Goal: Communication & Community: Answer question/provide support

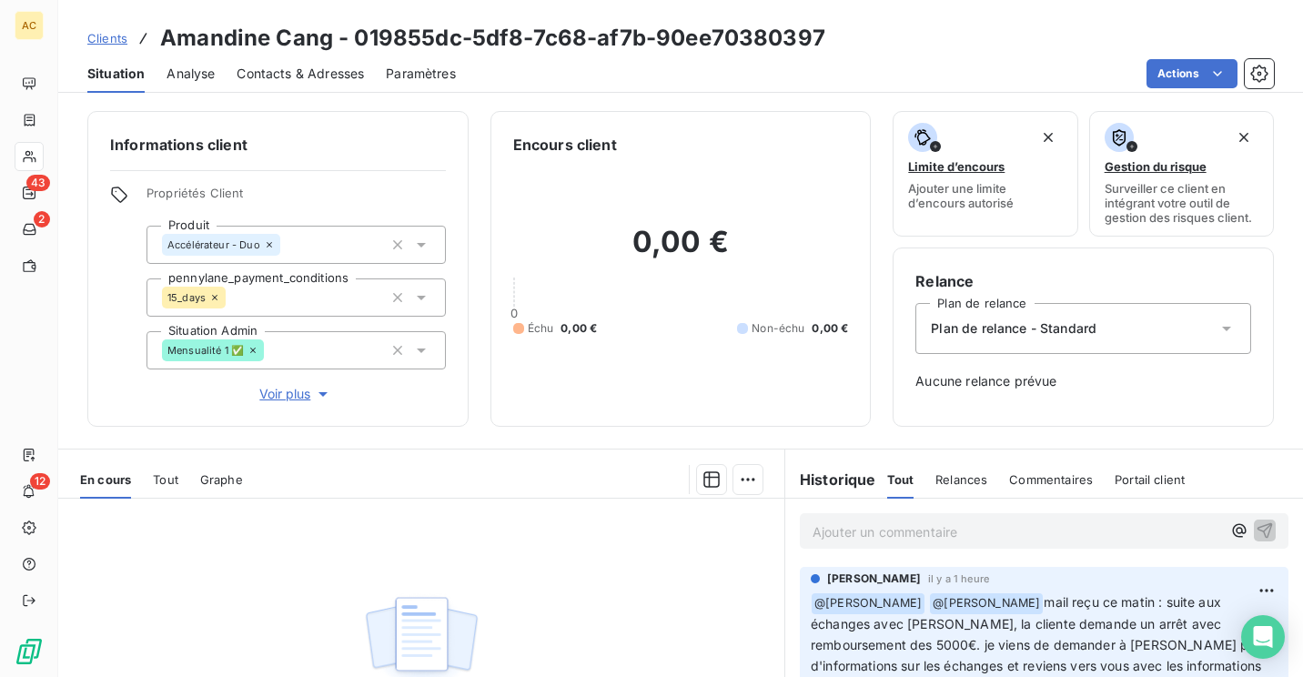
click at [100, 45] on span "Clients" at bounding box center [107, 38] width 40 height 15
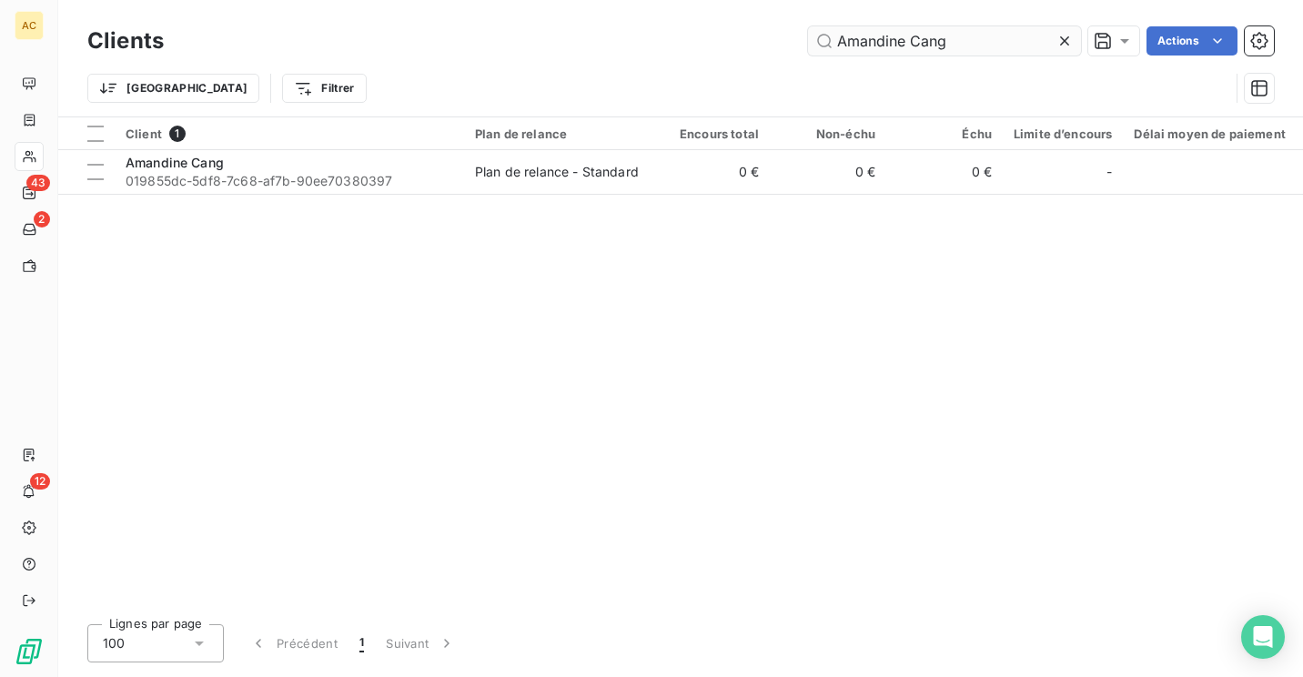
click at [987, 40] on input "Amandine Cang" at bounding box center [944, 40] width 273 height 29
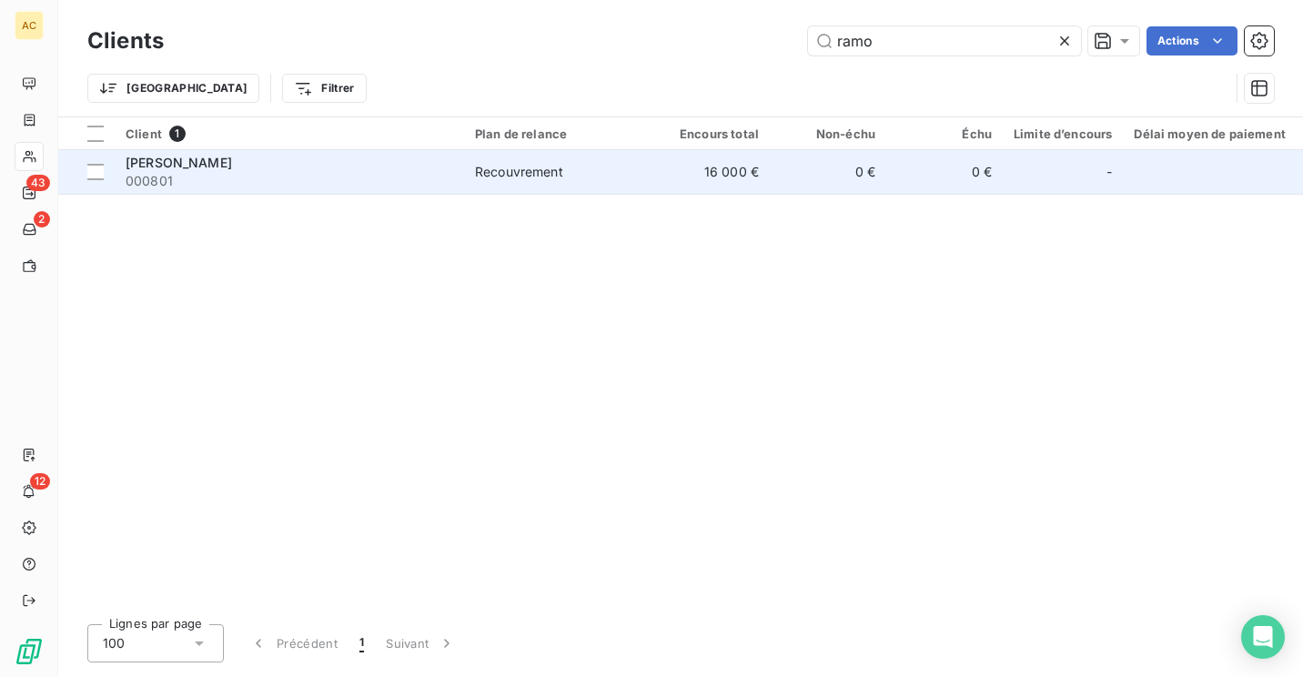
type input "ramo"
click at [213, 166] on div "[PERSON_NAME]" at bounding box center [289, 163] width 327 height 18
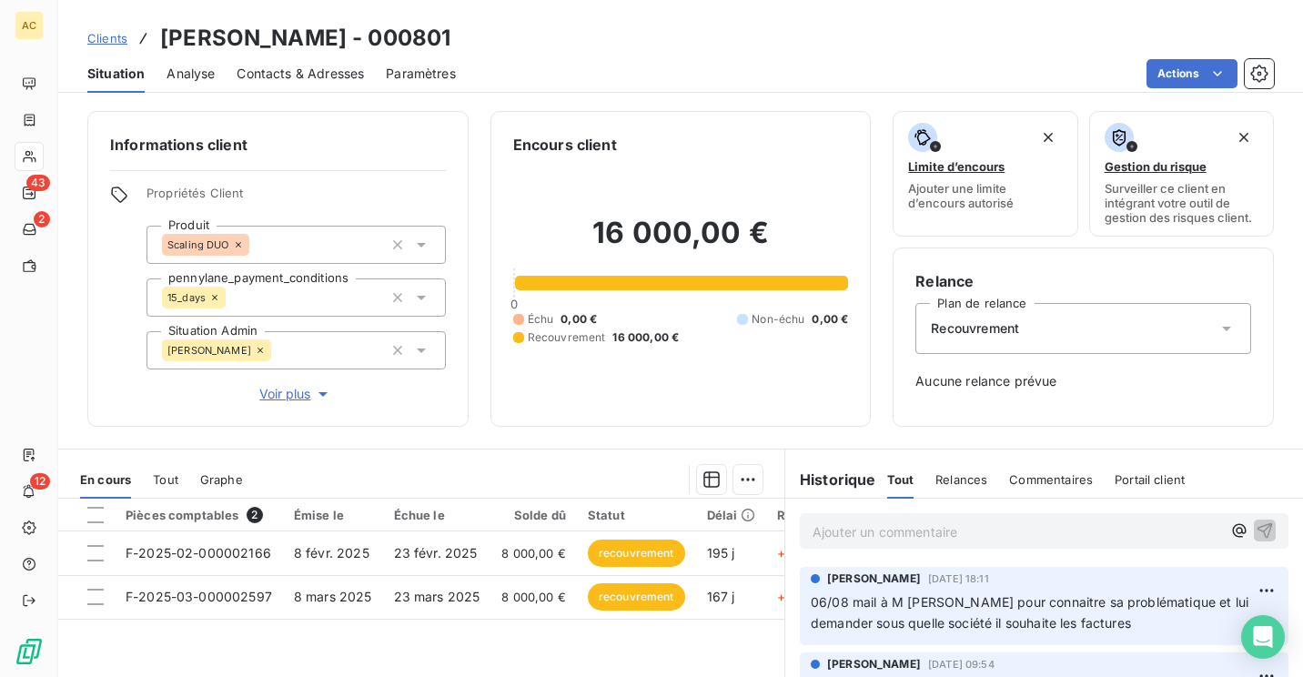
click at [927, 528] on p "Ajouter un commentaire ﻿" at bounding box center [1016, 531] width 408 height 23
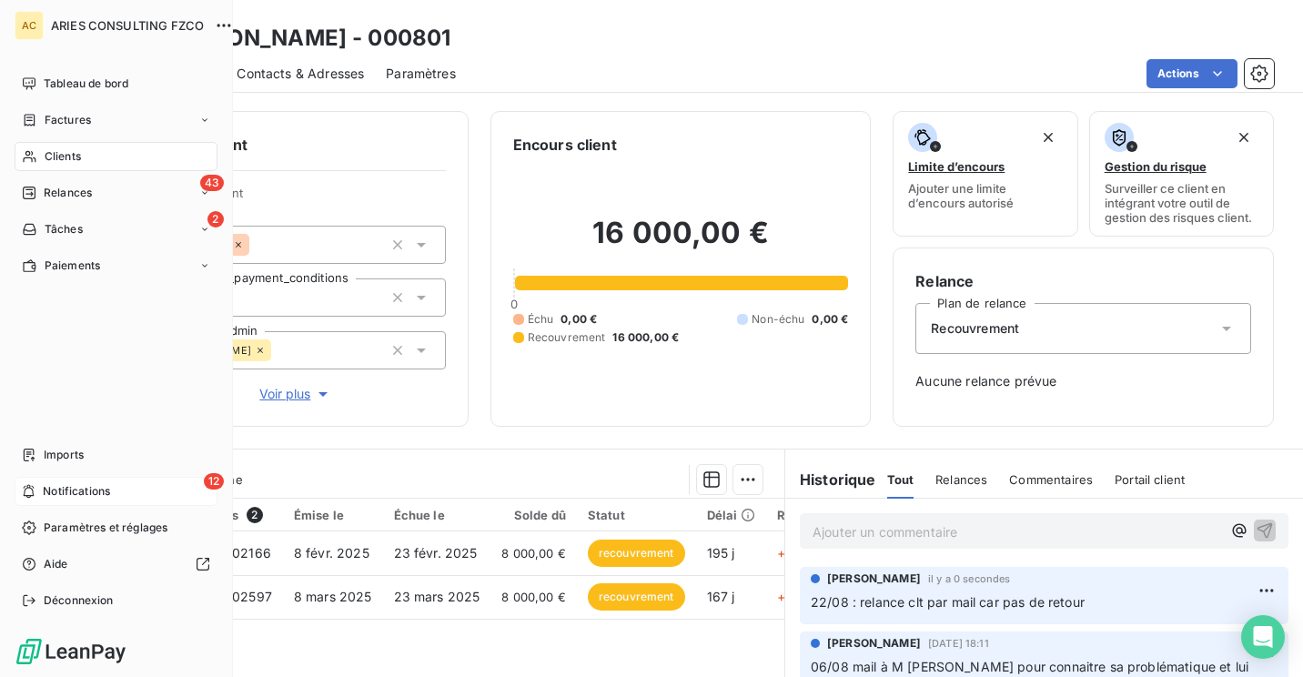
click at [65, 482] on div "12 Notifications" at bounding box center [116, 491] width 203 height 29
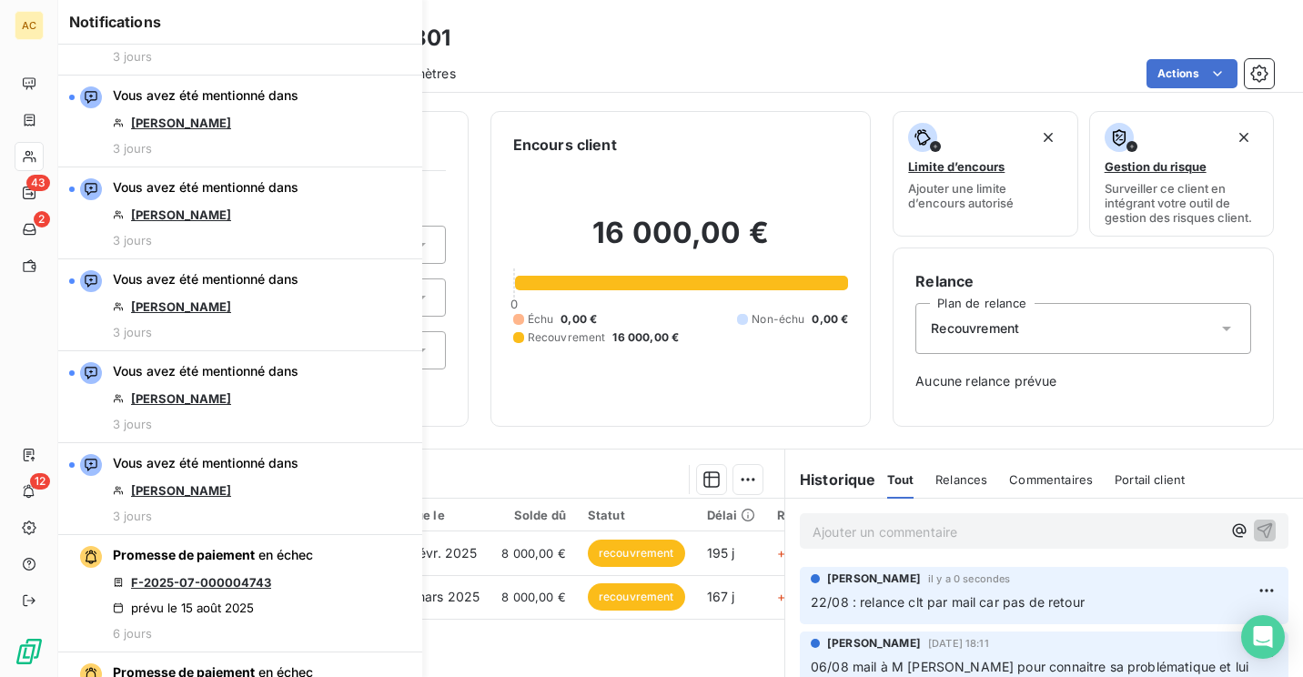
scroll to position [1073, 0]
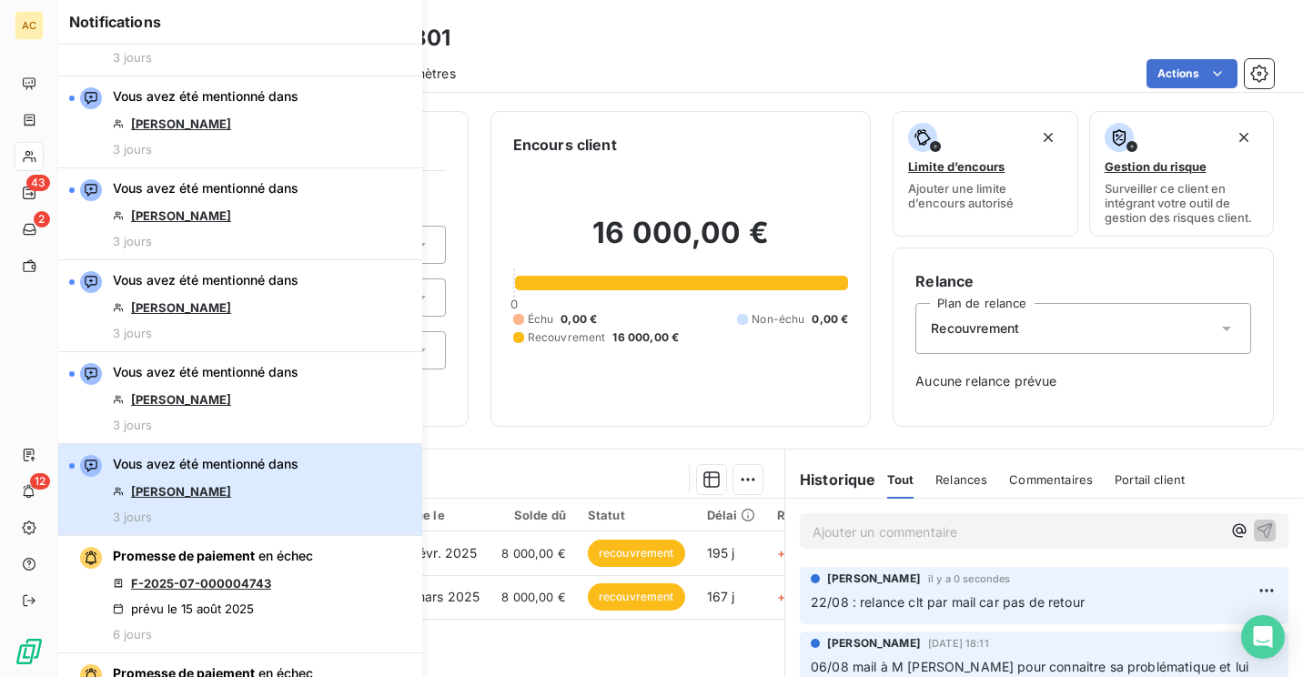
click at [308, 487] on button "Vous avez été mentionné dans [PERSON_NAME] 3 jours" at bounding box center [240, 490] width 364 height 92
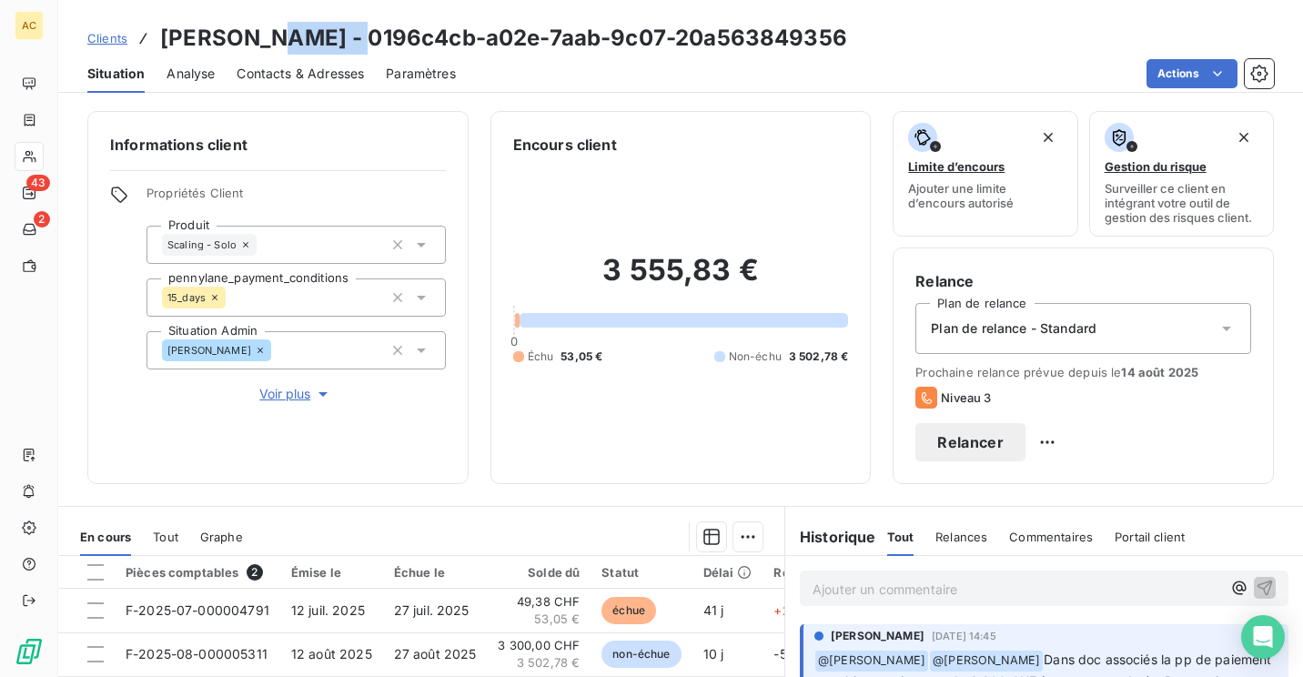
drag, startPoint x: 357, startPoint y: 41, endPoint x: 281, endPoint y: 32, distance: 76.0
click at [281, 32] on h3 "[PERSON_NAME] - 0196c4cb-a02e-7aab-9c07-20a563849356" at bounding box center [503, 38] width 687 height 33
copy h3 "Manelia"
click at [952, 595] on p "Ajouter un commentaire ﻿" at bounding box center [1016, 589] width 408 height 23
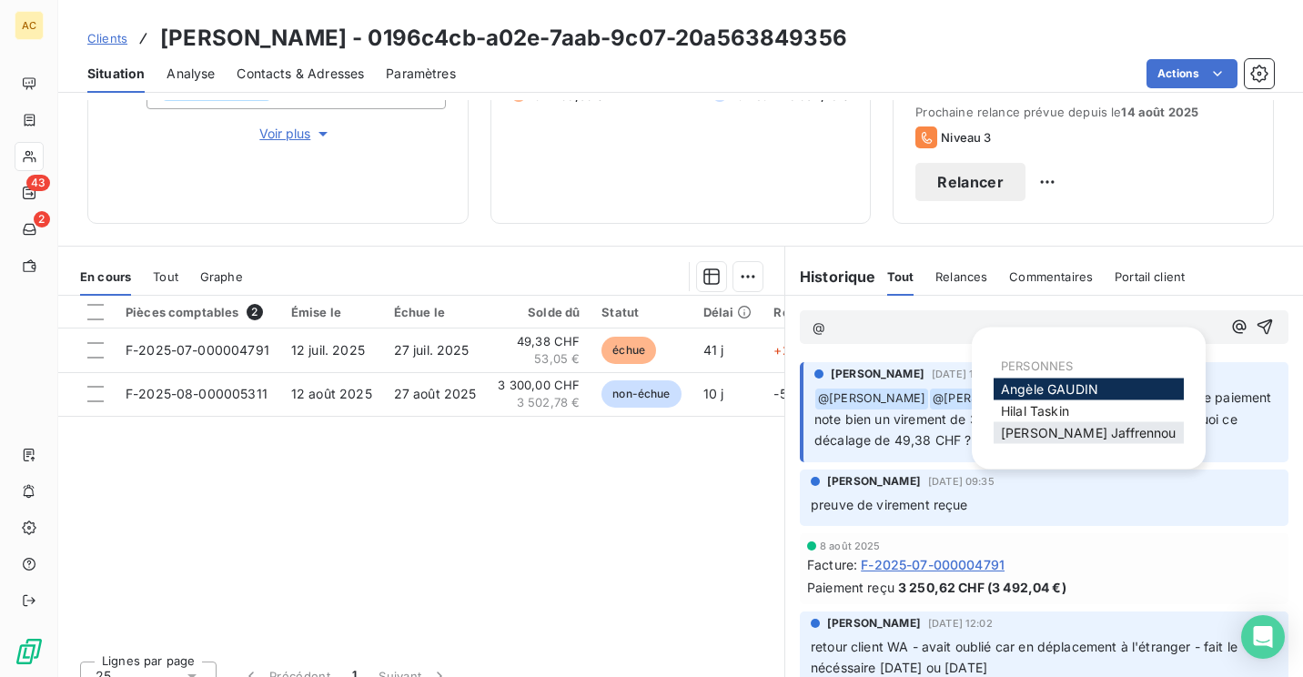
click at [1061, 422] on div "[PERSON_NAME]" at bounding box center [1088, 433] width 190 height 22
click at [1057, 427] on span "[PERSON_NAME]" at bounding box center [1089, 432] width 176 height 15
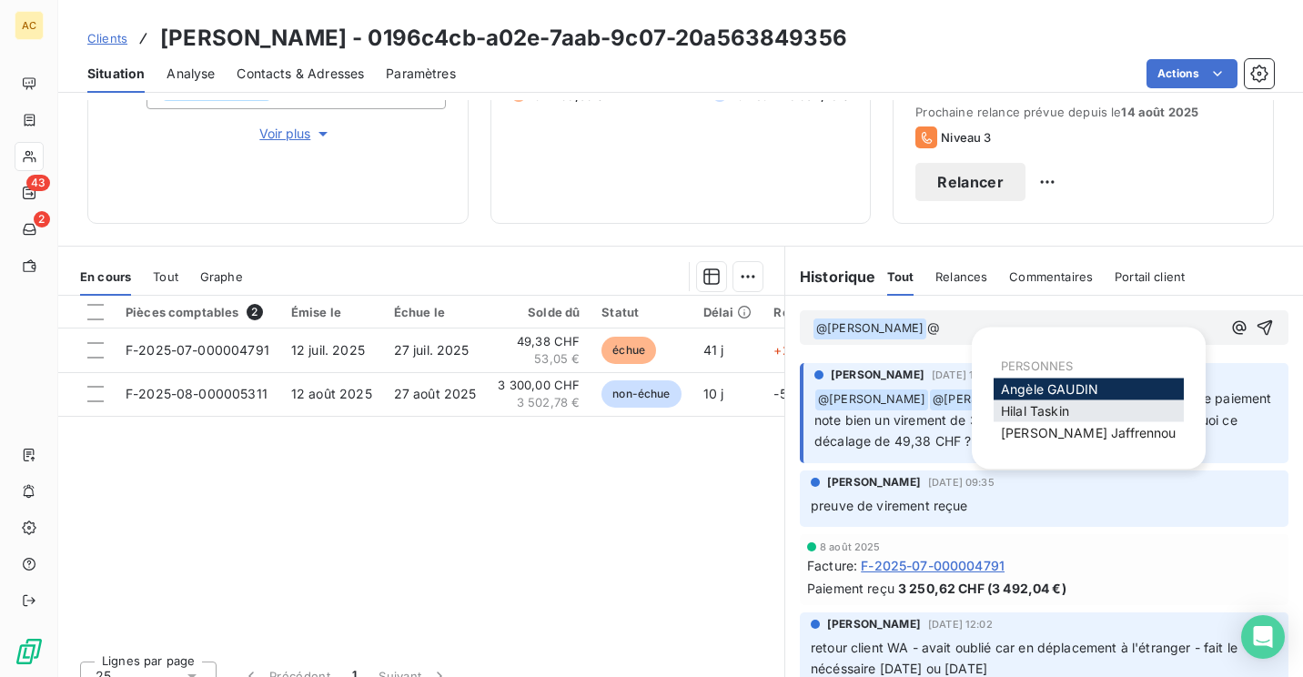
click at [1057, 409] on span "[PERSON_NAME]" at bounding box center [1035, 410] width 68 height 15
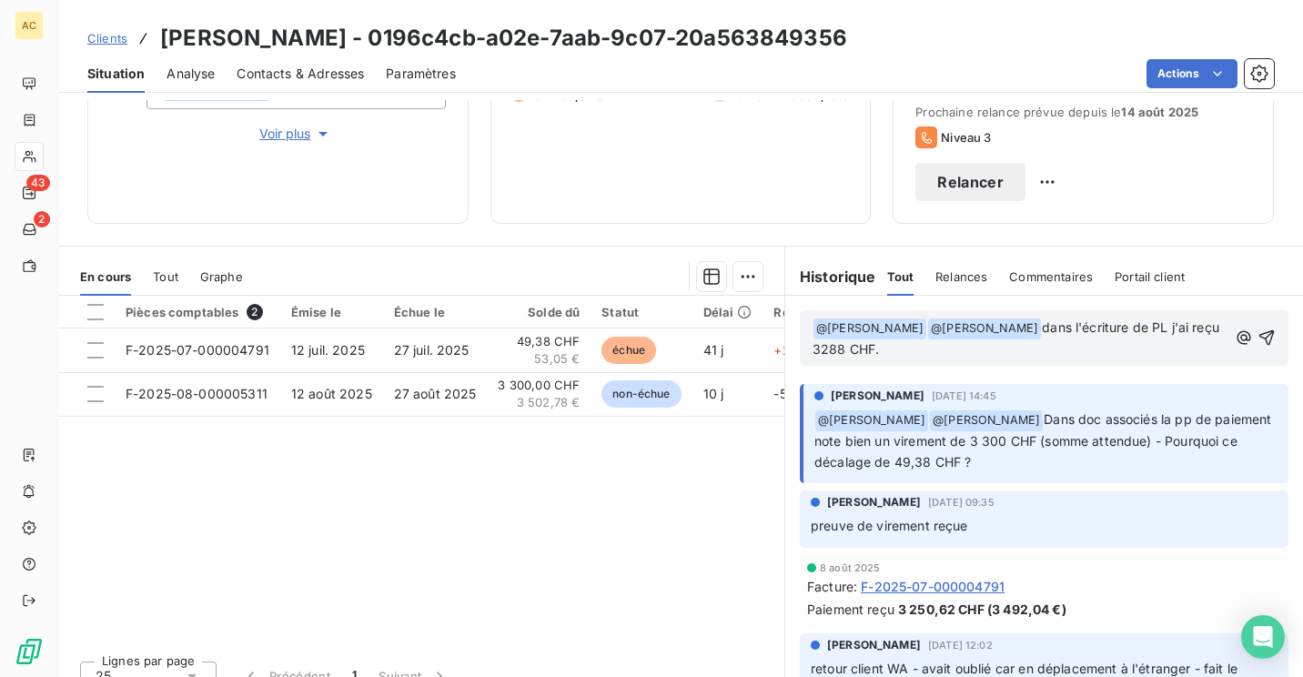
click at [1060, 348] on p "﻿ @ [PERSON_NAME] ﻿ ﻿ @ [PERSON_NAME] ﻿ dans l'écriture de PL j'ai reçu 3288 CH…" at bounding box center [1019, 338] width 414 height 43
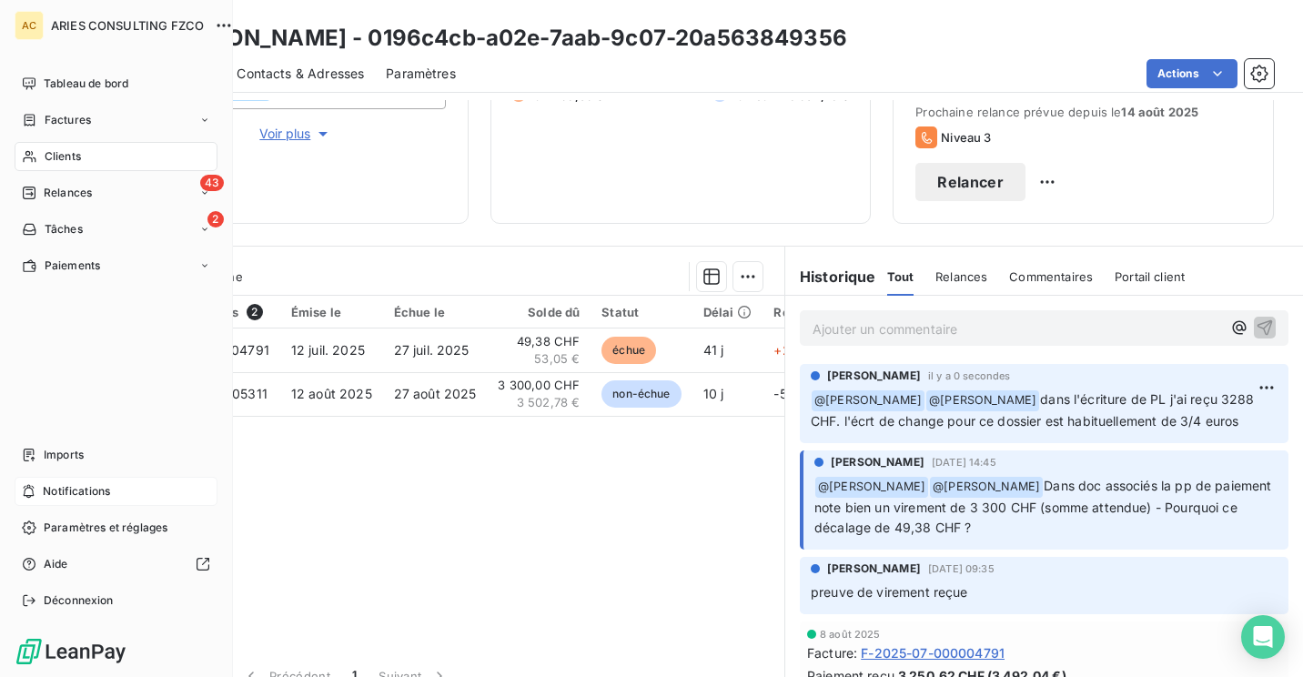
click at [69, 498] on span "Notifications" at bounding box center [76, 491] width 67 height 16
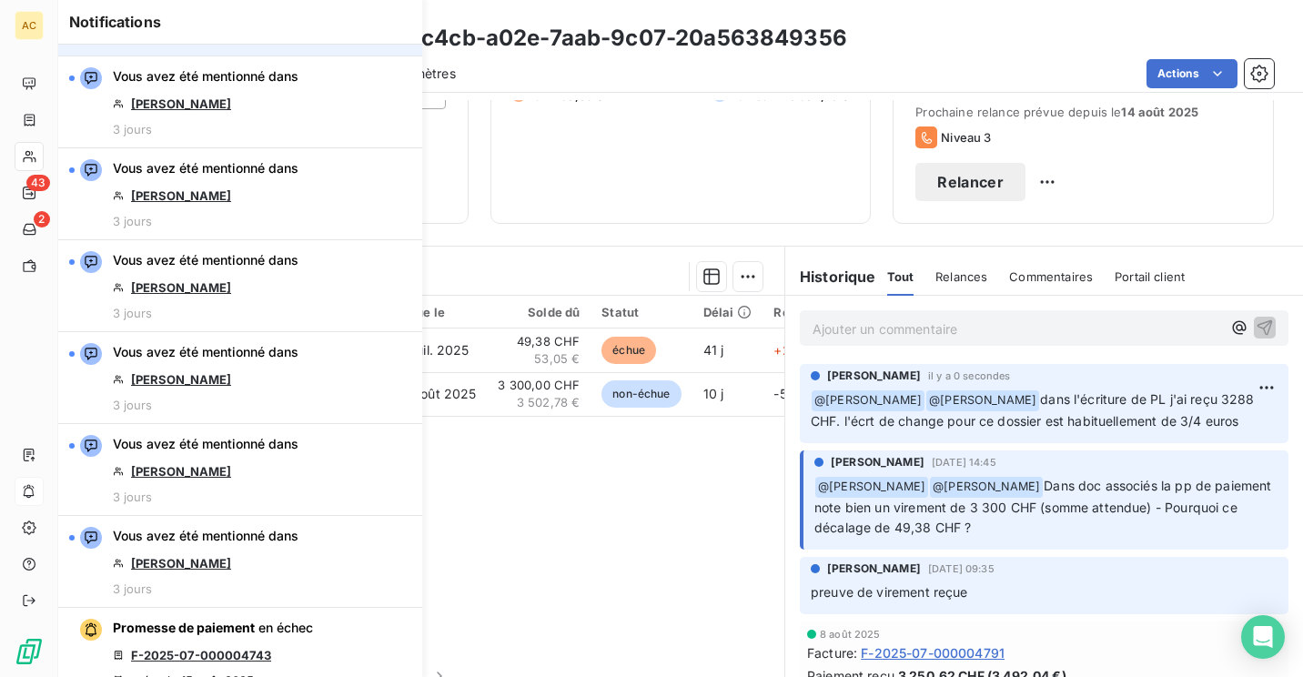
scroll to position [1001, 0]
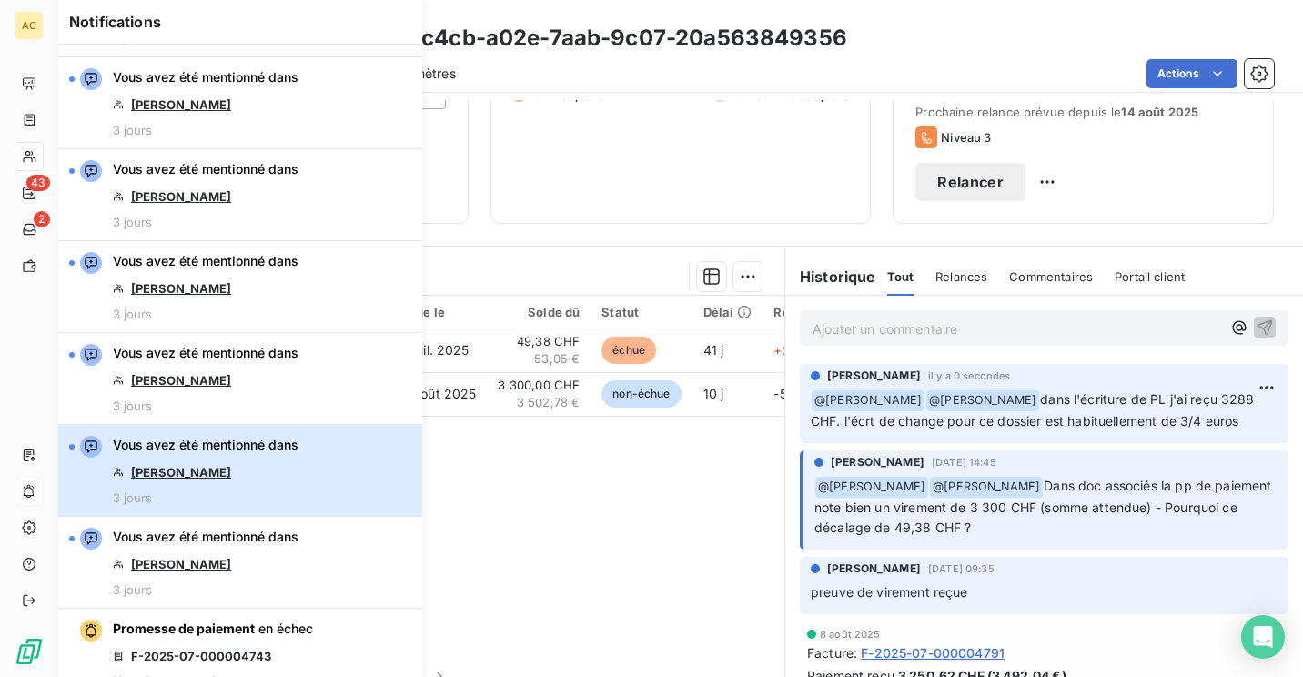
click at [368, 453] on button "Vous avez été mentionné dans Olfa Sahlia 3 jours" at bounding box center [240, 471] width 364 height 92
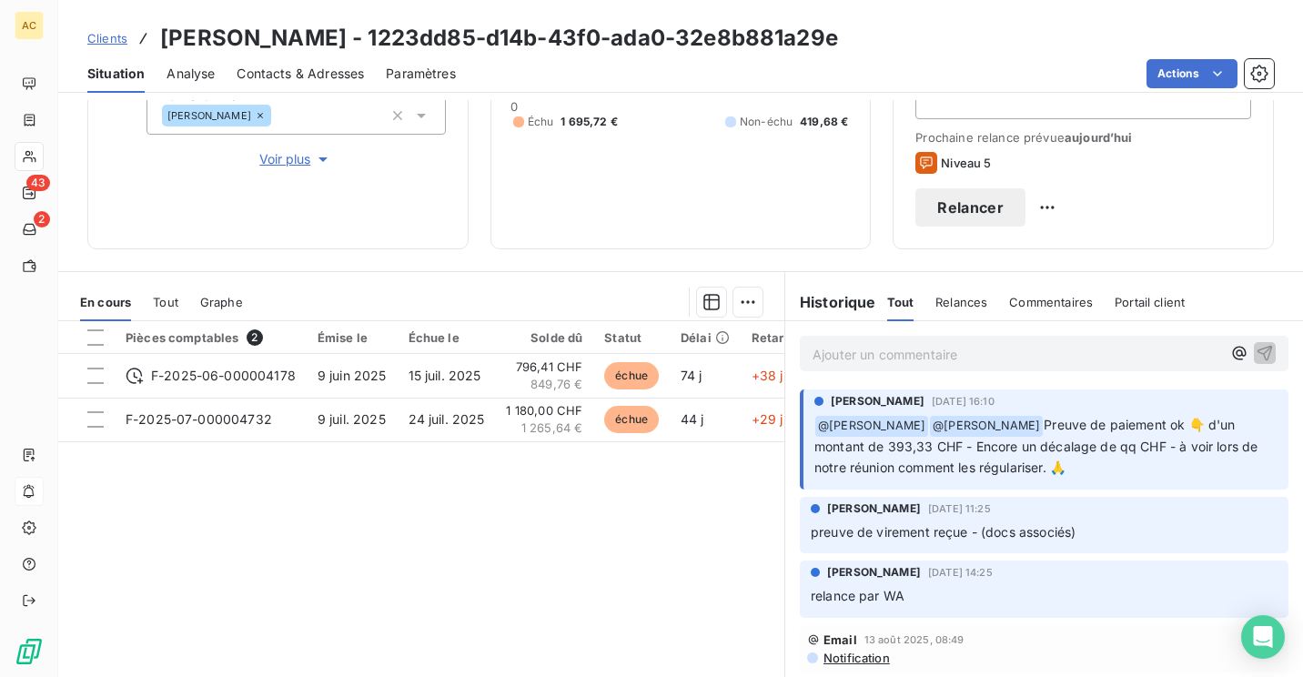
scroll to position [236, 0]
drag, startPoint x: 208, startPoint y: 31, endPoint x: 271, endPoint y: 31, distance: 62.8
click at [271, 31] on h3 "[PERSON_NAME] - 1223dd85-d14b-43f0-ada0-32e8b881a29e" at bounding box center [499, 38] width 678 height 33
copy h3 "Sahlia"
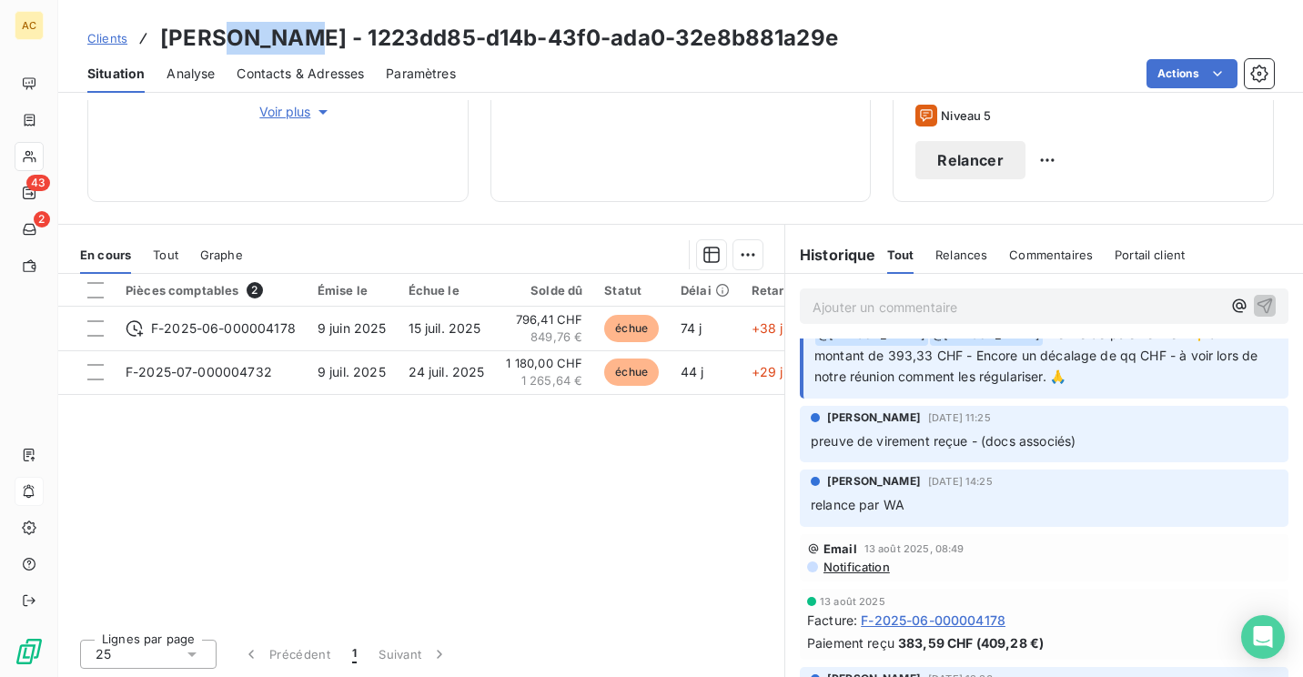
scroll to position [0, 0]
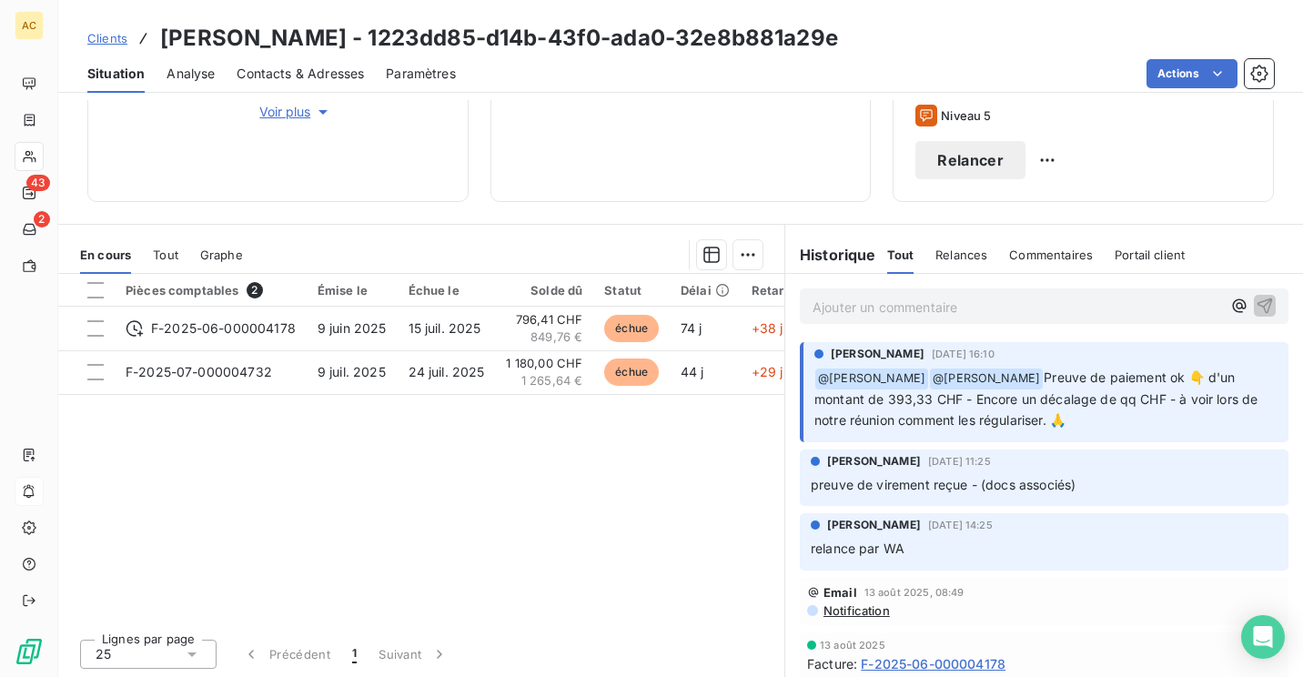
click at [901, 307] on p "Ajouter un commentaire ﻿" at bounding box center [1016, 307] width 408 height 23
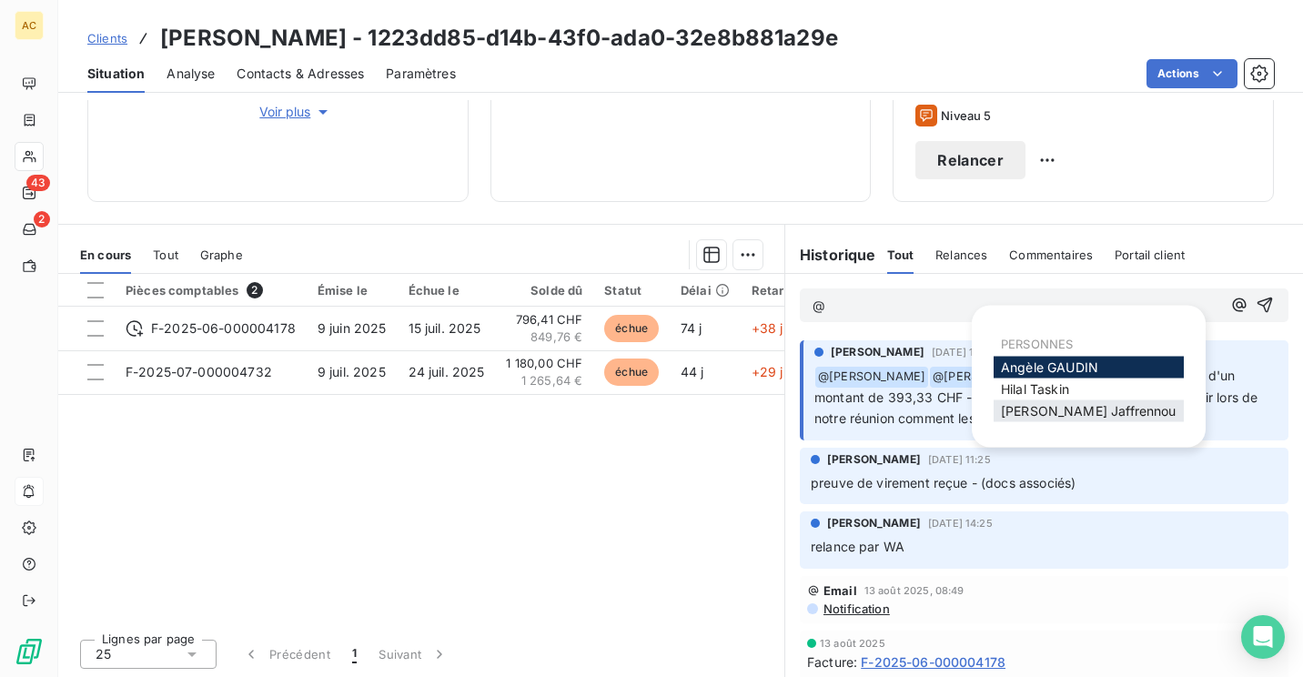
click at [1072, 412] on span "[PERSON_NAME]" at bounding box center [1089, 410] width 176 height 15
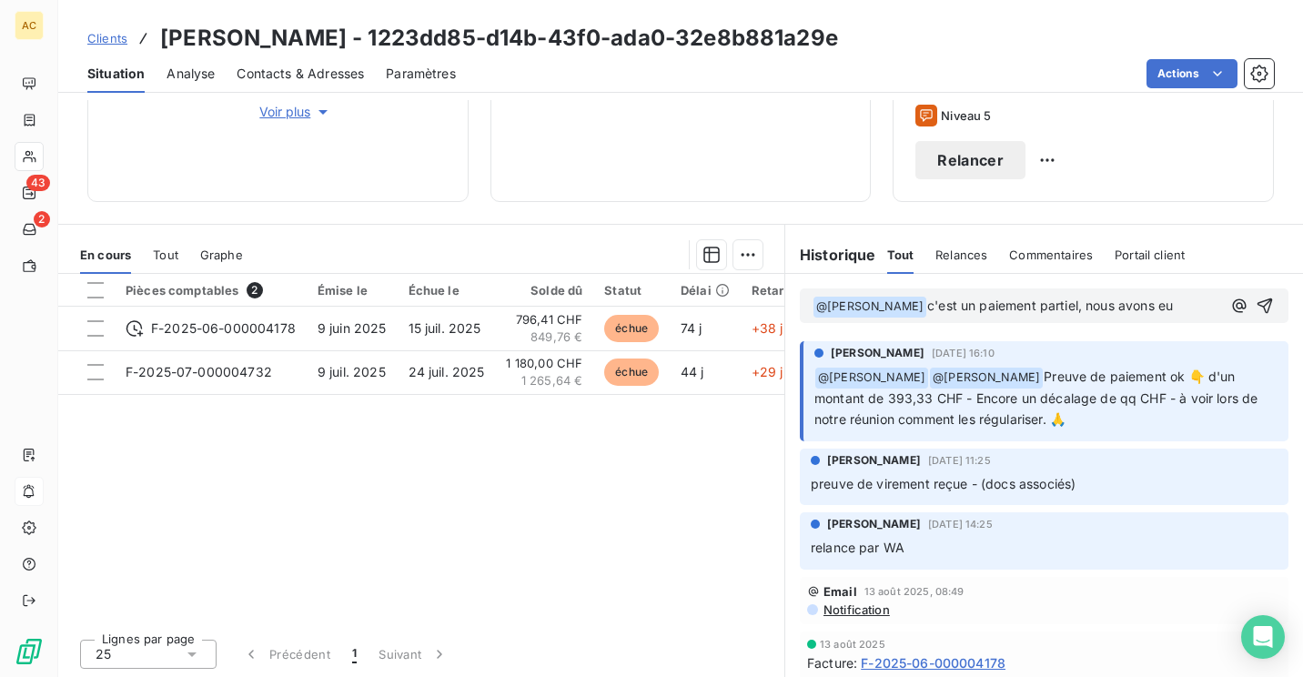
click at [1181, 307] on p "﻿ @ [PERSON_NAME] ﻿ c'est un paiement partiel, nous avons eu" at bounding box center [1016, 307] width 408 height 22
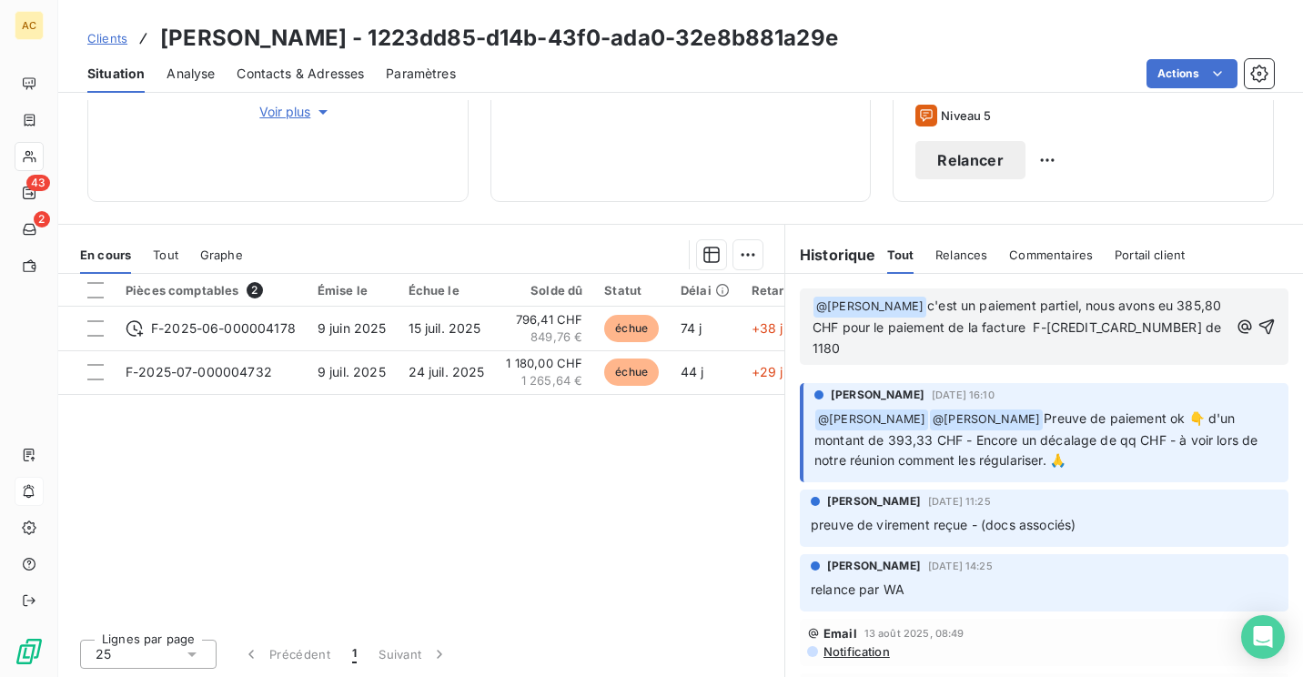
click at [1044, 350] on p "﻿ @ [PERSON_NAME] ﻿ c'est un paiement partiel, nous avons eu 385,80 CHF pour le…" at bounding box center [1020, 328] width 416 height 64
click at [1257, 318] on icon "button" at bounding box center [1266, 326] width 18 height 18
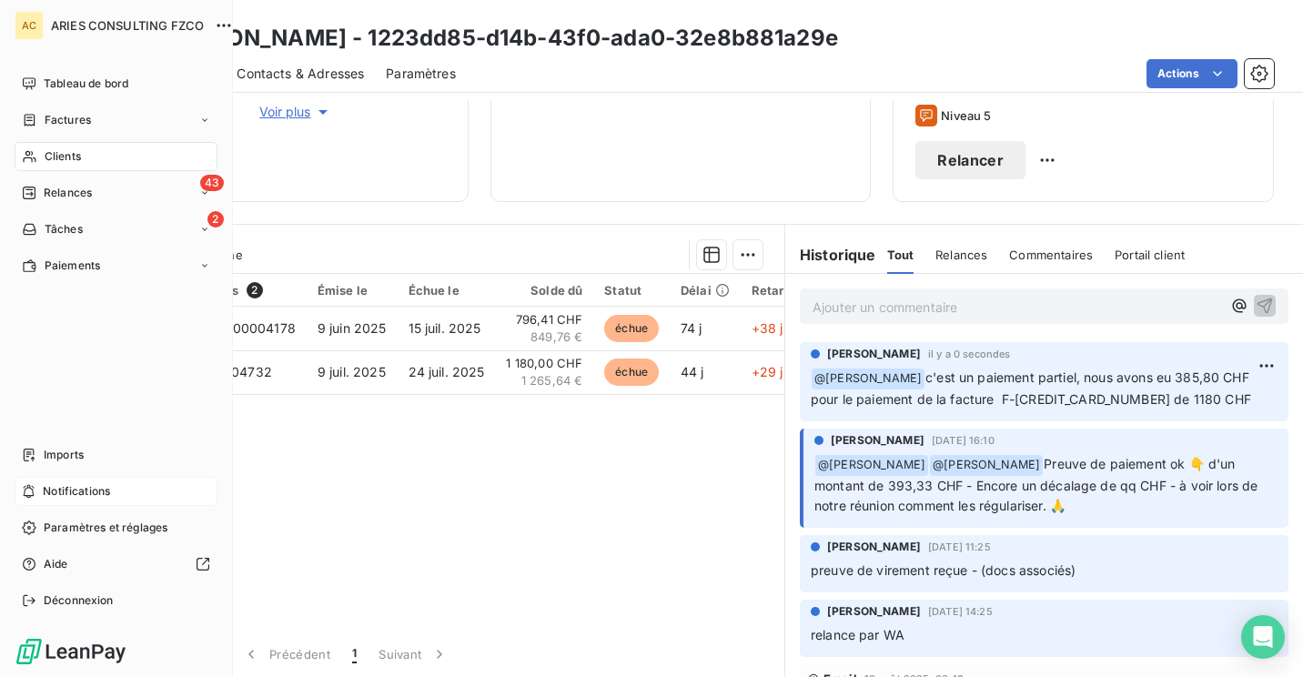
click at [39, 495] on div "Notifications" at bounding box center [116, 491] width 203 height 29
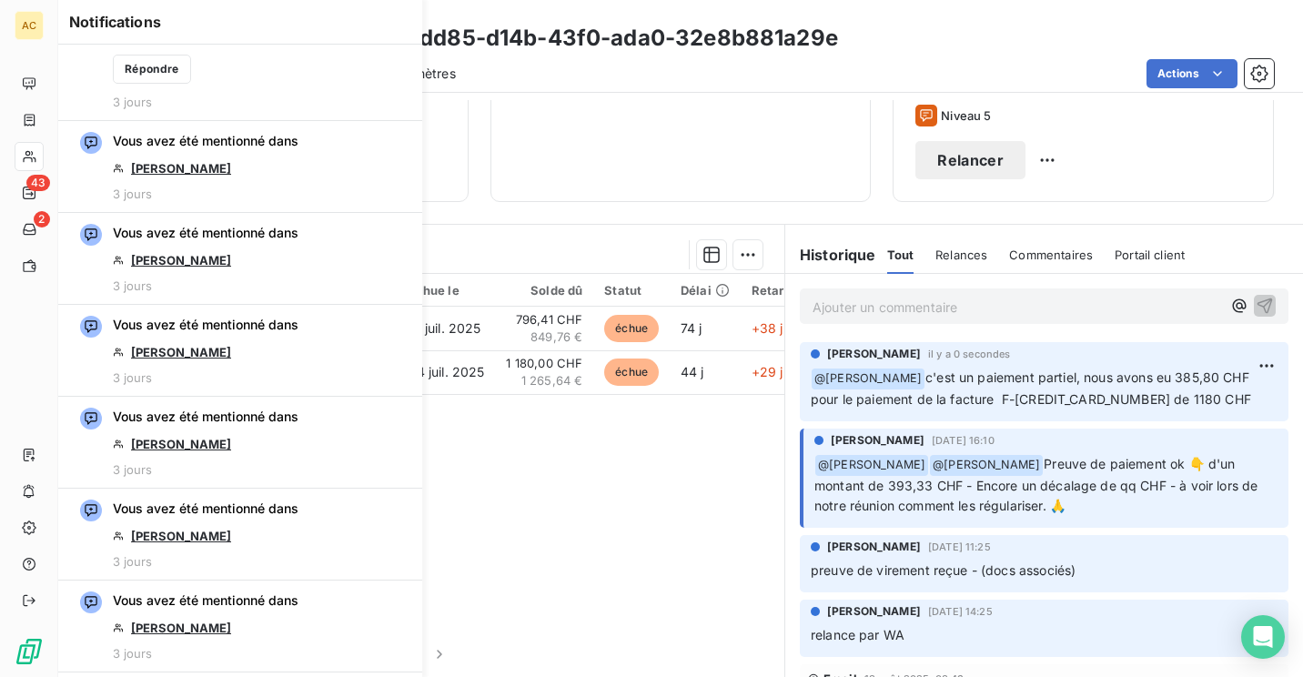
scroll to position [924, 0]
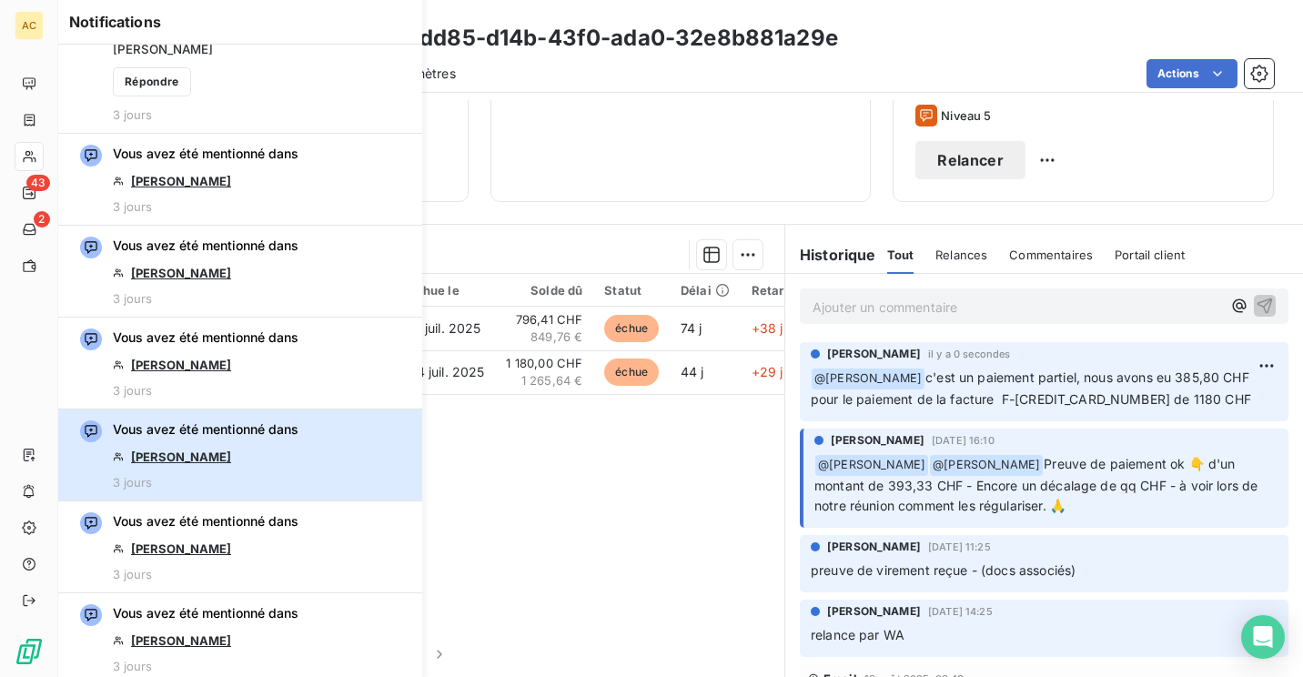
click at [295, 431] on div "Vous avez été mentionné dans [PERSON_NAME] 3 jours" at bounding box center [206, 454] width 186 height 69
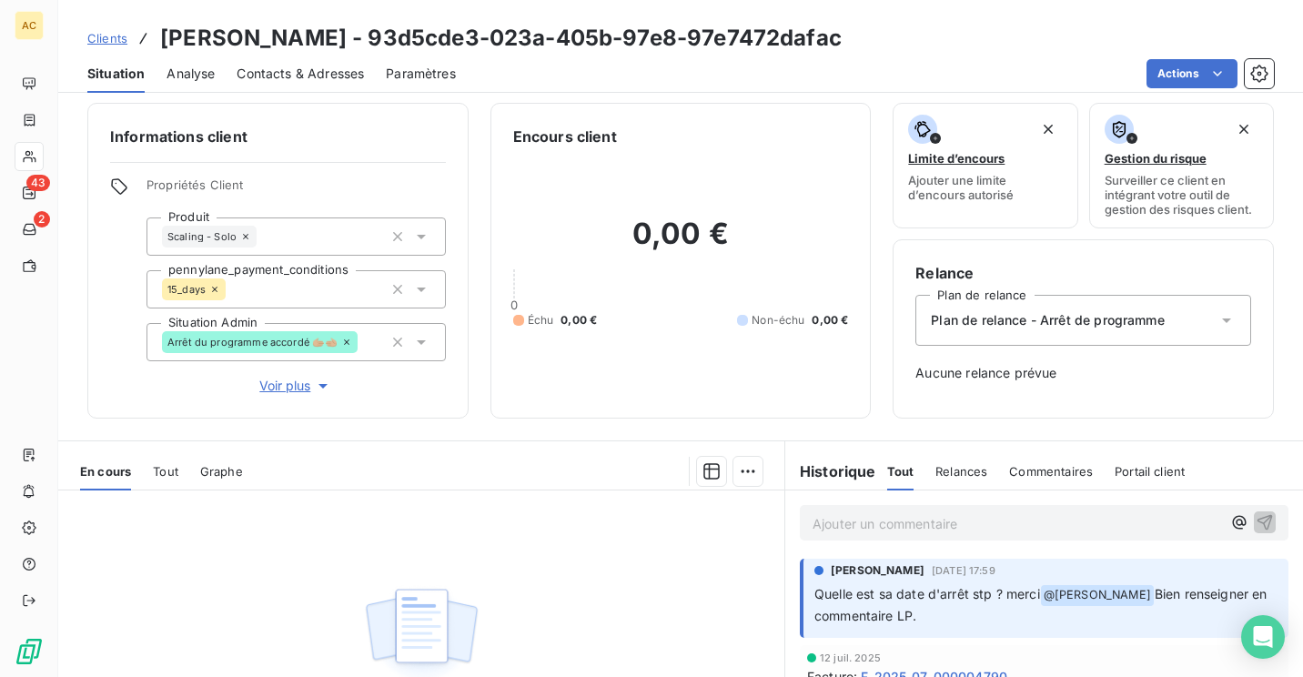
scroll to position [7, 0]
drag, startPoint x: 299, startPoint y: 35, endPoint x: 158, endPoint y: 35, distance: 141.0
click at [158, 35] on div "Clients [PERSON_NAME] - 93d5cde3-023a-405b-97e8-97e7472dafac" at bounding box center [464, 38] width 754 height 33
copy h3 "[PERSON_NAME]"
click at [893, 522] on p "Ajouter un commentaire ﻿" at bounding box center [1016, 524] width 408 height 23
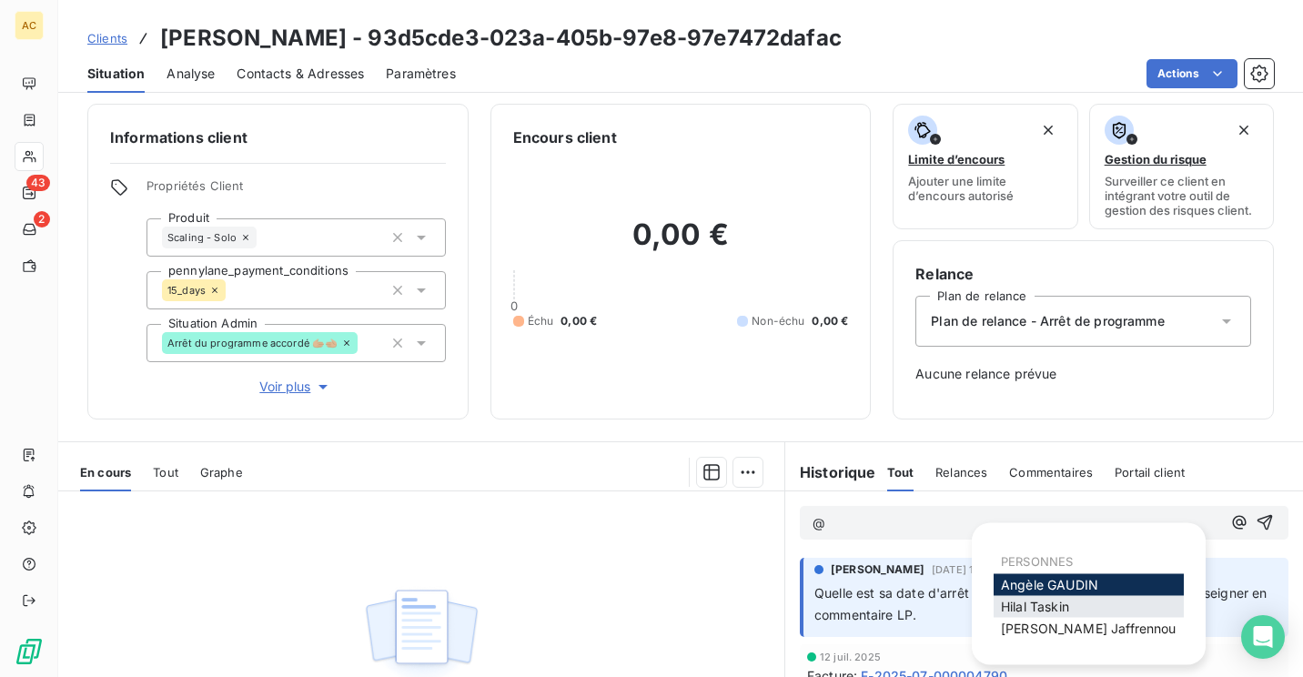
click at [1097, 607] on div "[PERSON_NAME]" at bounding box center [1088, 607] width 190 height 22
click at [1040, 601] on span "[PERSON_NAME]" at bounding box center [1035, 606] width 68 height 15
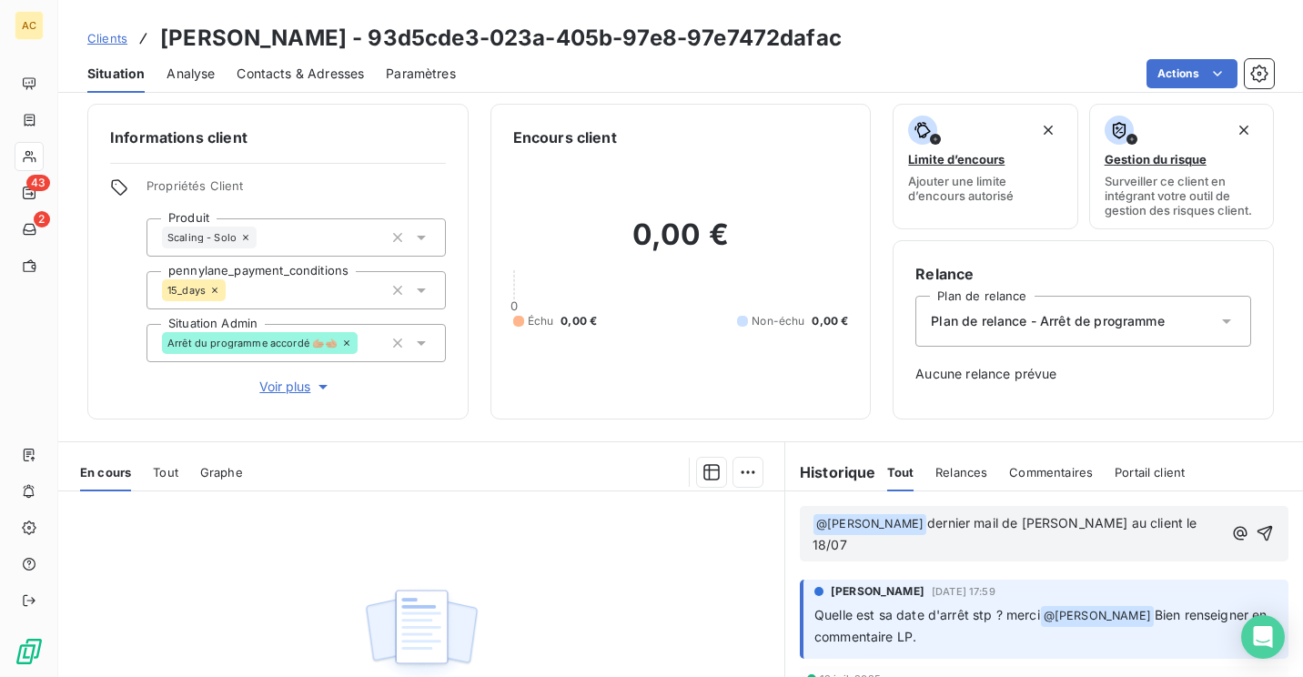
click at [1165, 527] on p "﻿ @ [PERSON_NAME] ﻿ dernier mail de morgane au client le 18/07" at bounding box center [1016, 534] width 409 height 43
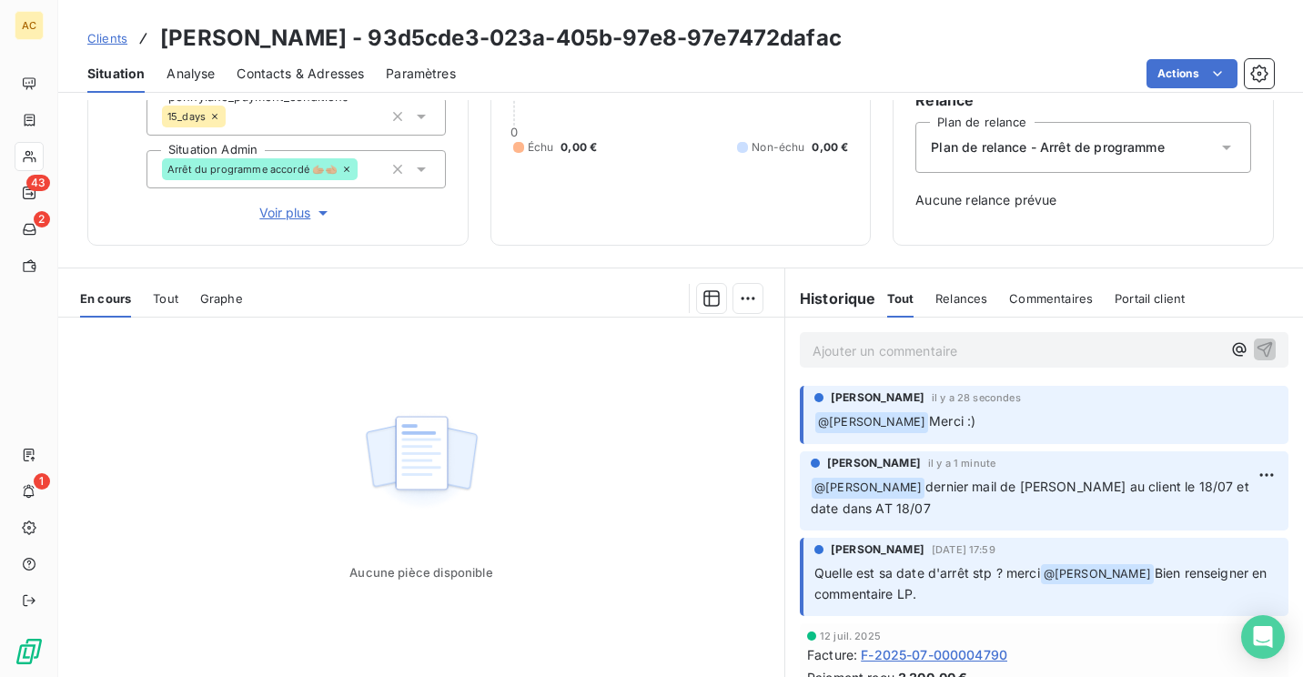
scroll to position [0, 0]
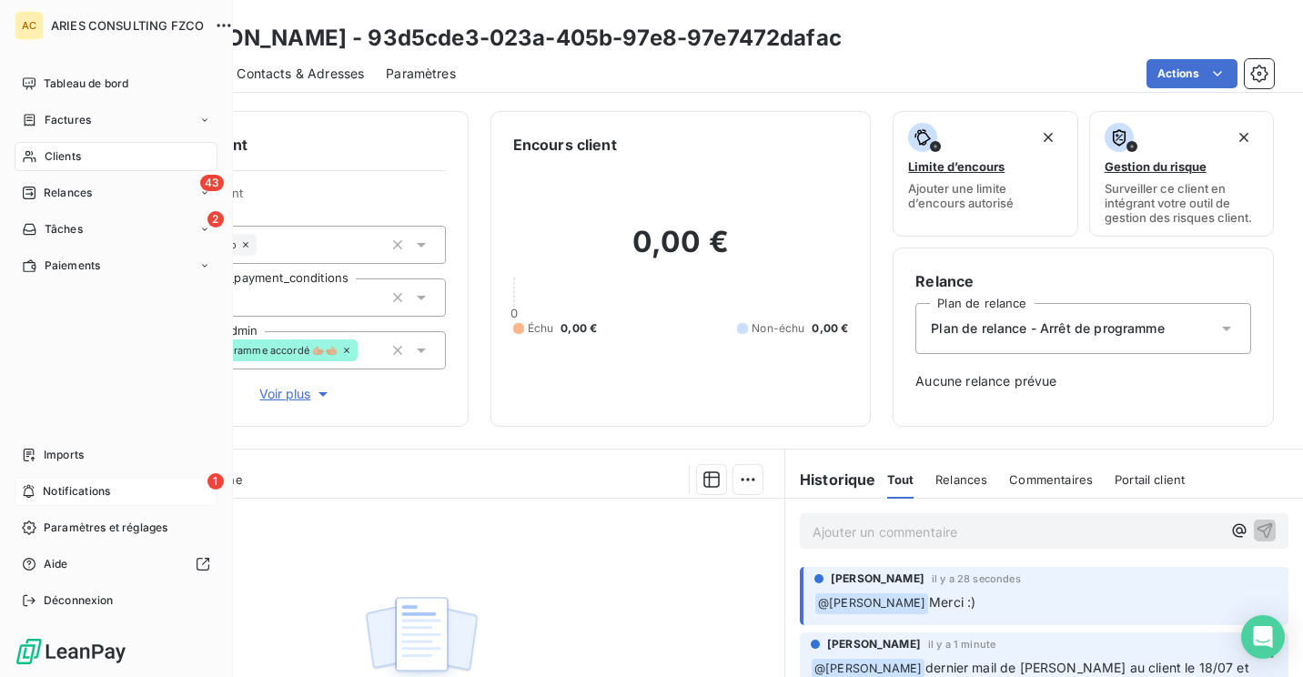
click at [79, 487] on span "Notifications" at bounding box center [76, 491] width 67 height 16
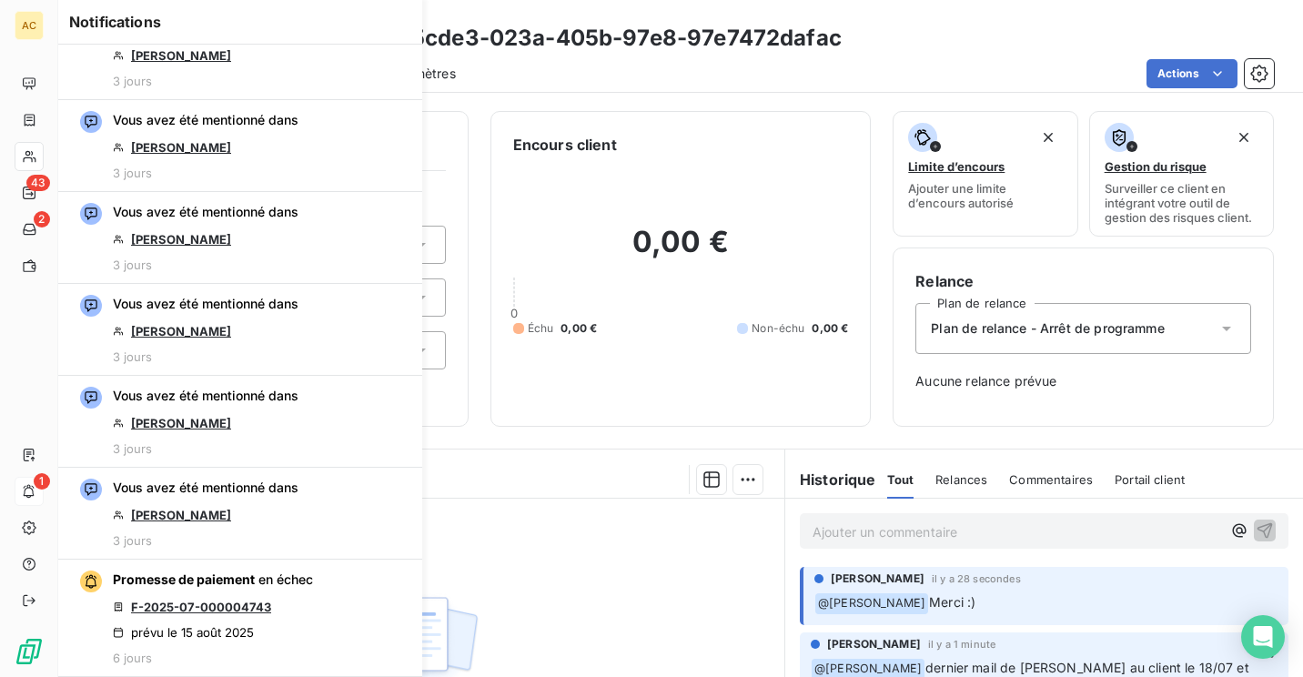
scroll to position [1190, 0]
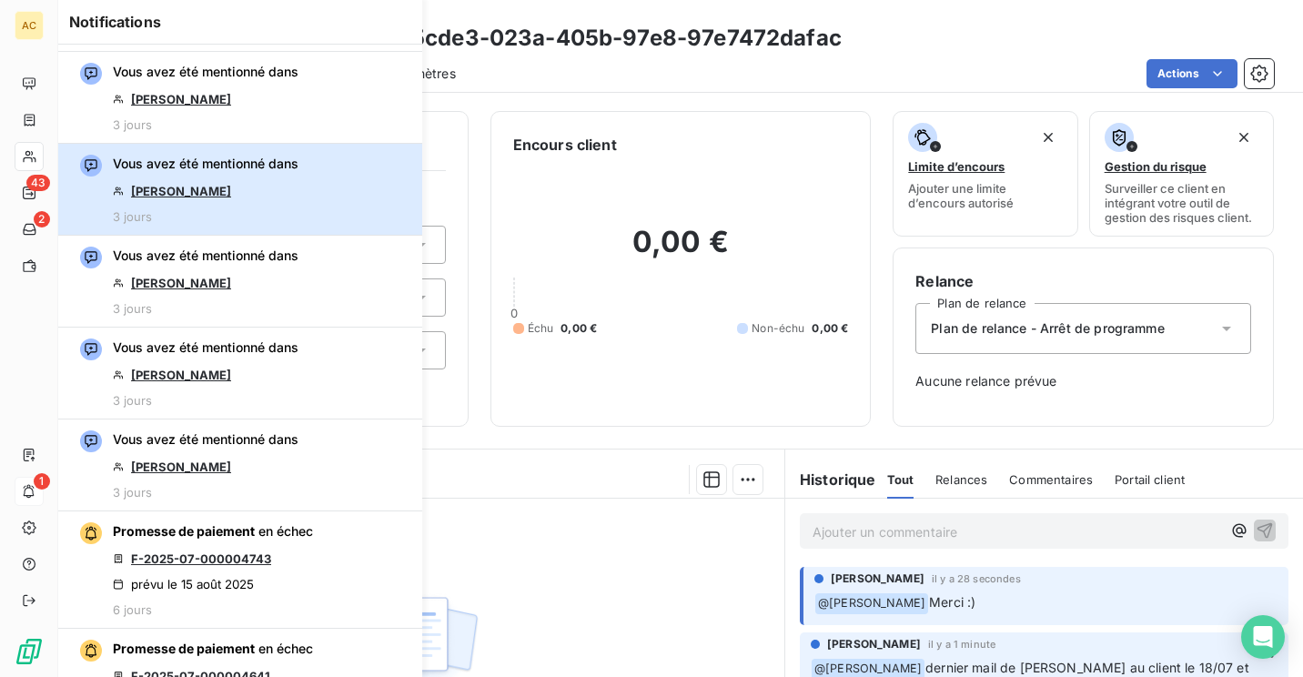
click at [253, 168] on div "Vous avez été mentionné dans [PERSON_NAME] 3 jours" at bounding box center [206, 189] width 186 height 69
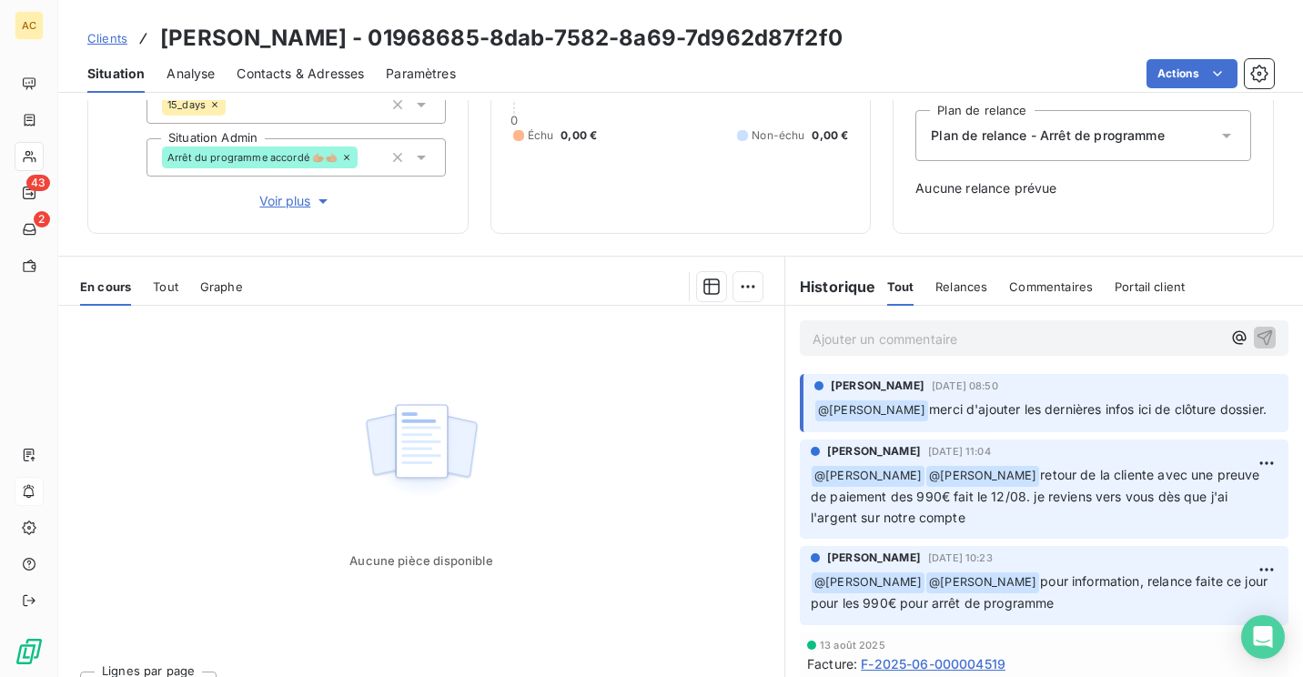
scroll to position [194, 0]
click at [1000, 330] on p "Ajouter un commentaire ﻿" at bounding box center [1016, 338] width 408 height 23
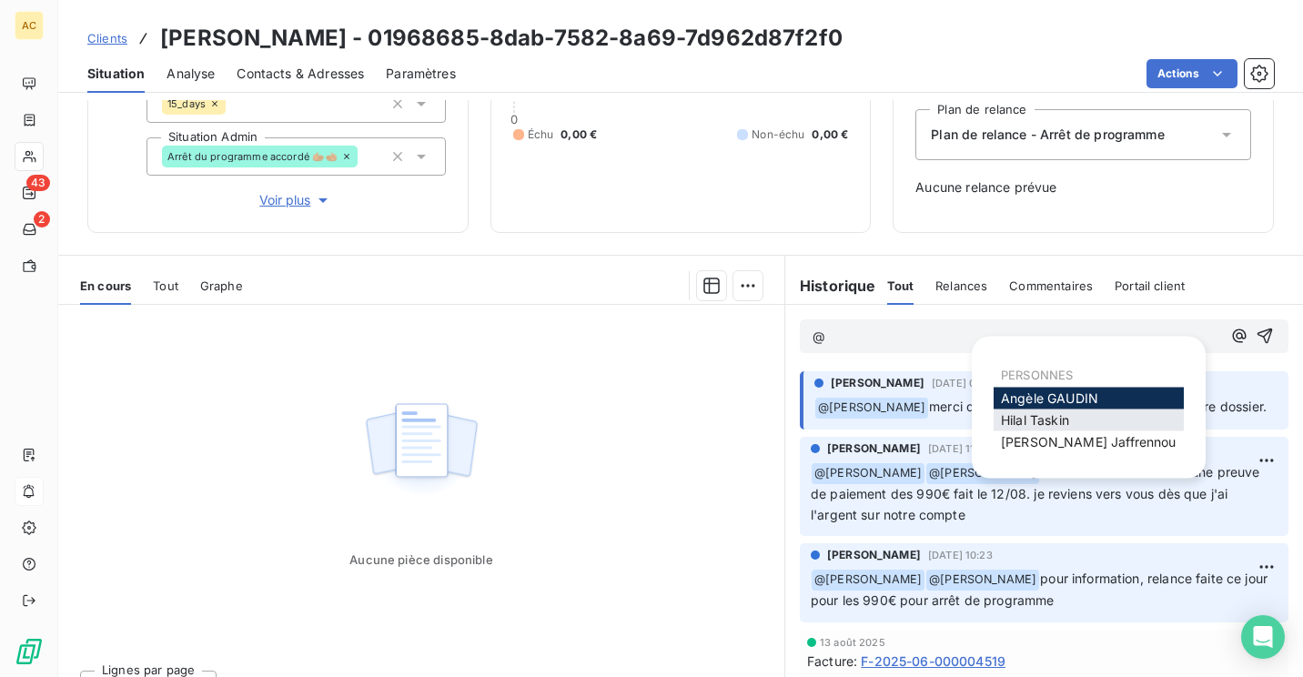
click at [1032, 420] on span "[PERSON_NAME]" at bounding box center [1035, 419] width 68 height 15
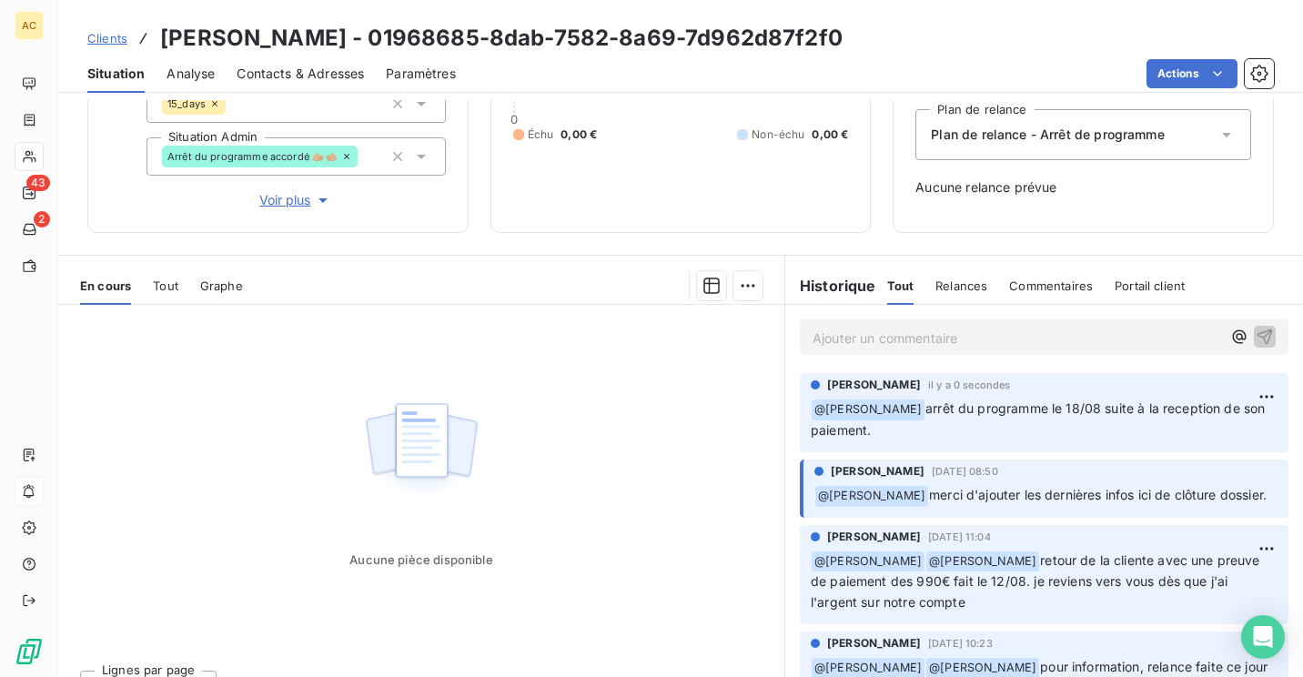
scroll to position [0, 0]
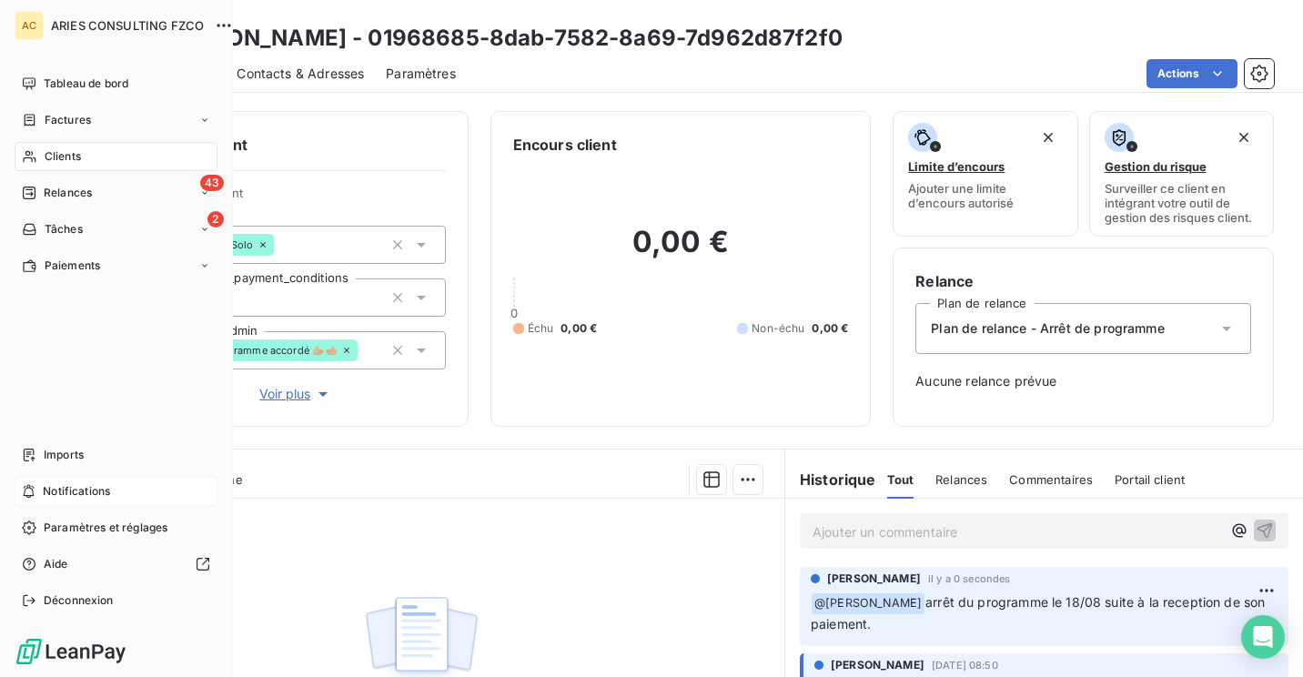
click at [61, 492] on span "Notifications" at bounding box center [76, 491] width 67 height 16
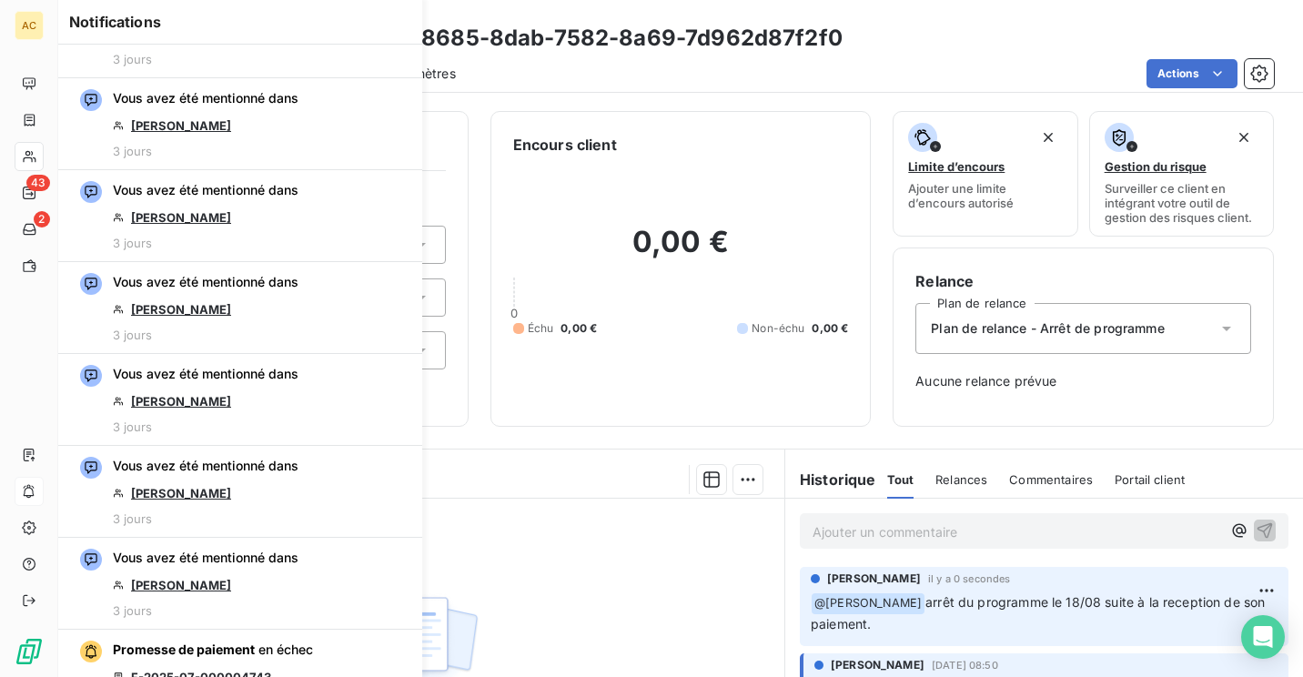
scroll to position [1071, 0]
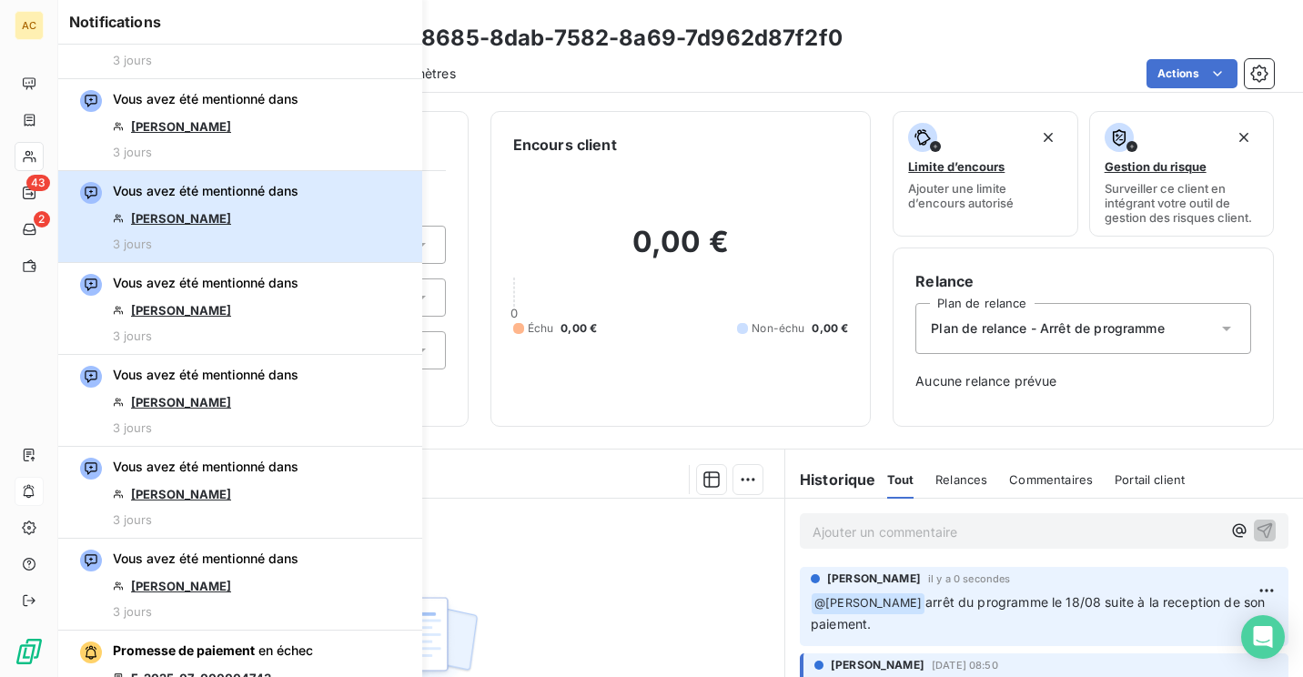
click at [314, 220] on button "Vous avez été mentionné dans [PERSON_NAME] 3 jours" at bounding box center [240, 217] width 364 height 92
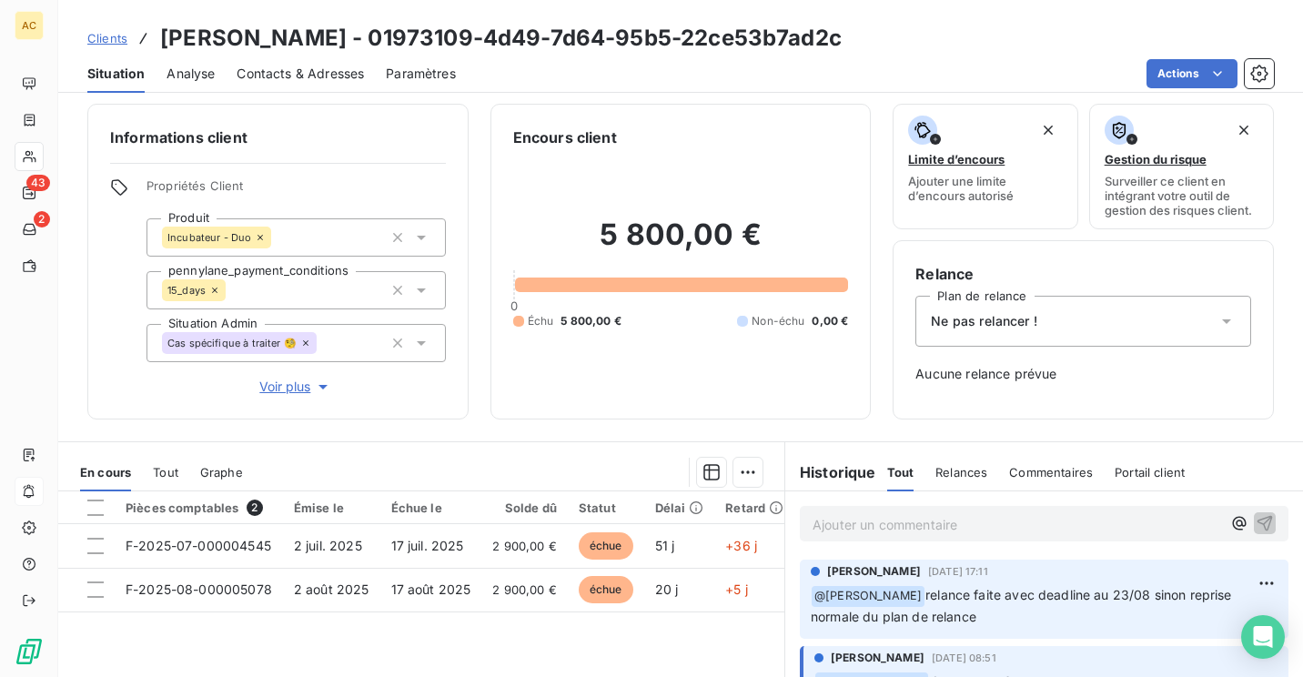
scroll to position [3, 0]
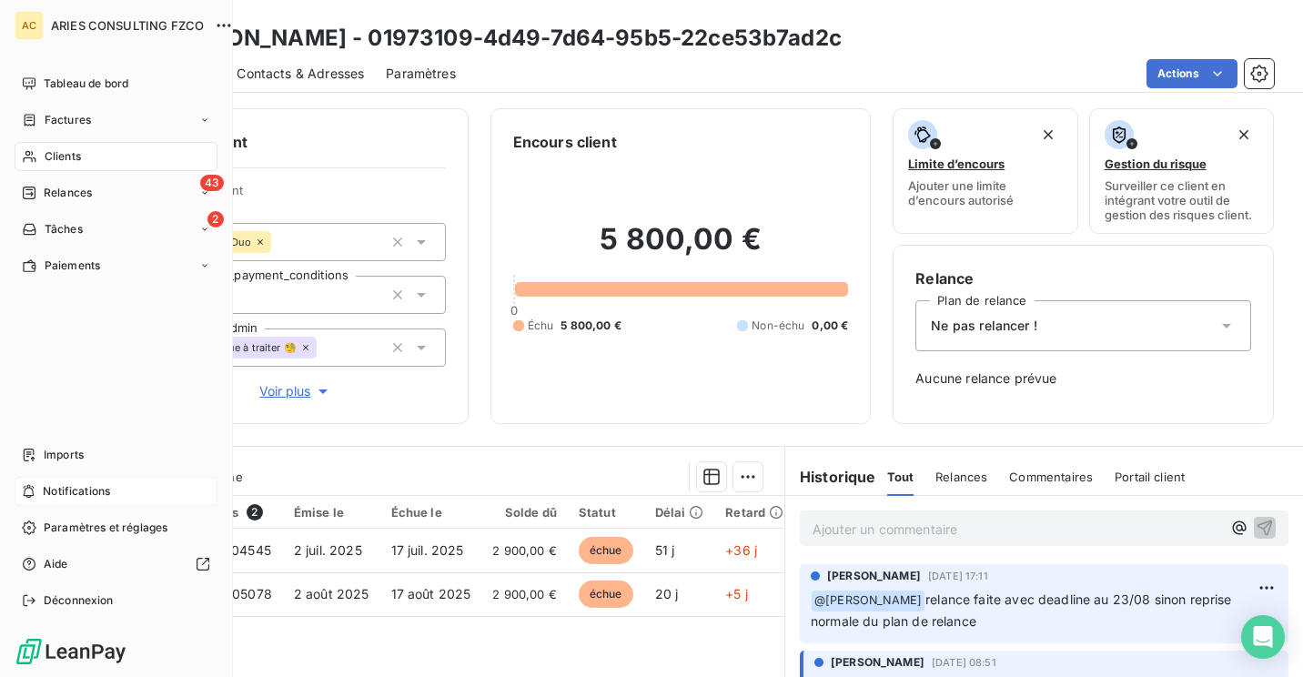
click at [87, 495] on span "Notifications" at bounding box center [76, 491] width 67 height 16
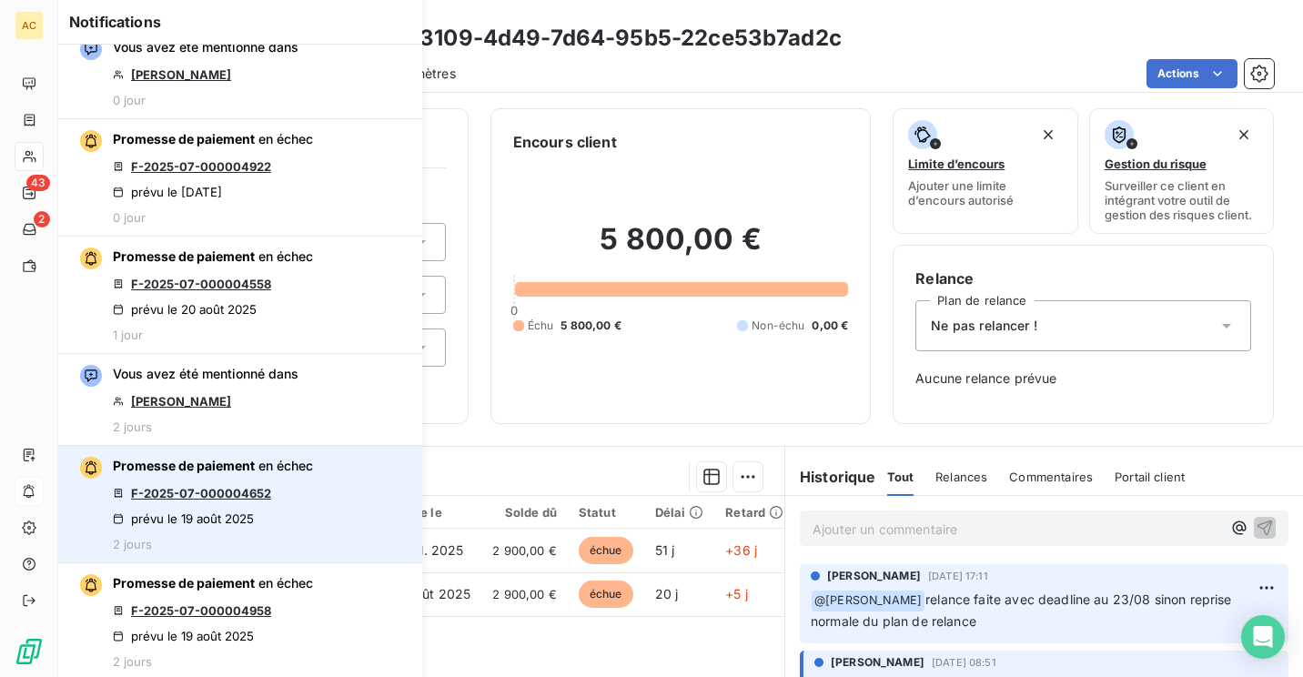
scroll to position [0, 0]
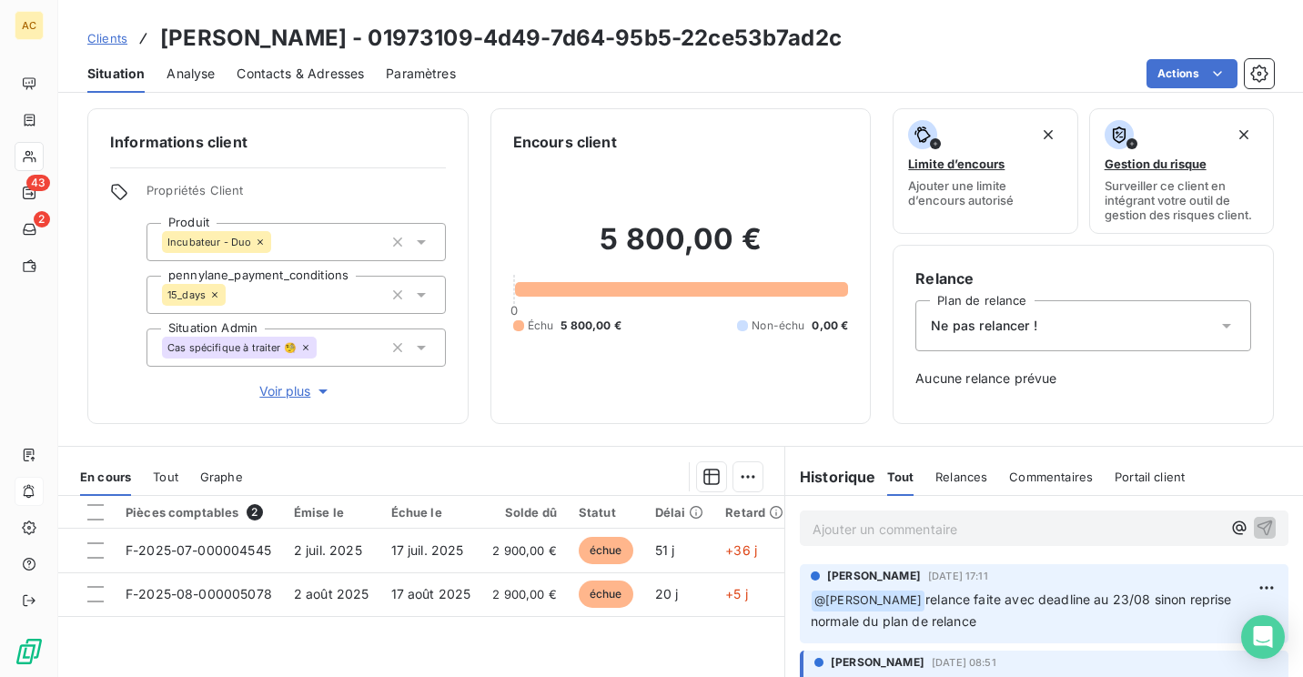
click at [658, 67] on div "Actions" at bounding box center [876, 73] width 796 height 29
click at [305, 73] on span "Contacts & Adresses" at bounding box center [299, 74] width 127 height 18
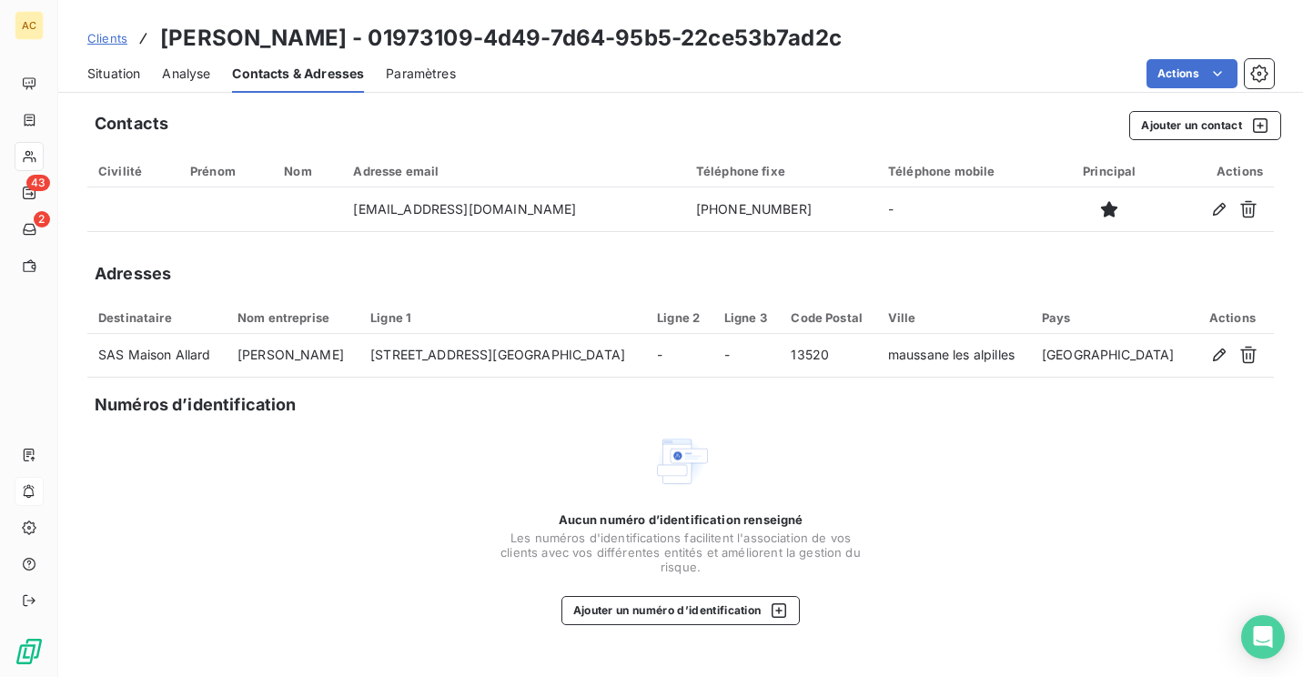
click at [102, 42] on span "Clients" at bounding box center [107, 38] width 40 height 15
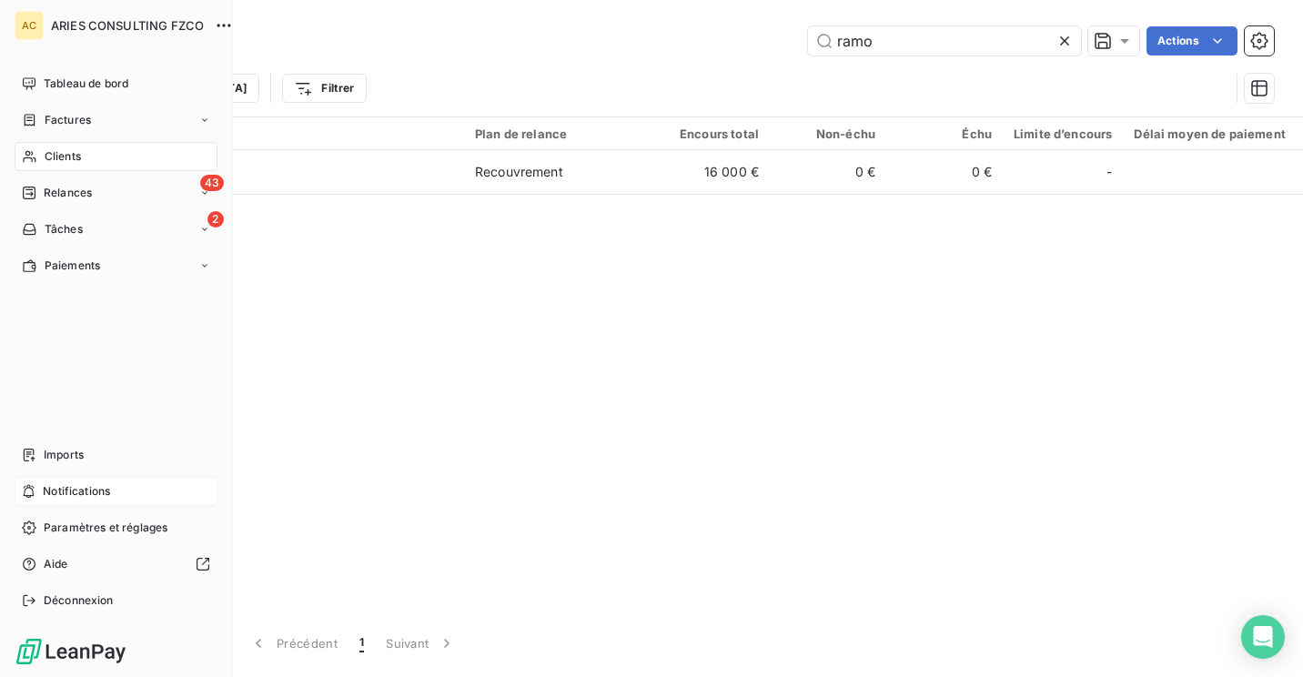
click at [92, 484] on span "Notifications" at bounding box center [76, 491] width 67 height 16
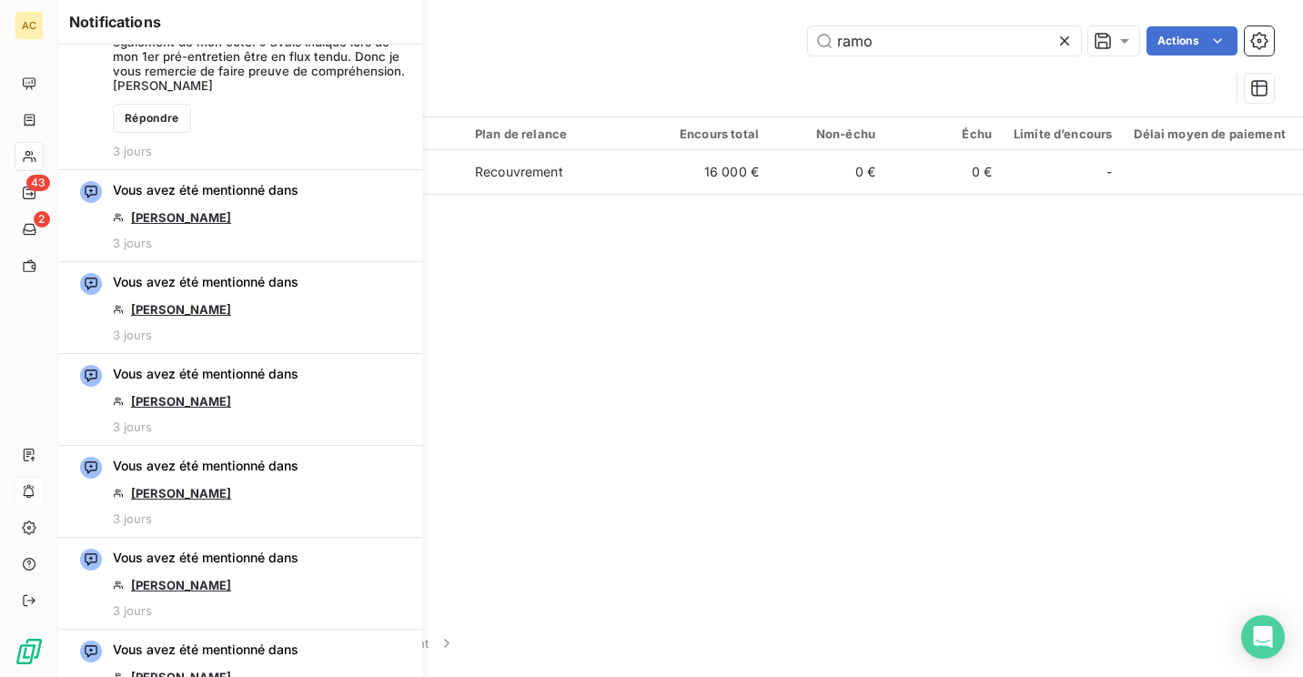
scroll to position [981, 0]
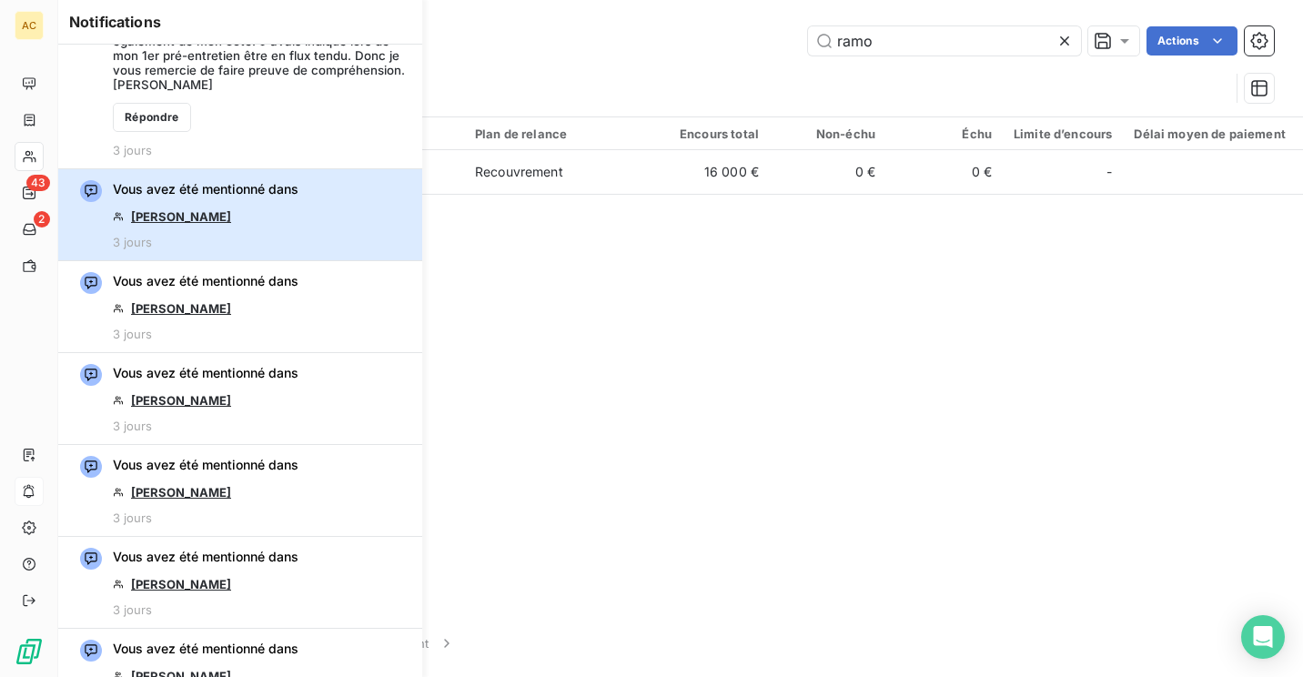
click at [326, 202] on button "Vous avez été mentionné dans [PERSON_NAME] 3 jours" at bounding box center [240, 215] width 364 height 92
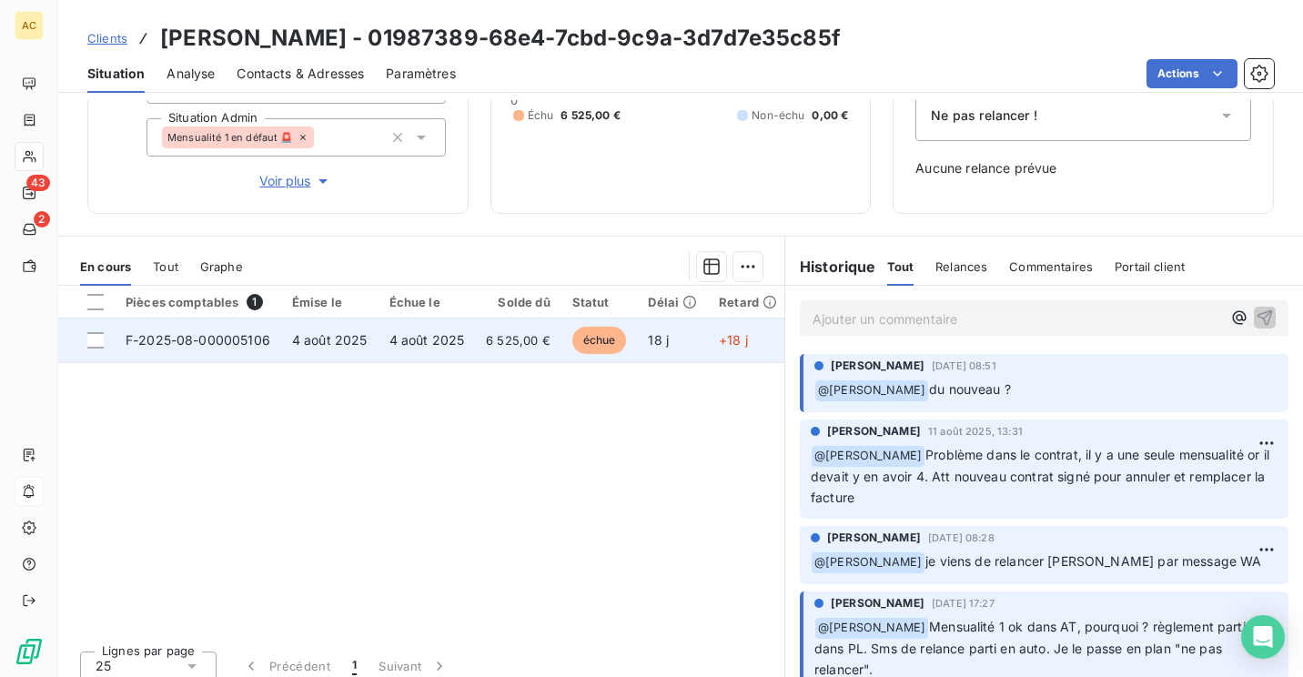
scroll to position [215, 0]
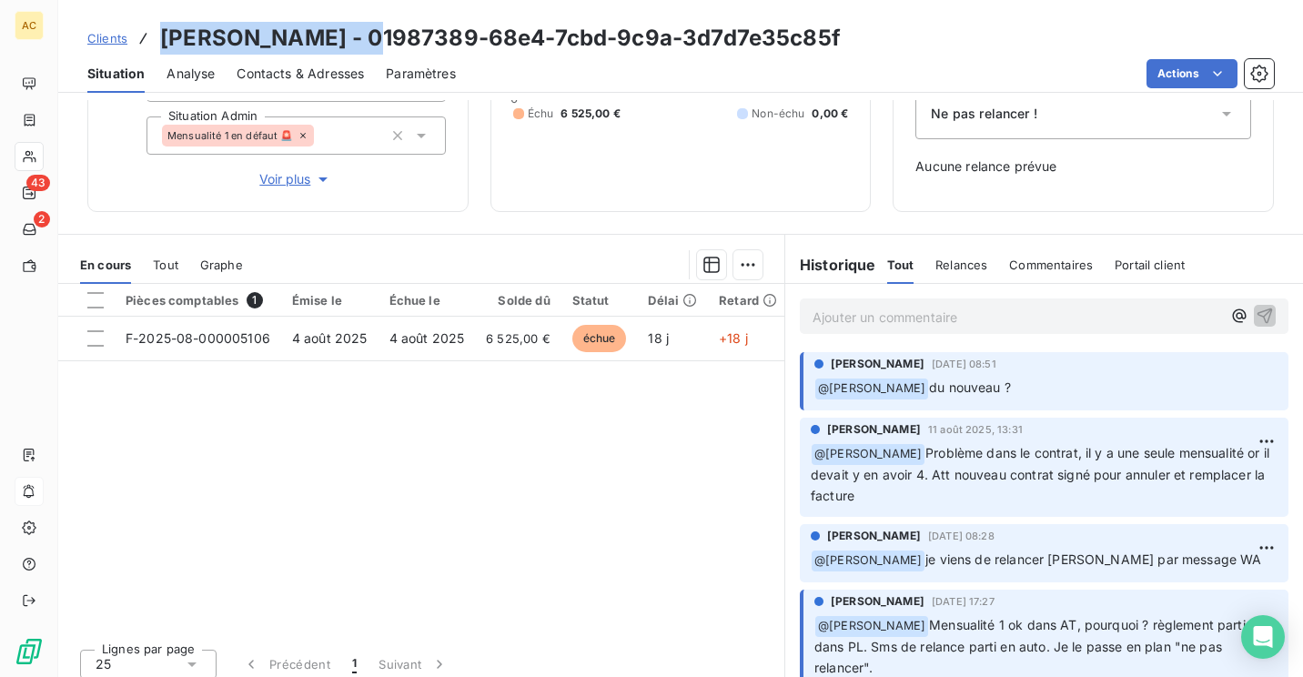
drag, startPoint x: 164, startPoint y: 36, endPoint x: 390, endPoint y: 40, distance: 226.5
click at [390, 40] on h3 "[PERSON_NAME] - 01987389-68e4-7cbd-9c9a-3d7d7e35c85f" at bounding box center [500, 38] width 680 height 33
copy h3 "[PERSON_NAME]"
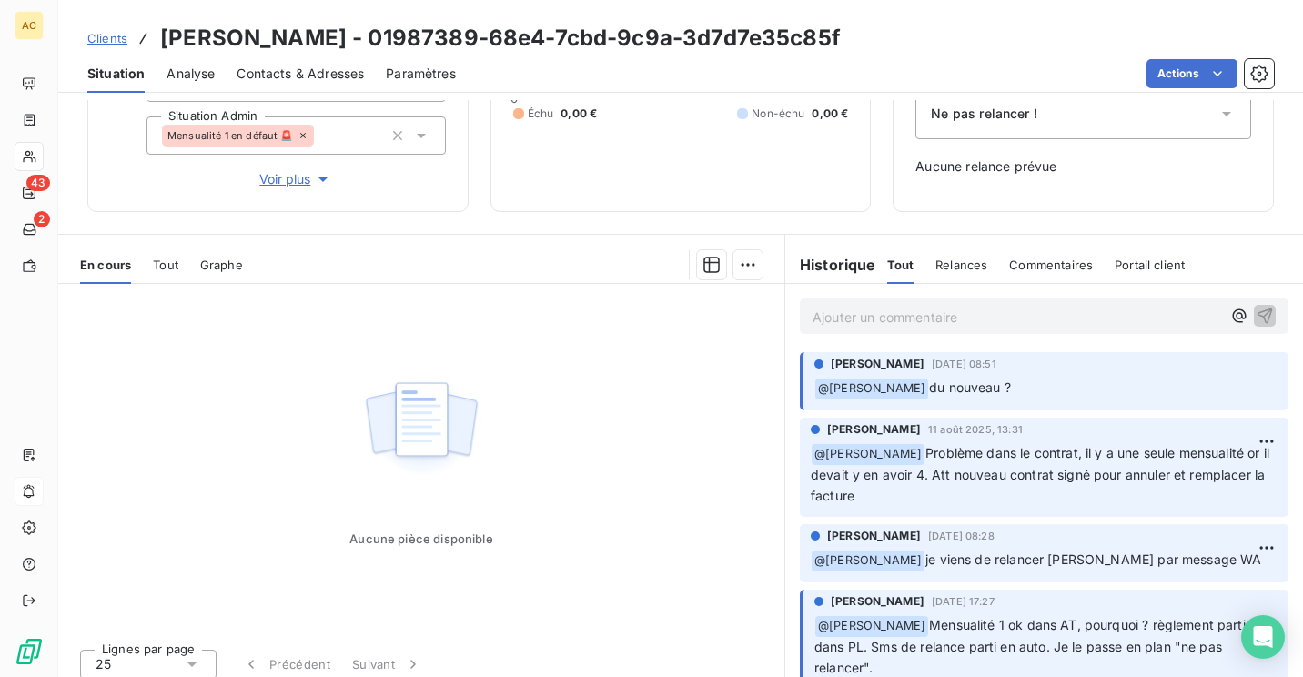
click at [956, 312] on p "Ajouter un commentaire ﻿" at bounding box center [1016, 317] width 408 height 23
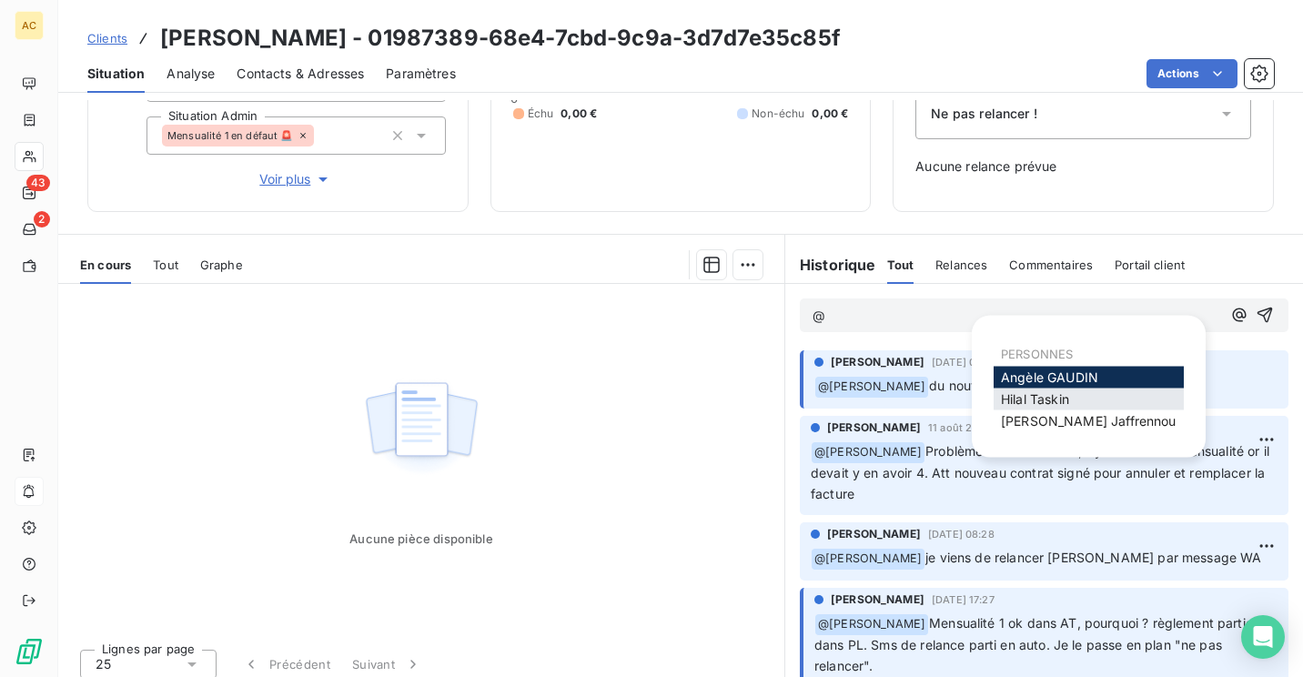
click at [1036, 393] on span "[PERSON_NAME]" at bounding box center [1035, 398] width 68 height 15
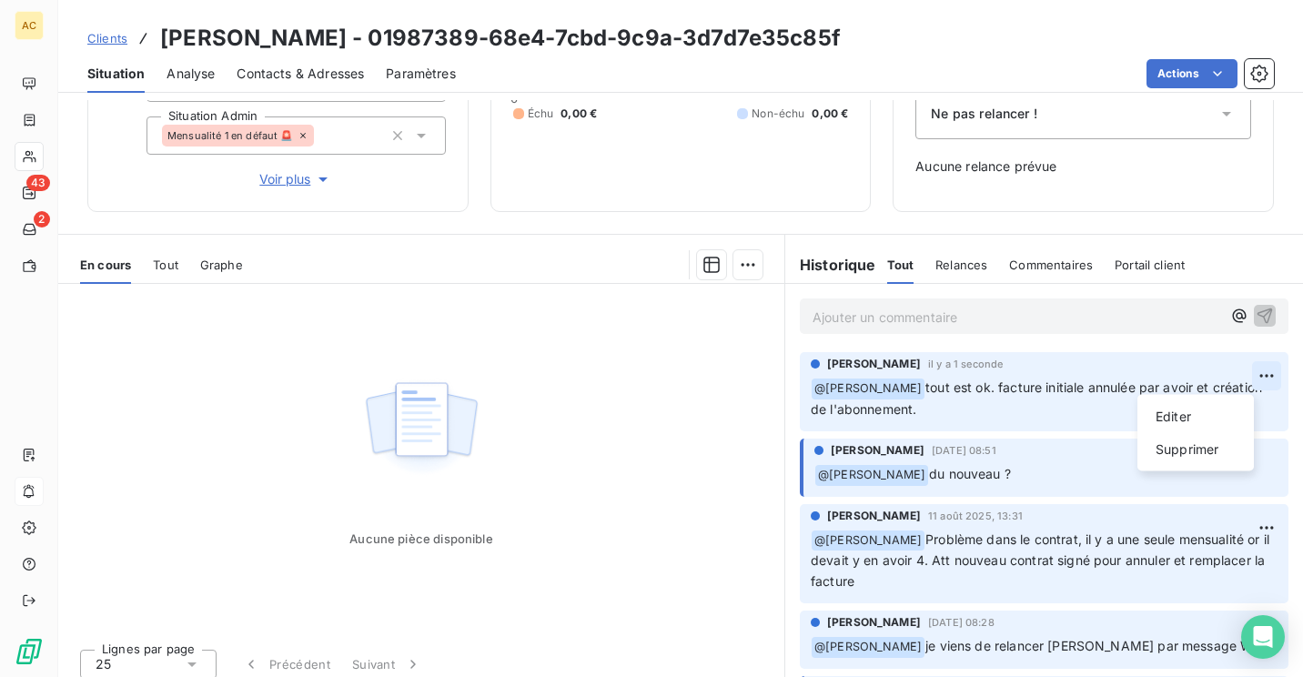
click at [1234, 378] on html "AC 43 2 Clients [PERSON_NAME] - 01987389-68e4-7cbd-9c9a-3d7d7e35c85f Situation …" at bounding box center [651, 338] width 1303 height 677
click at [1190, 425] on div "Editer" at bounding box center [1195, 416] width 102 height 29
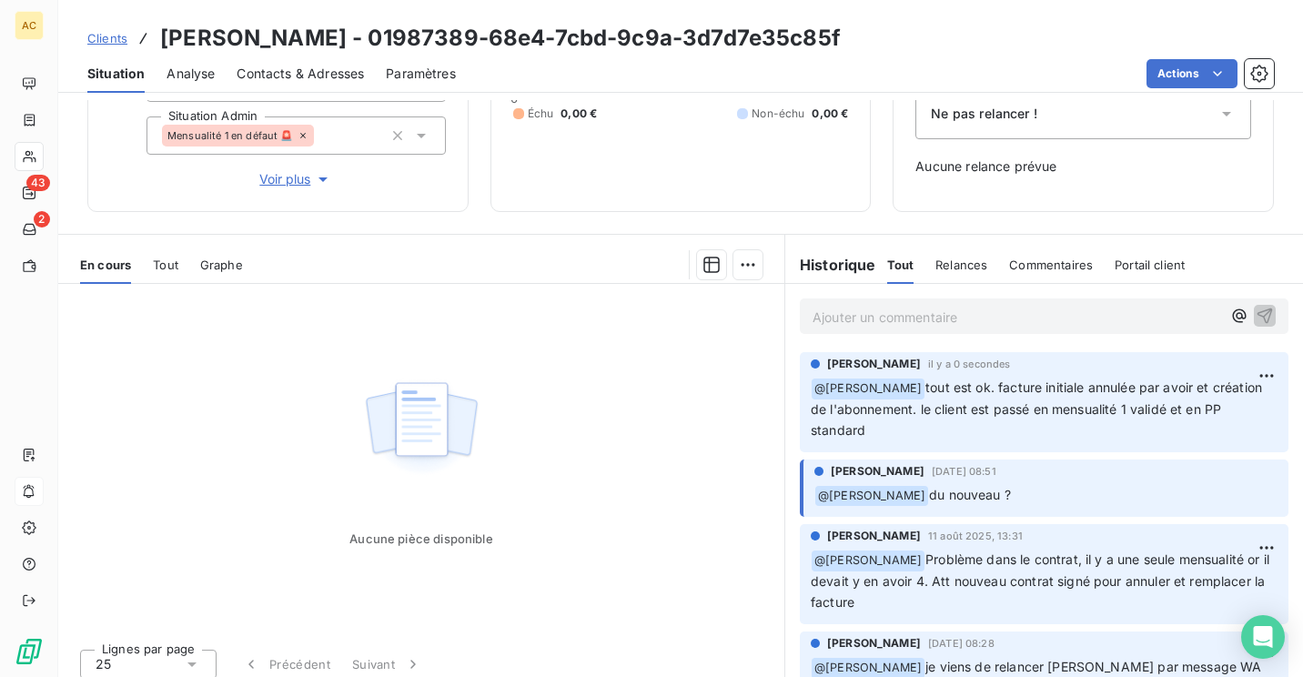
click at [1142, 111] on div "Ne pas relancer !" at bounding box center [1083, 113] width 336 height 51
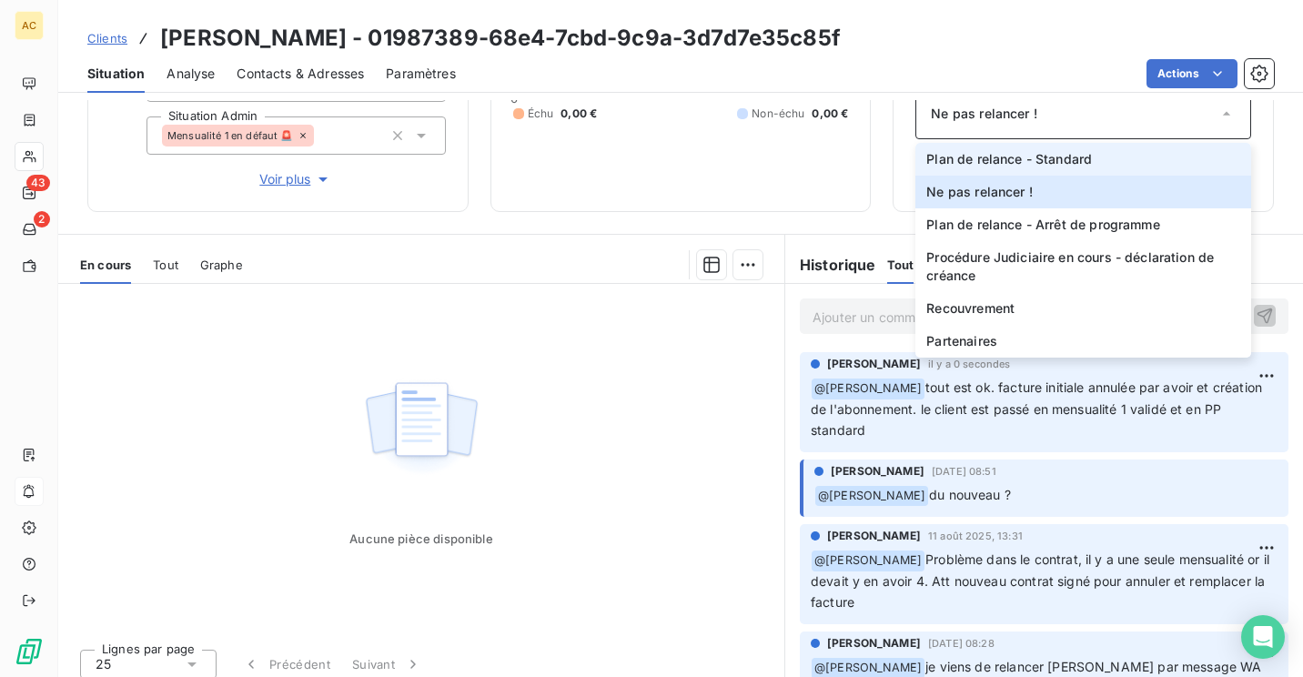
click at [1084, 166] on li "Plan de relance - Standard" at bounding box center [1083, 159] width 336 height 33
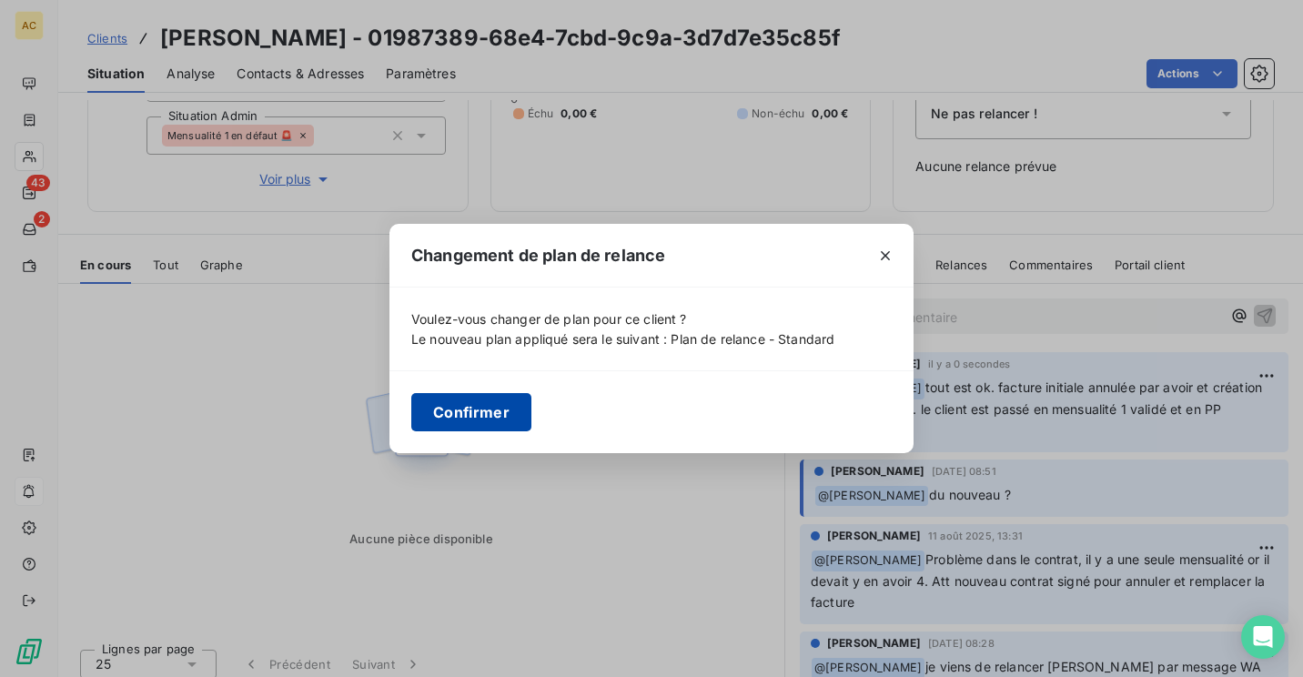
click at [468, 417] on button "Confirmer" at bounding box center [471, 412] width 120 height 38
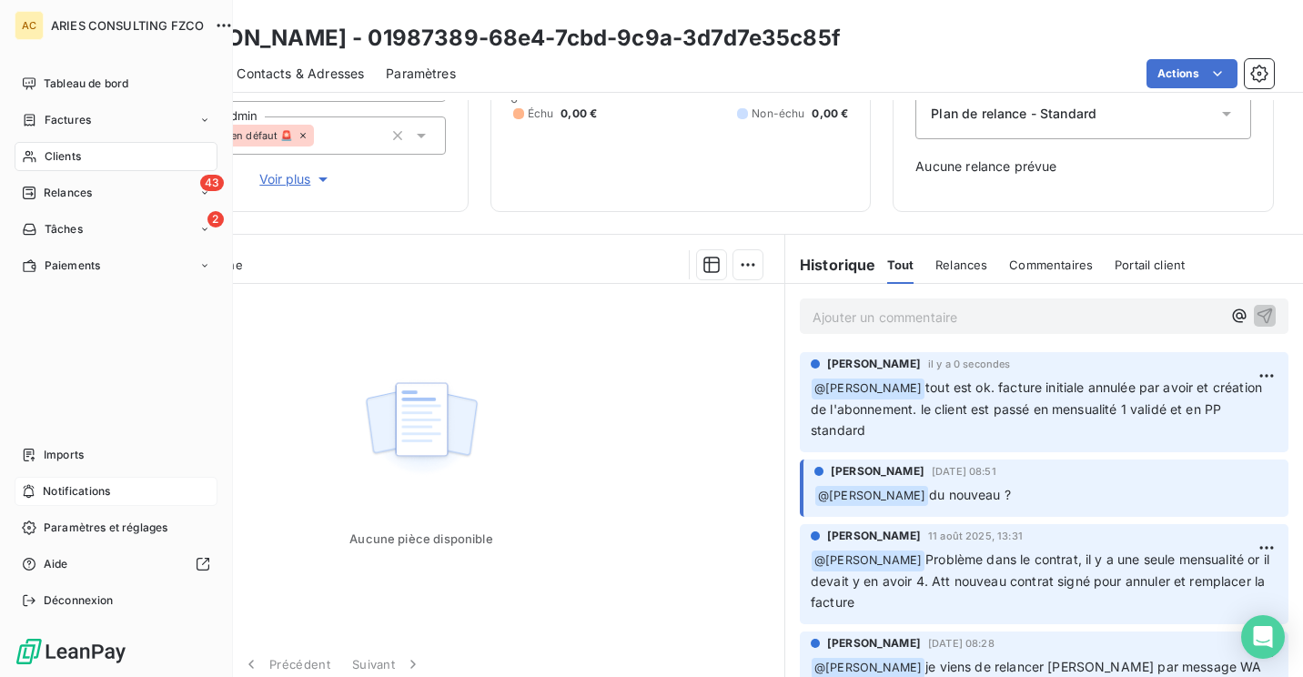
click at [53, 481] on div "Notifications" at bounding box center [116, 491] width 203 height 29
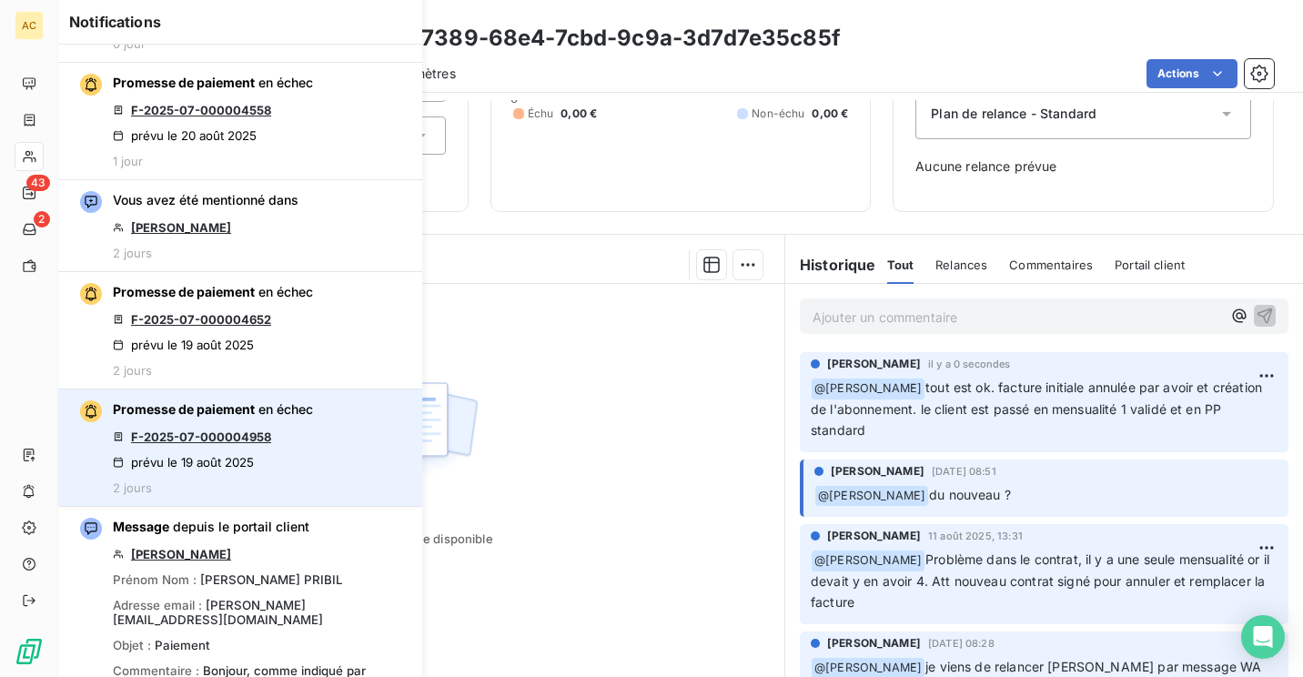
scroll to position [190, 0]
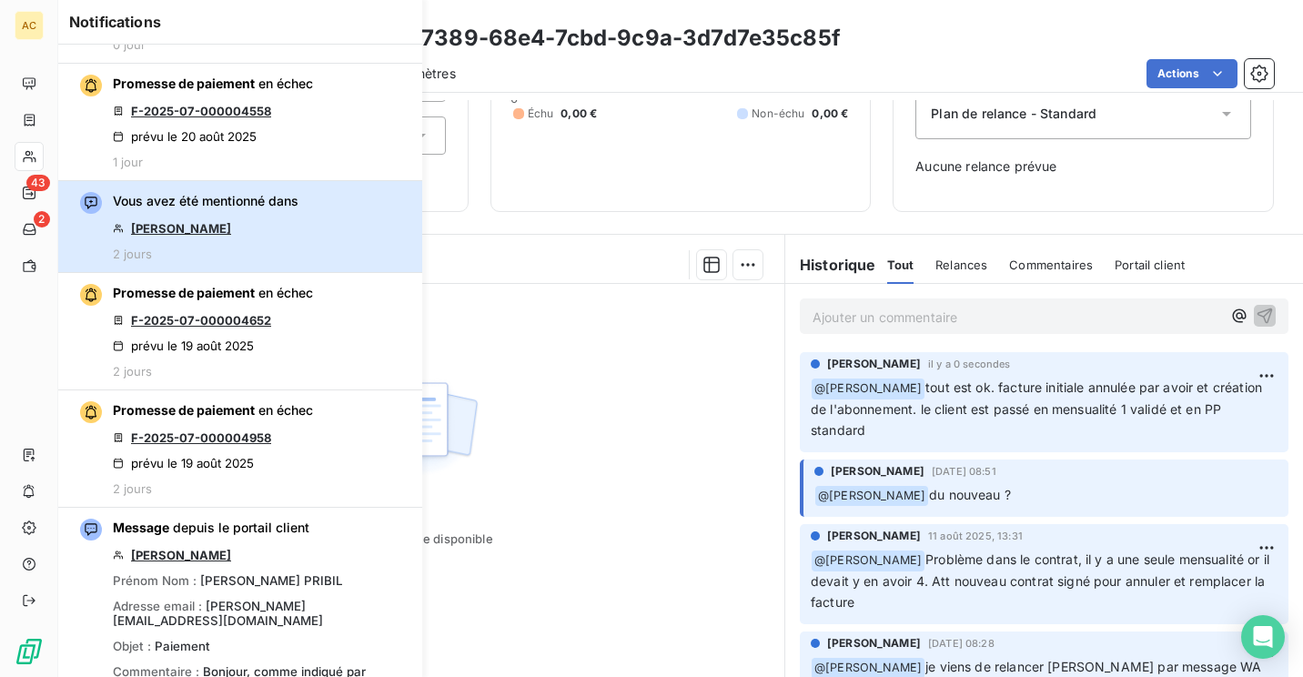
click at [311, 218] on button "Vous avez été mentionné dans [PERSON_NAME] 2 jours" at bounding box center [240, 227] width 364 height 92
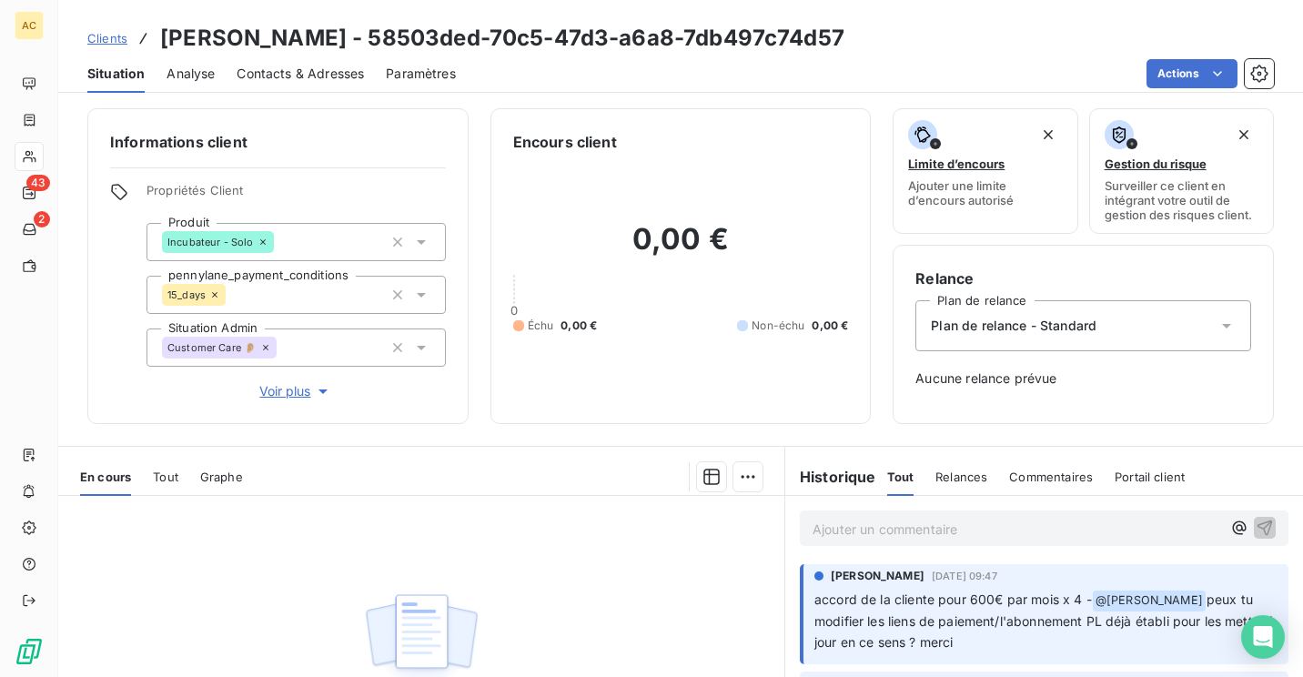
scroll to position [4, 0]
click at [335, 35] on h3 "[PERSON_NAME] - 58503ded-70c5-47d3-a6a8-7db497c74d57" at bounding box center [502, 38] width 684 height 33
copy h3 "Dufour"
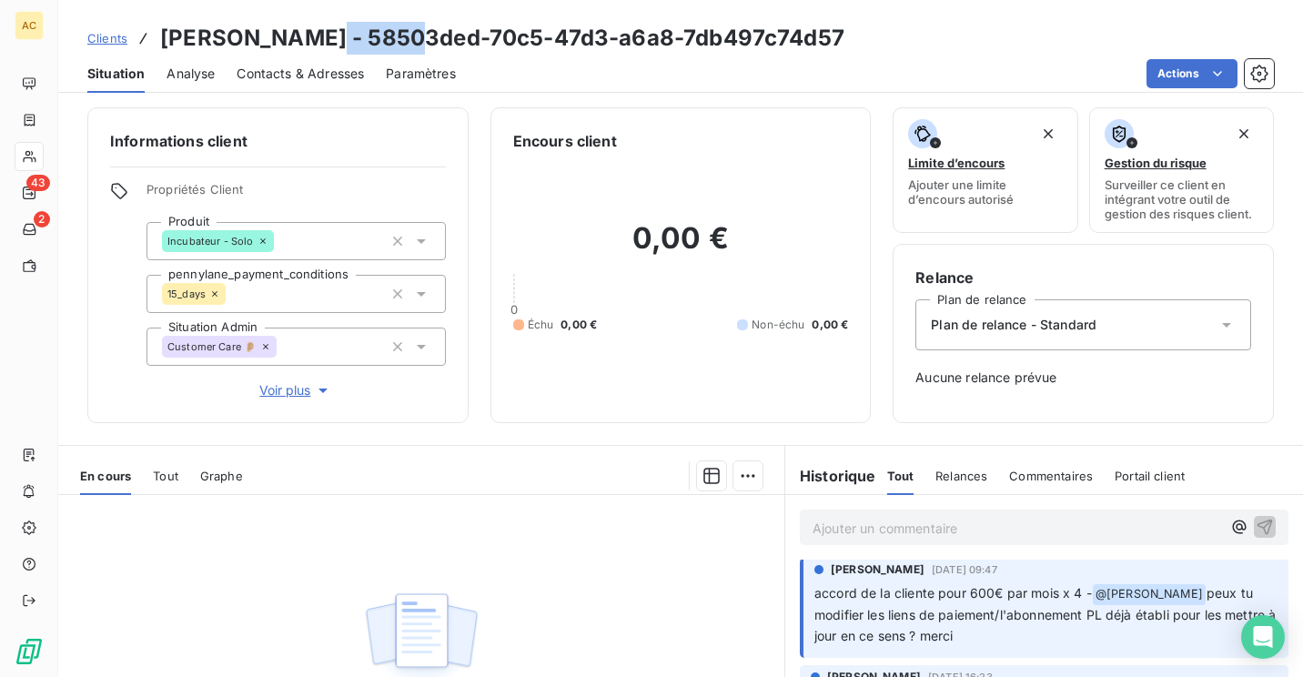
scroll to position [0, 0]
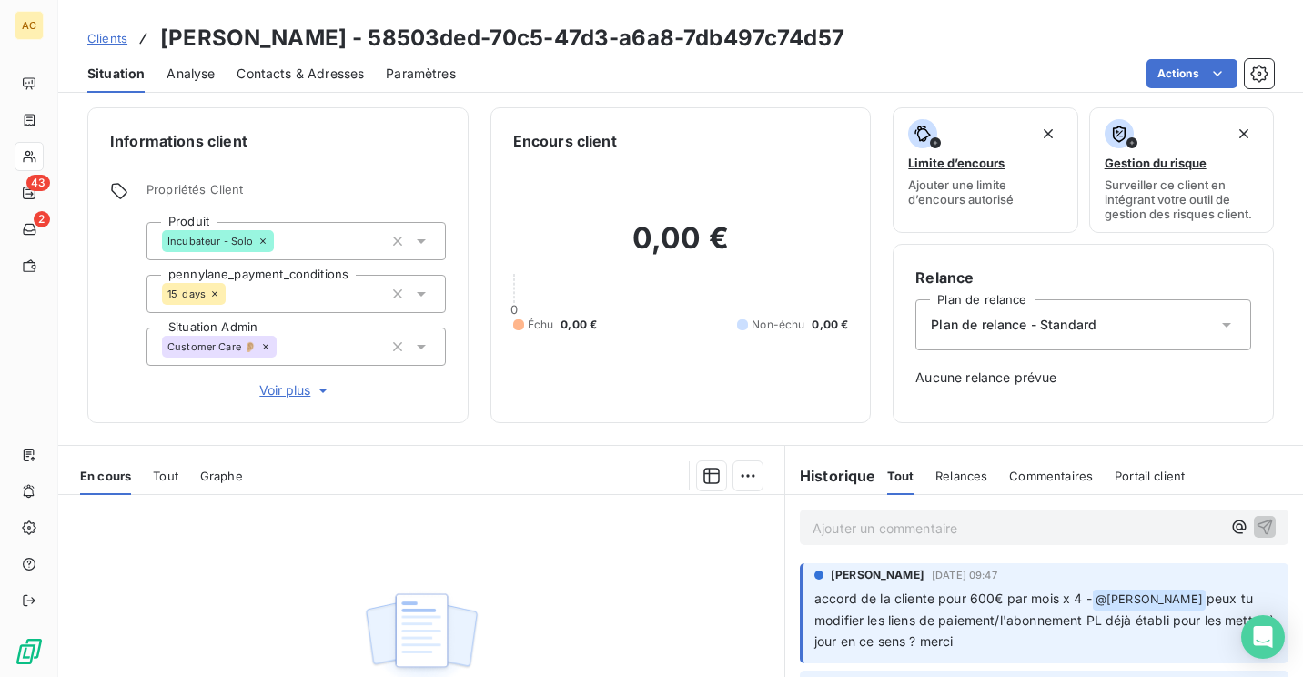
click at [996, 531] on p "Ajouter un commentaire ﻿" at bounding box center [1016, 528] width 408 height 23
click at [966, 524] on p "@" at bounding box center [1016, 527] width 408 height 21
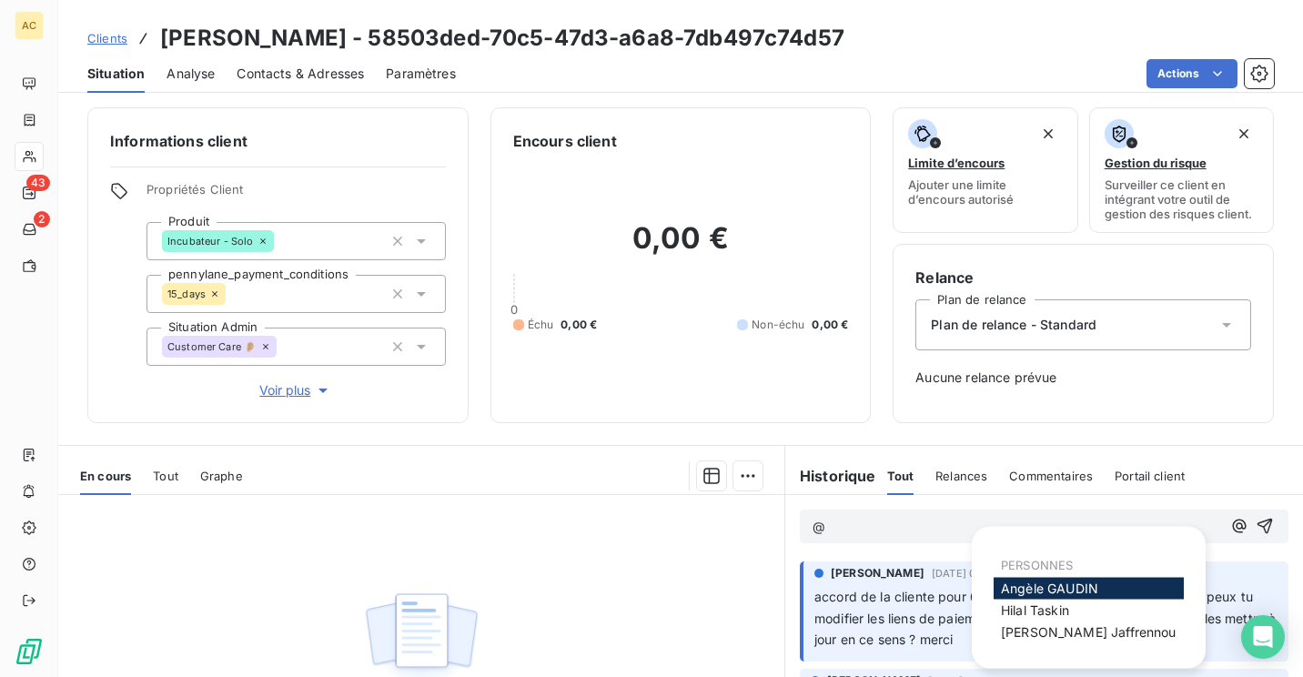
click at [1042, 584] on span "[PERSON_NAME]" at bounding box center [1049, 587] width 97 height 15
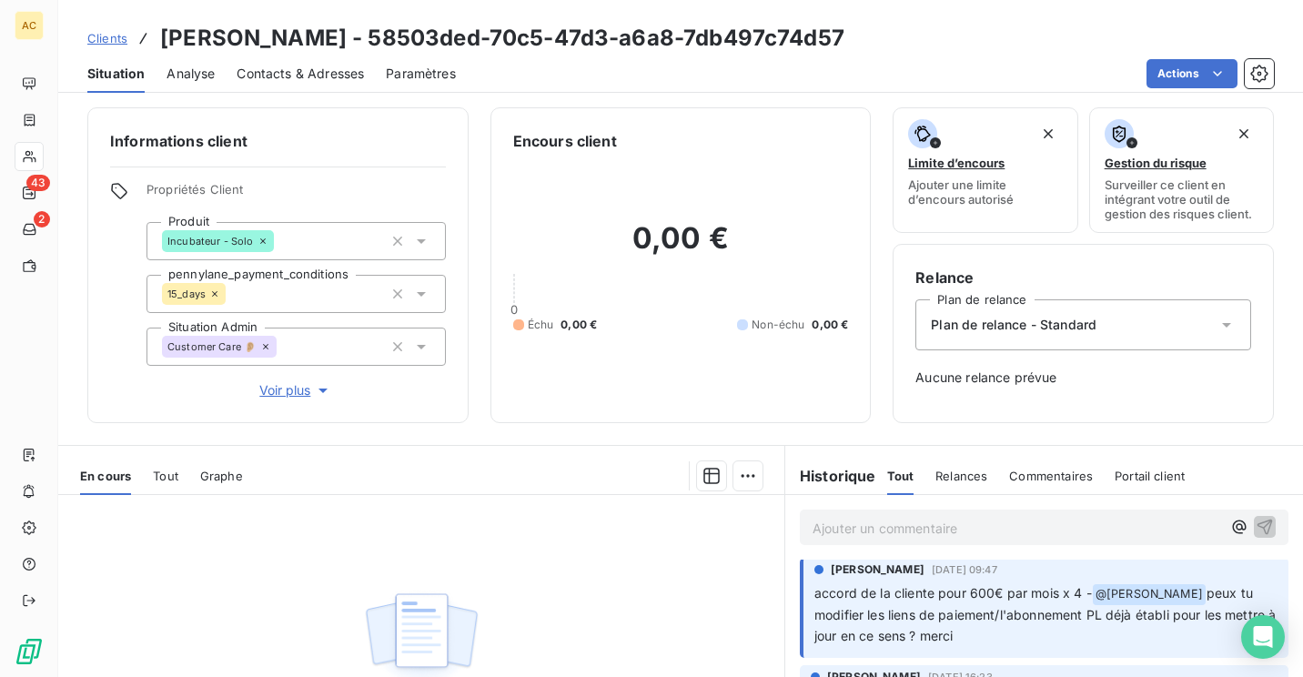
scroll to position [7, 0]
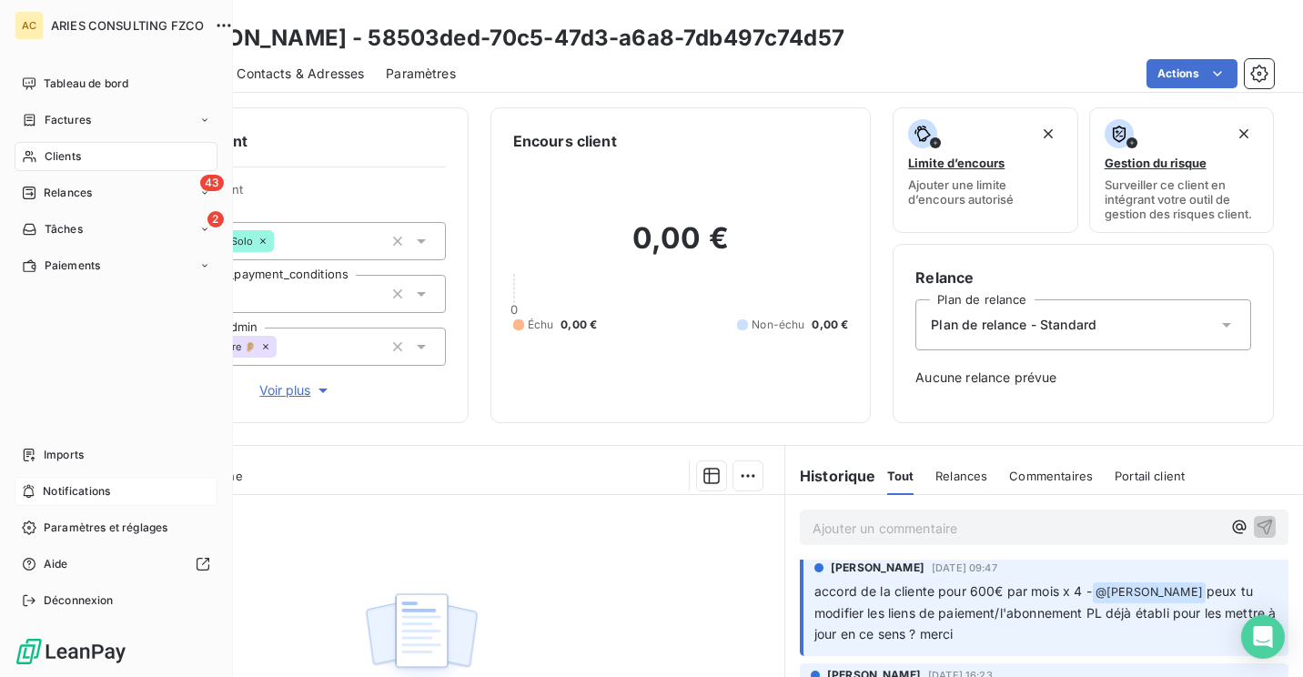
click at [70, 490] on span "Notifications" at bounding box center [76, 491] width 67 height 16
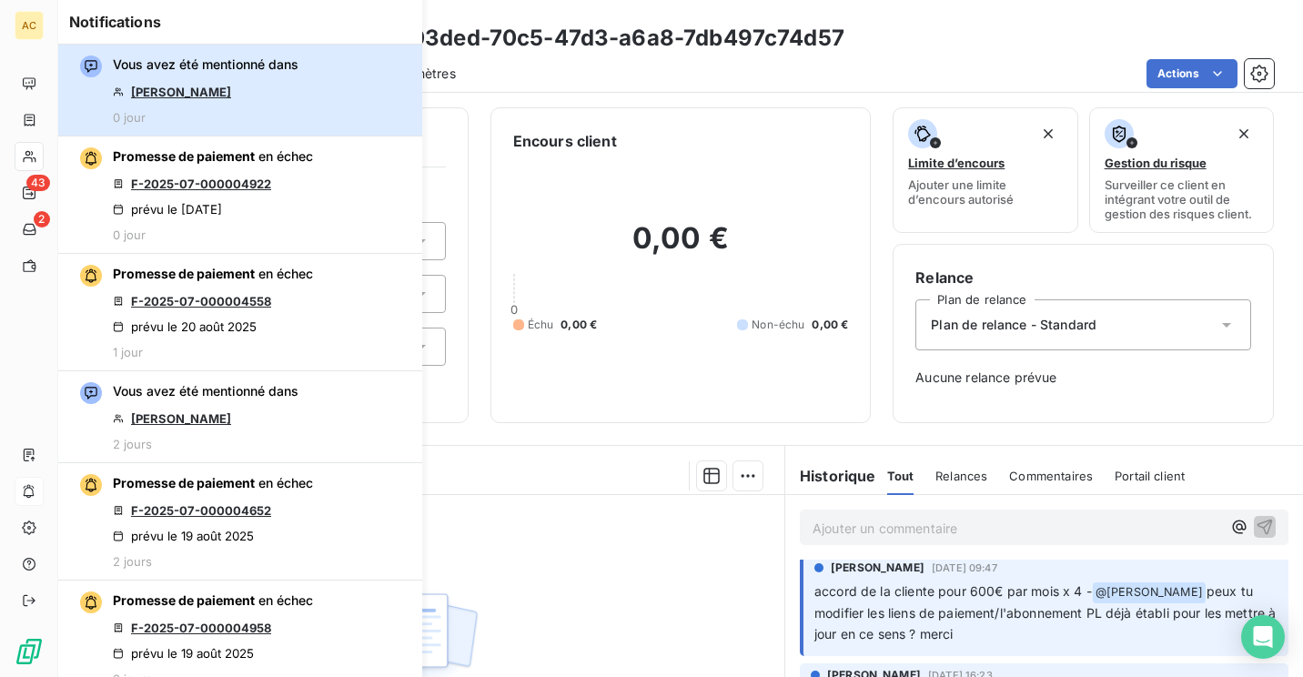
click at [296, 91] on div "Vous avez été mentionné dans [PERSON_NAME] 0 jour" at bounding box center [206, 89] width 186 height 69
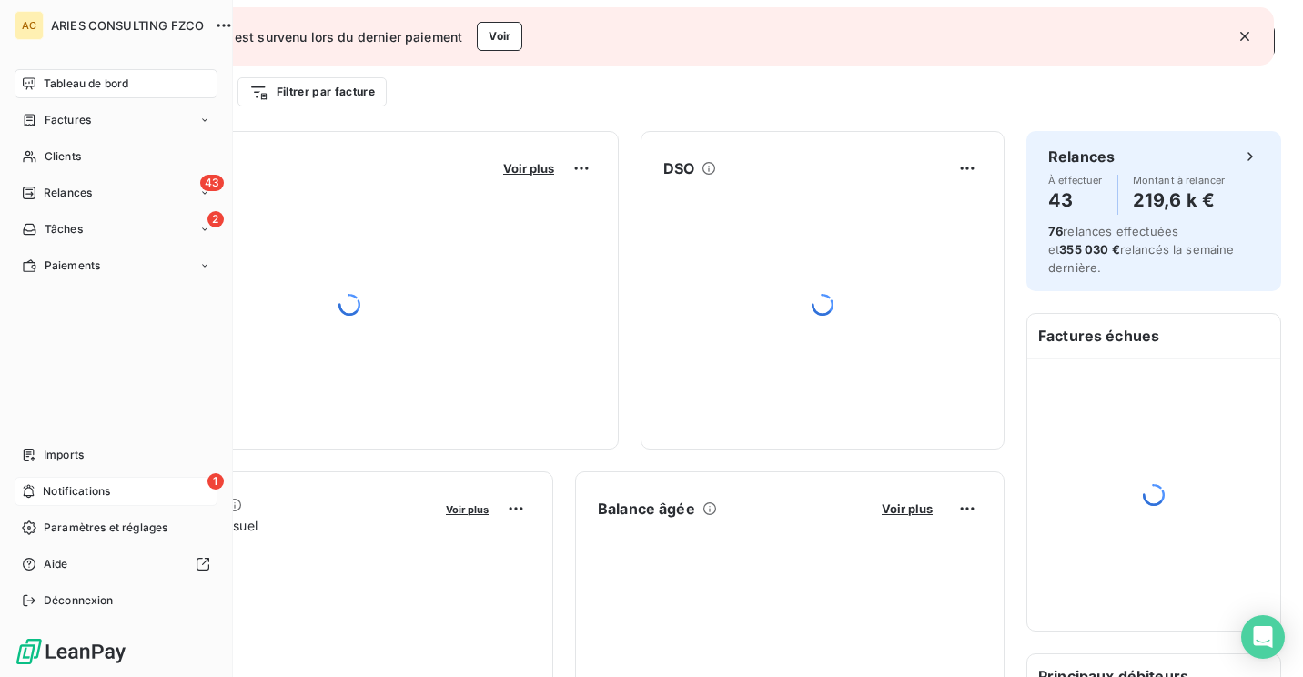
click at [86, 502] on div "1 Notifications" at bounding box center [116, 491] width 203 height 29
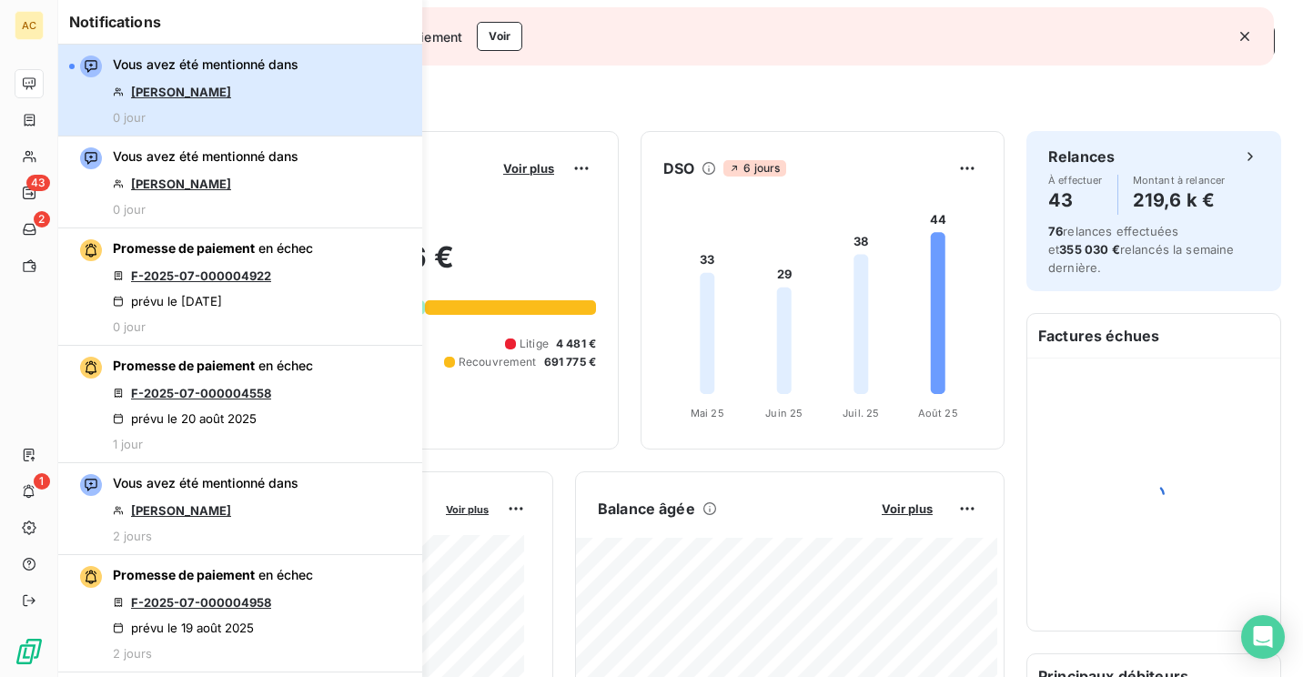
click at [286, 94] on div "Vous avez été mentionné dans Bulent AYDIN 0 jour" at bounding box center [206, 89] width 186 height 69
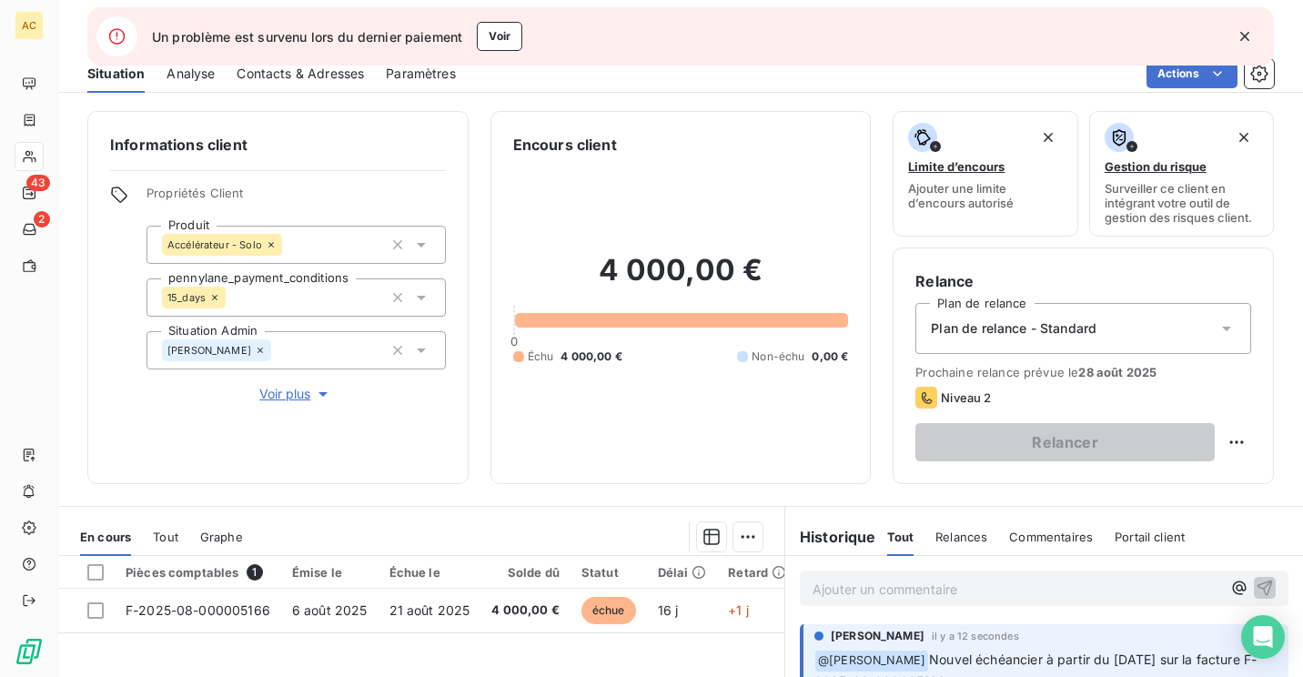
click at [1242, 37] on icon "button" at bounding box center [1244, 36] width 9 height 9
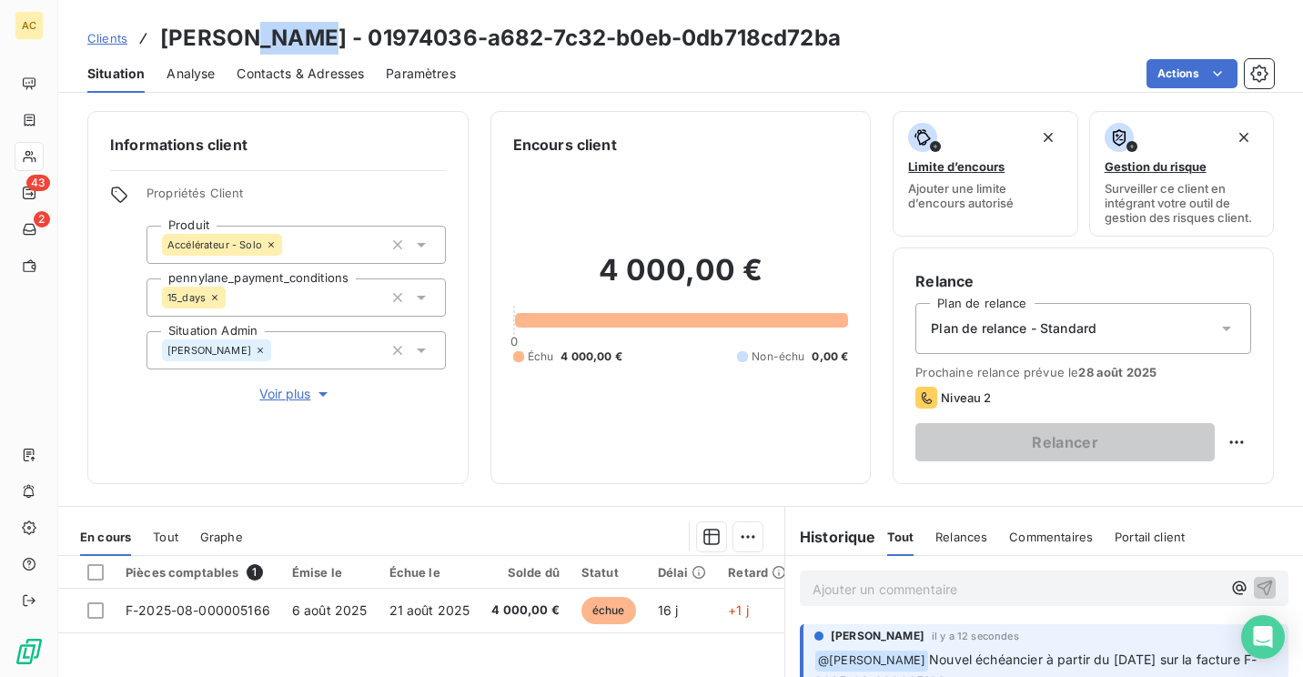
drag, startPoint x: 302, startPoint y: 41, endPoint x: 236, endPoint y: 36, distance: 66.6
click at [236, 36] on h3 "Bulent AYDIN - 01974036-a682-7c32-b0eb-0db718cd72ba" at bounding box center [500, 38] width 680 height 33
copy h3 "AYDIN"
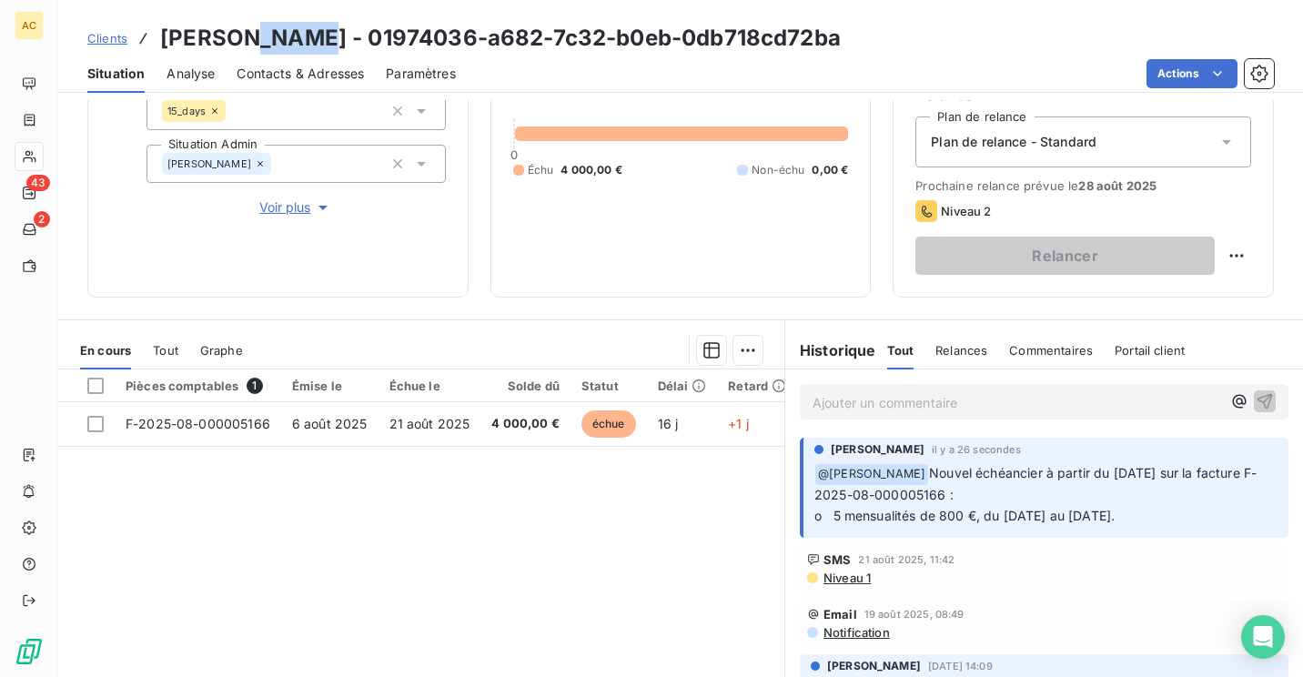
scroll to position [167, 0]
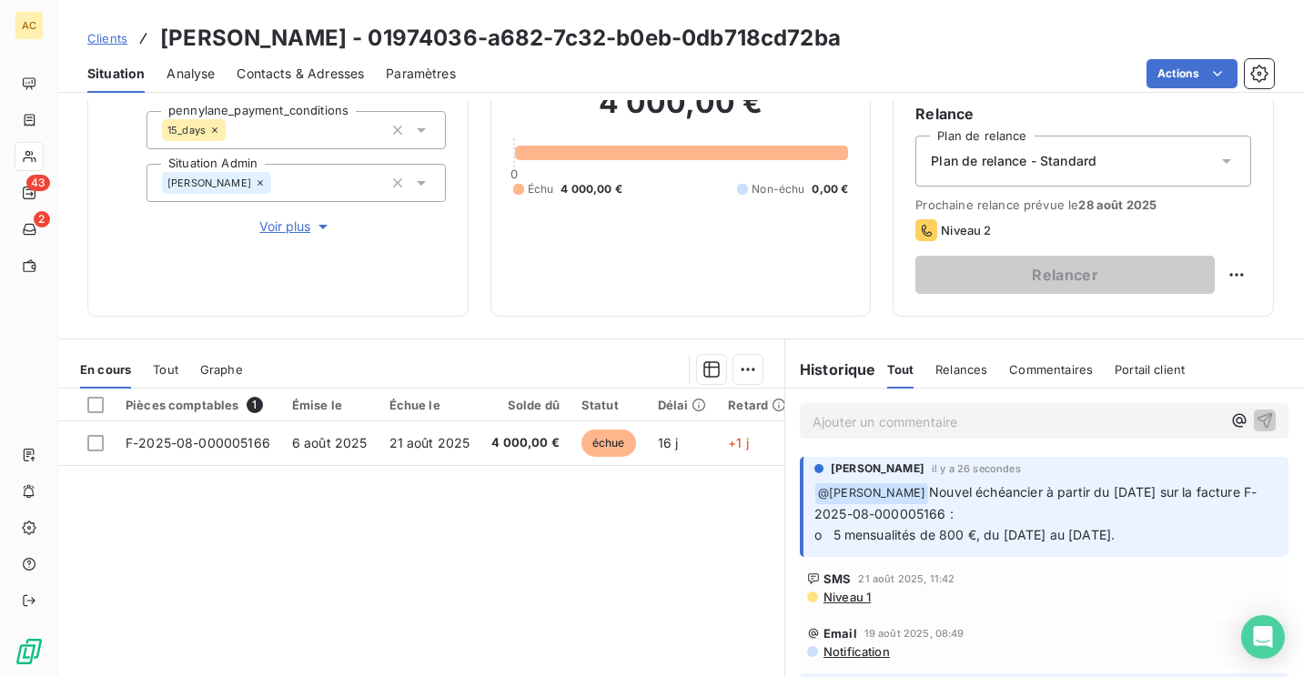
click at [930, 422] on p "Ajouter un commentaire ﻿" at bounding box center [1016, 421] width 408 height 23
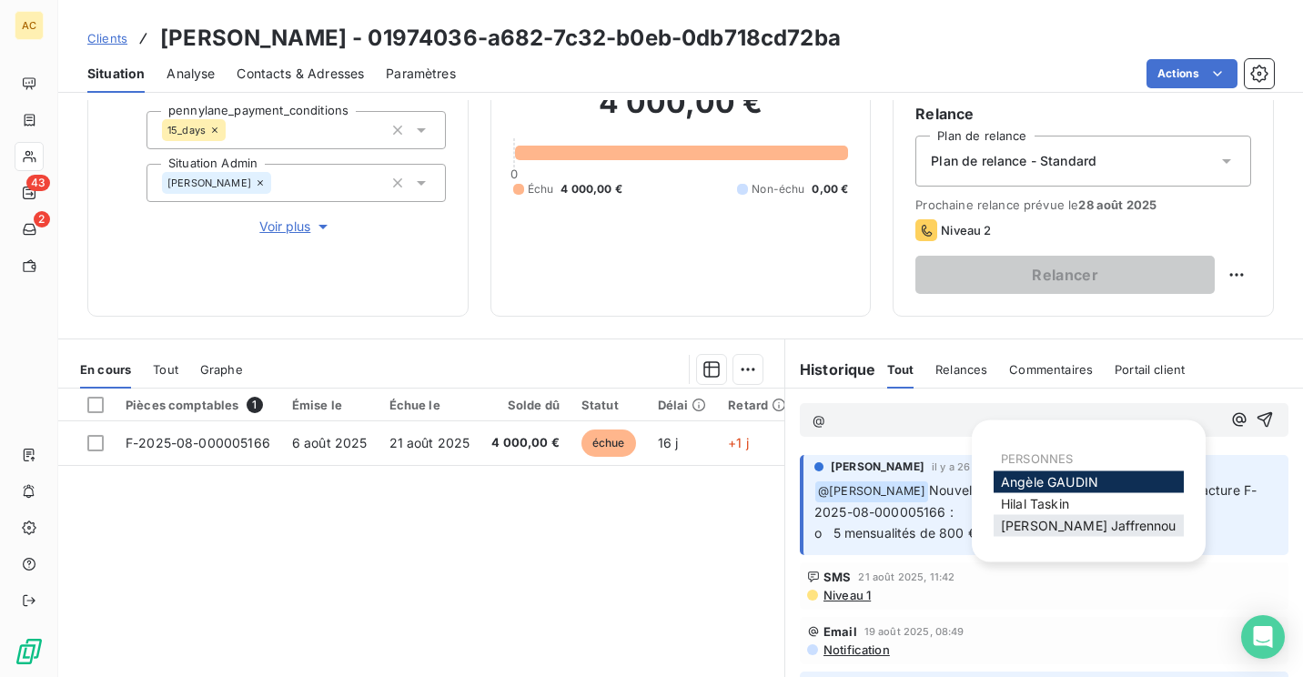
click at [1071, 524] on span "[PERSON_NAME]" at bounding box center [1089, 525] width 176 height 15
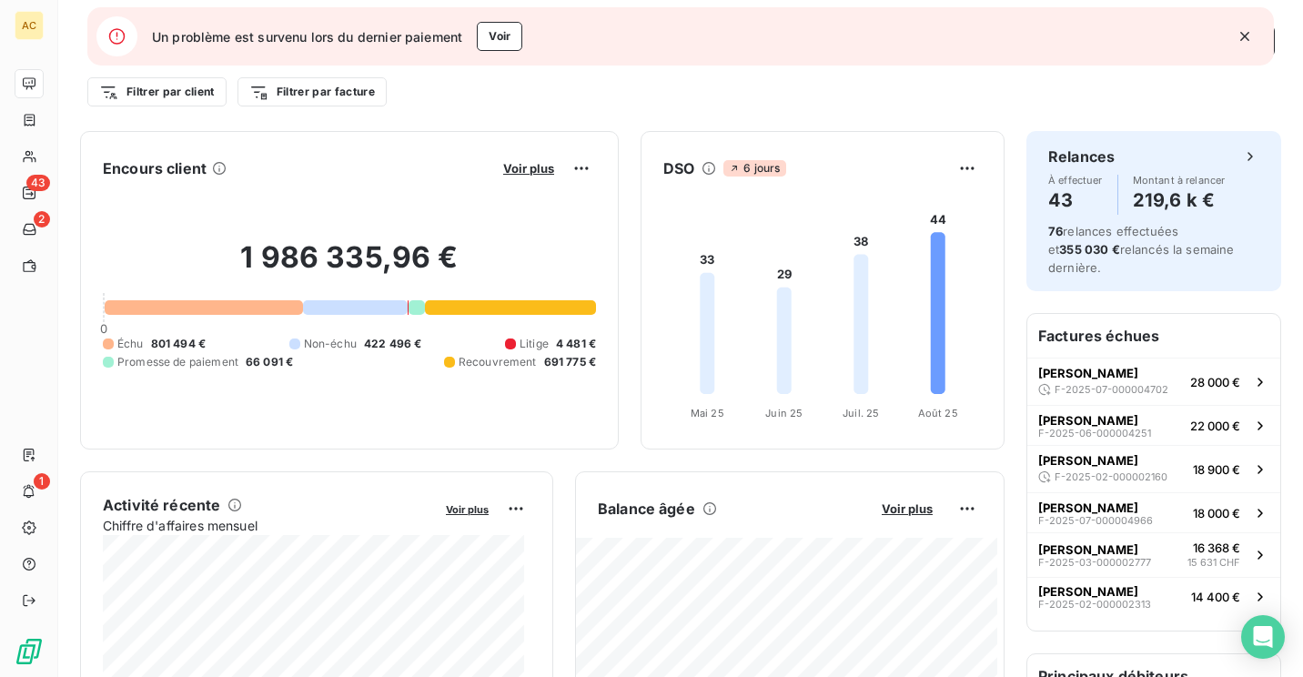
click at [1243, 34] on icon "button" at bounding box center [1244, 36] width 18 height 18
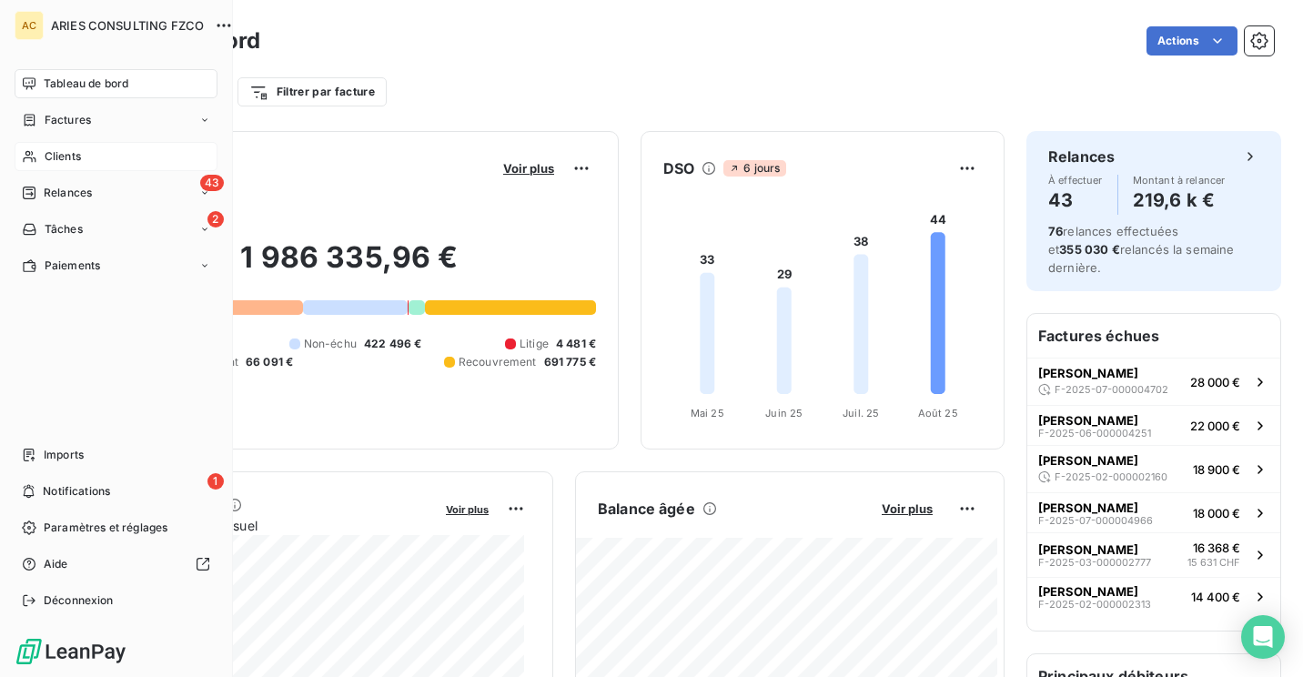
click at [57, 152] on span "Clients" at bounding box center [63, 156] width 36 height 16
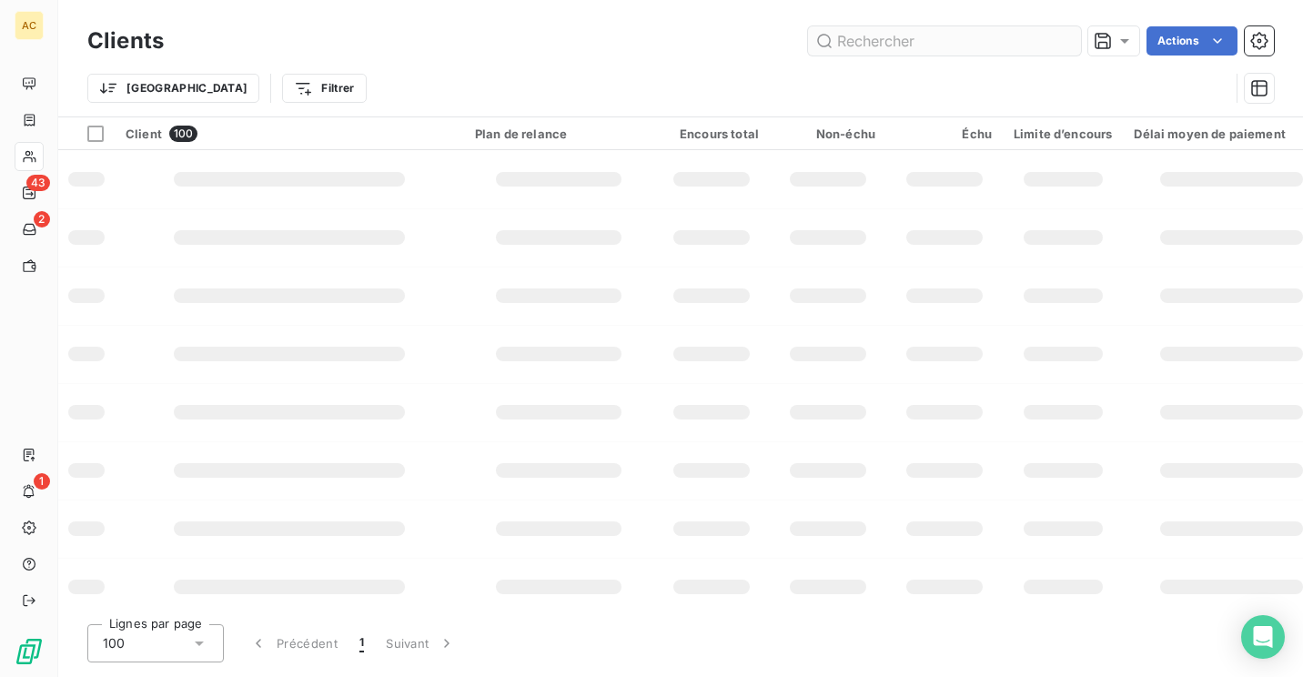
click at [999, 41] on input "text" at bounding box center [944, 40] width 273 height 29
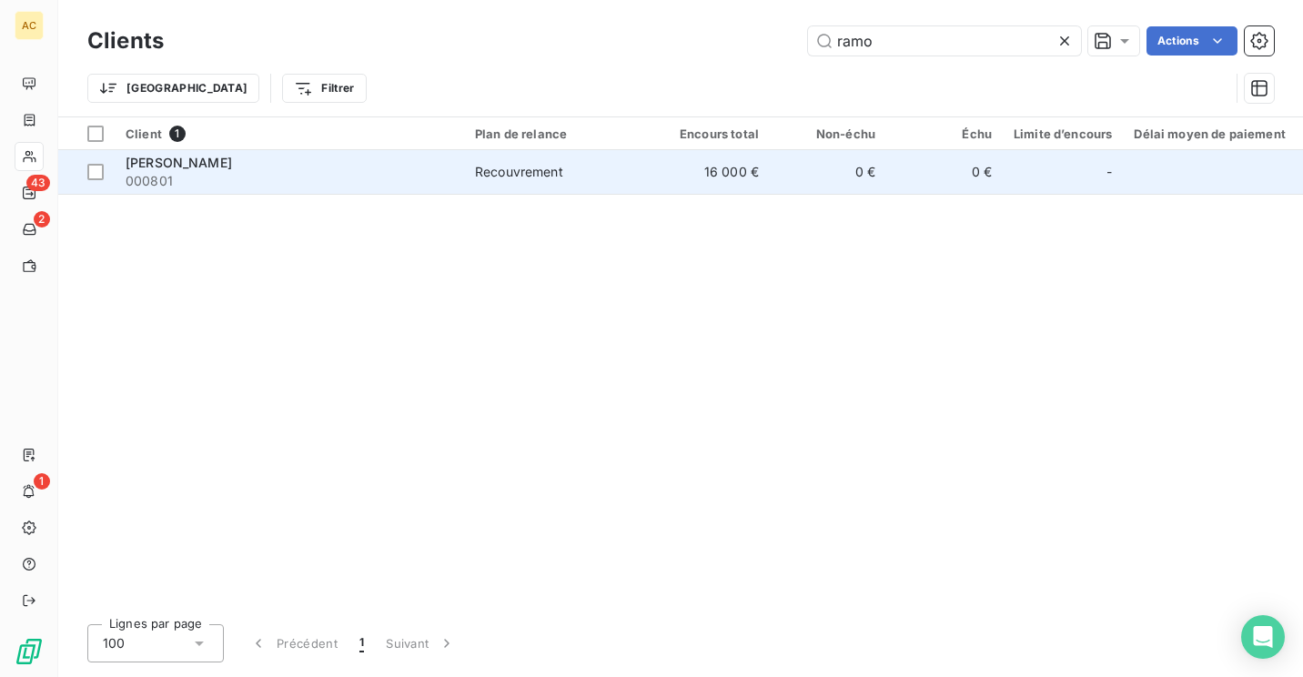
type input "ramo"
click at [711, 174] on td "16 000 €" at bounding box center [711, 172] width 116 height 44
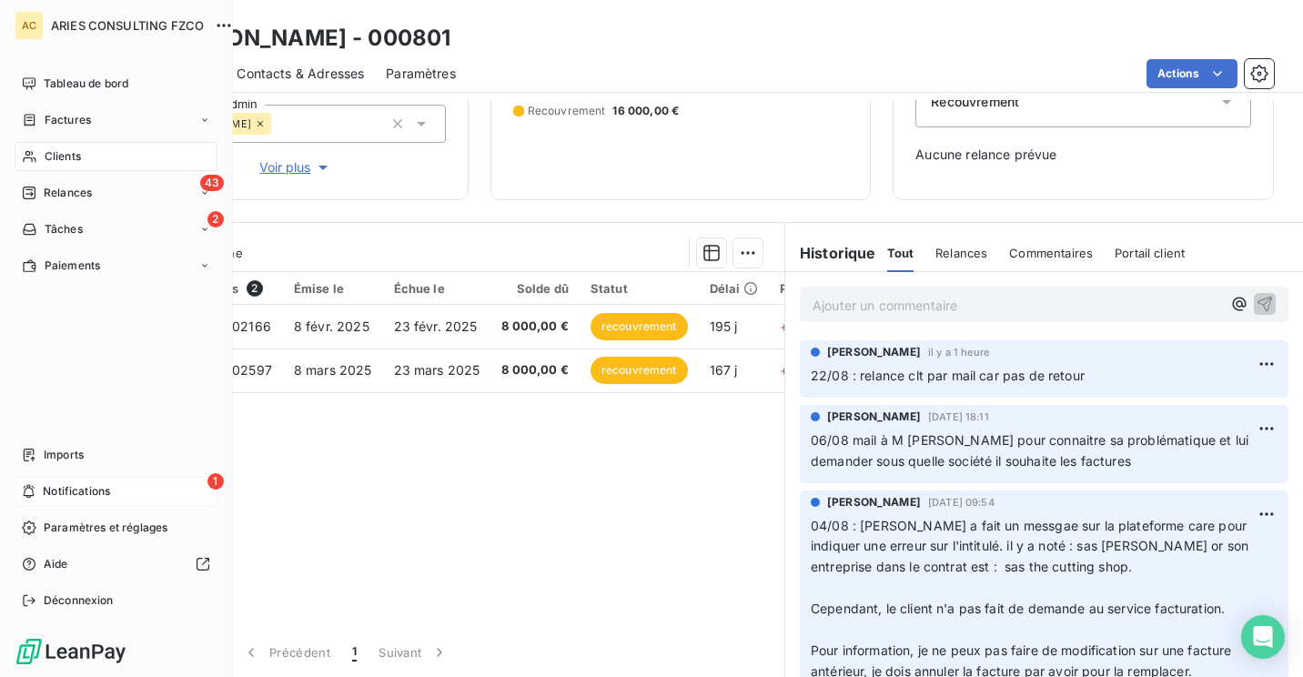
click at [57, 486] on span "Notifications" at bounding box center [76, 491] width 67 height 16
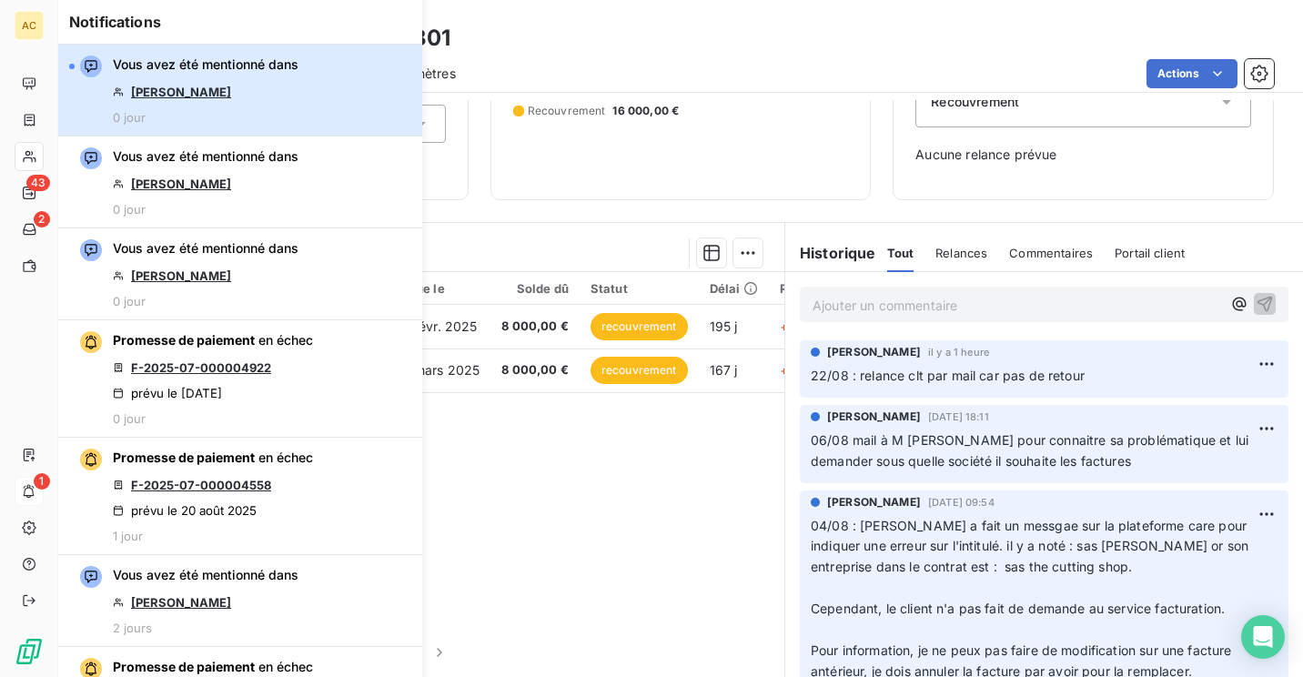
click at [287, 99] on div "Vous avez été mentionné dans Bulent AYDIN 0 jour" at bounding box center [206, 89] width 186 height 69
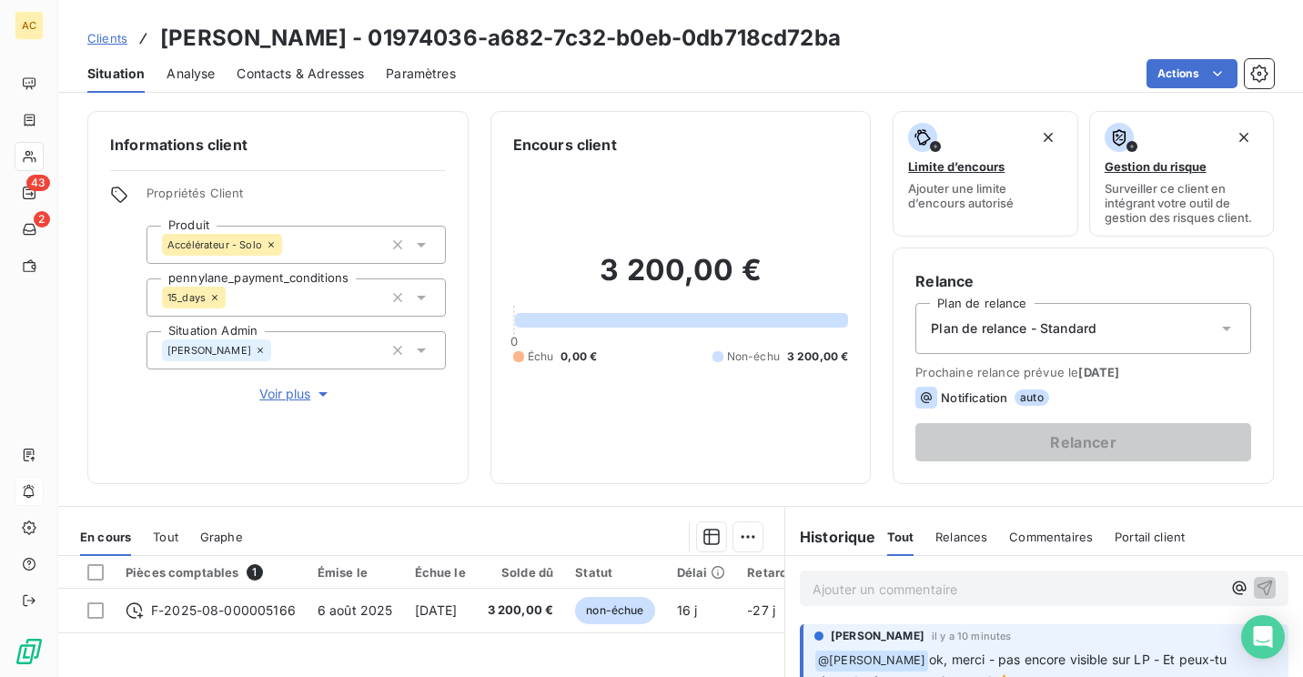
scroll to position [284, 0]
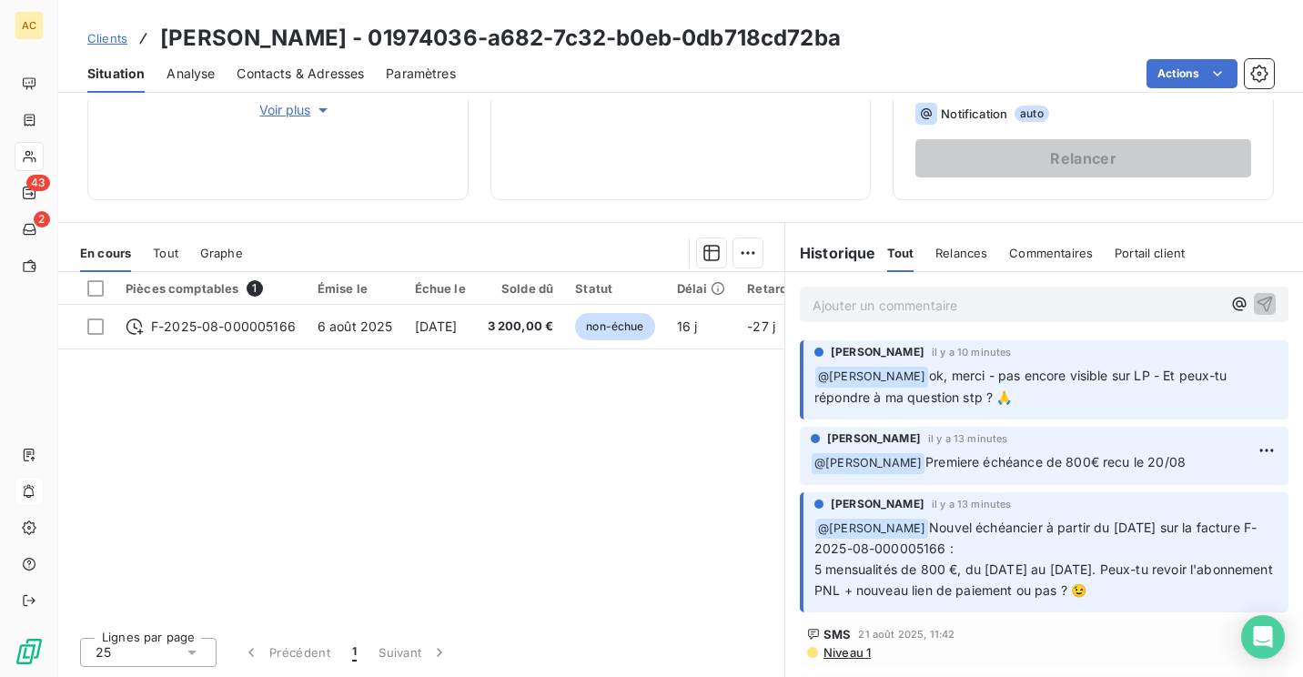
click at [271, 30] on h3 "Bulent AYDIN - 01974036-a682-7c32-b0eb-0db718cd72ba" at bounding box center [500, 38] width 680 height 33
copy h3 "AYDIN"
click at [994, 316] on p "Ajouter un commentaire ﻿" at bounding box center [1016, 305] width 408 height 23
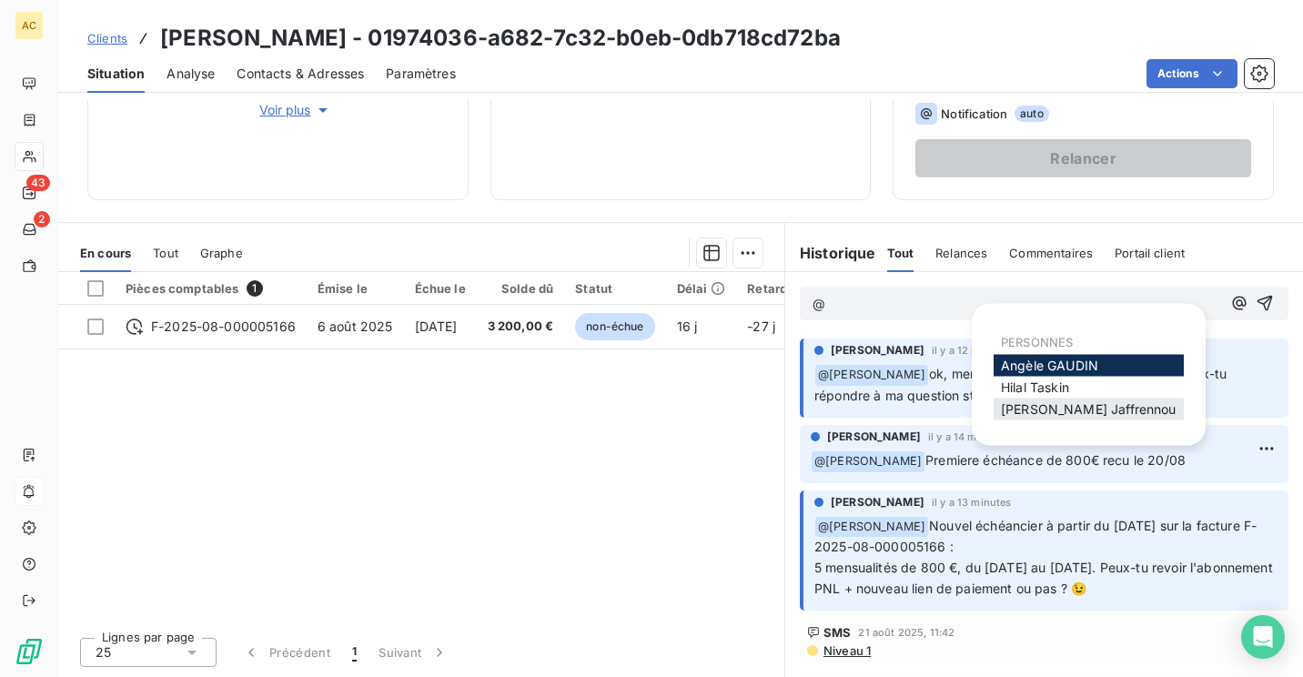
click at [1059, 410] on span "[PERSON_NAME]" at bounding box center [1089, 408] width 176 height 15
click at [1060, 389] on span "[PERSON_NAME]" at bounding box center [1035, 386] width 68 height 15
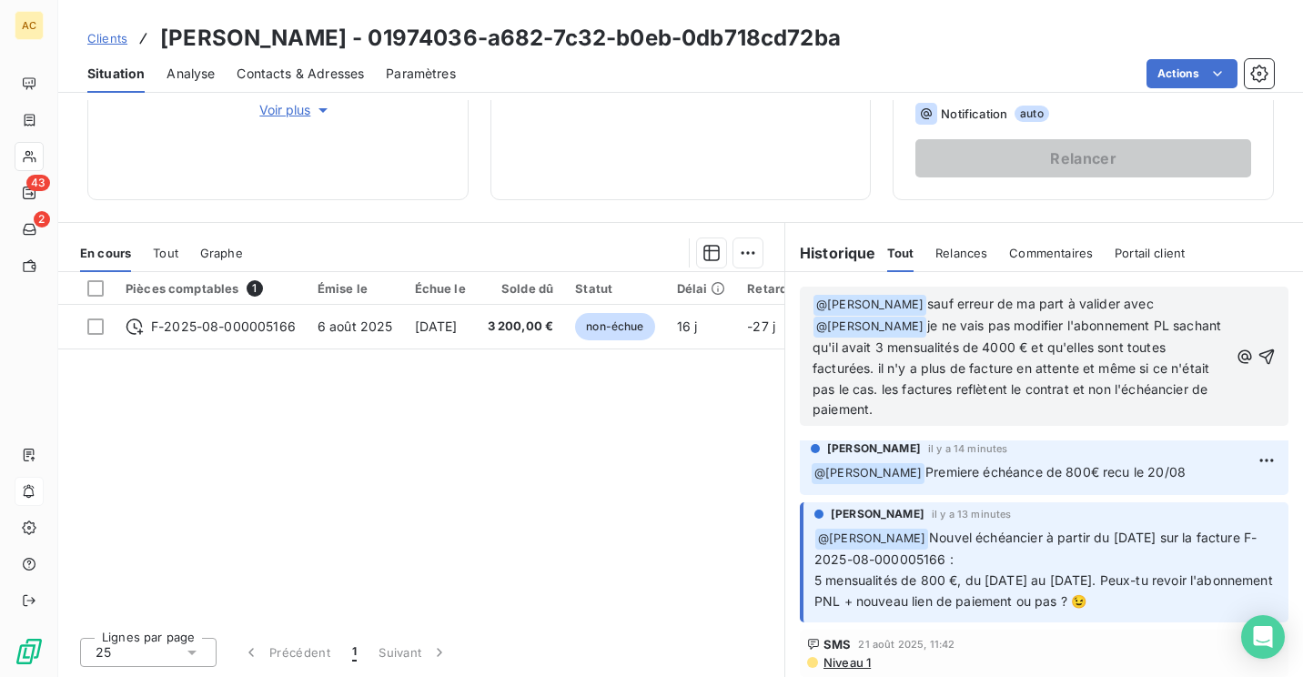
scroll to position [93, 0]
click at [290, 70] on span "Contacts & Adresses" at bounding box center [299, 74] width 127 height 18
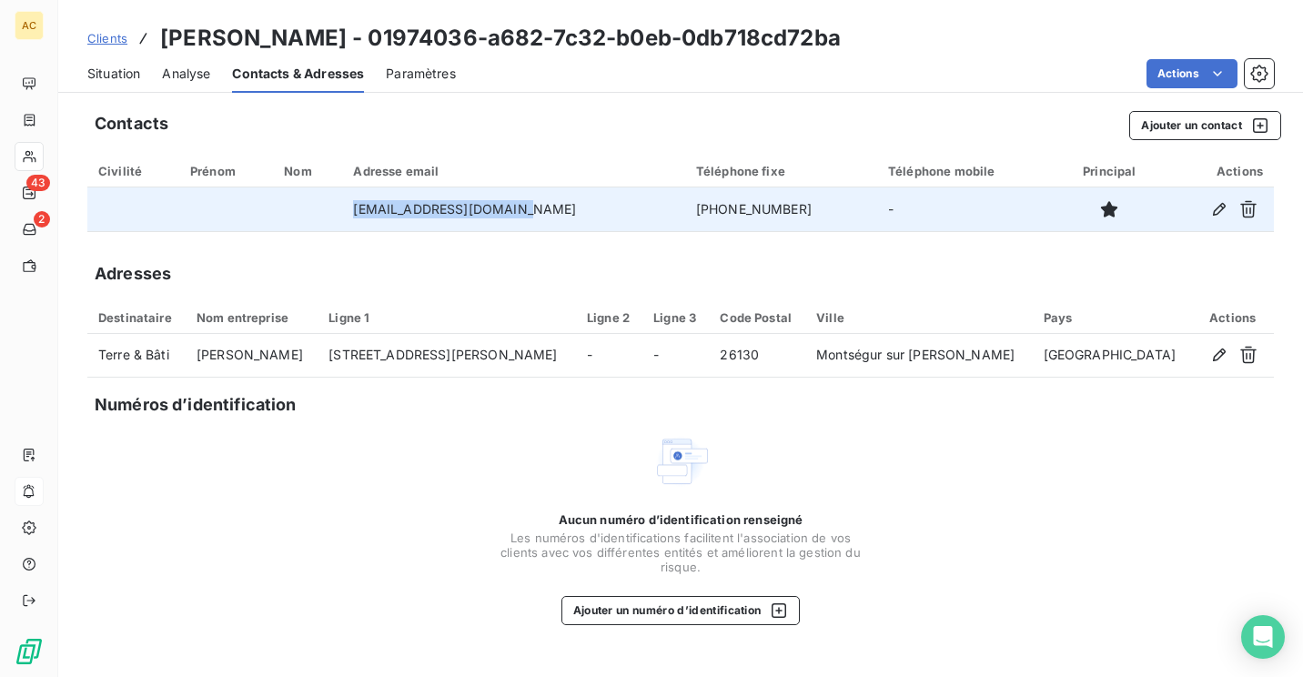
drag, startPoint x: 536, startPoint y: 216, endPoint x: 375, endPoint y: 214, distance: 161.0
click at [375, 214] on td "aydinbulent61@gmail.com" at bounding box center [513, 209] width 342 height 44
copy td "aydinbulent61@gmail.com"
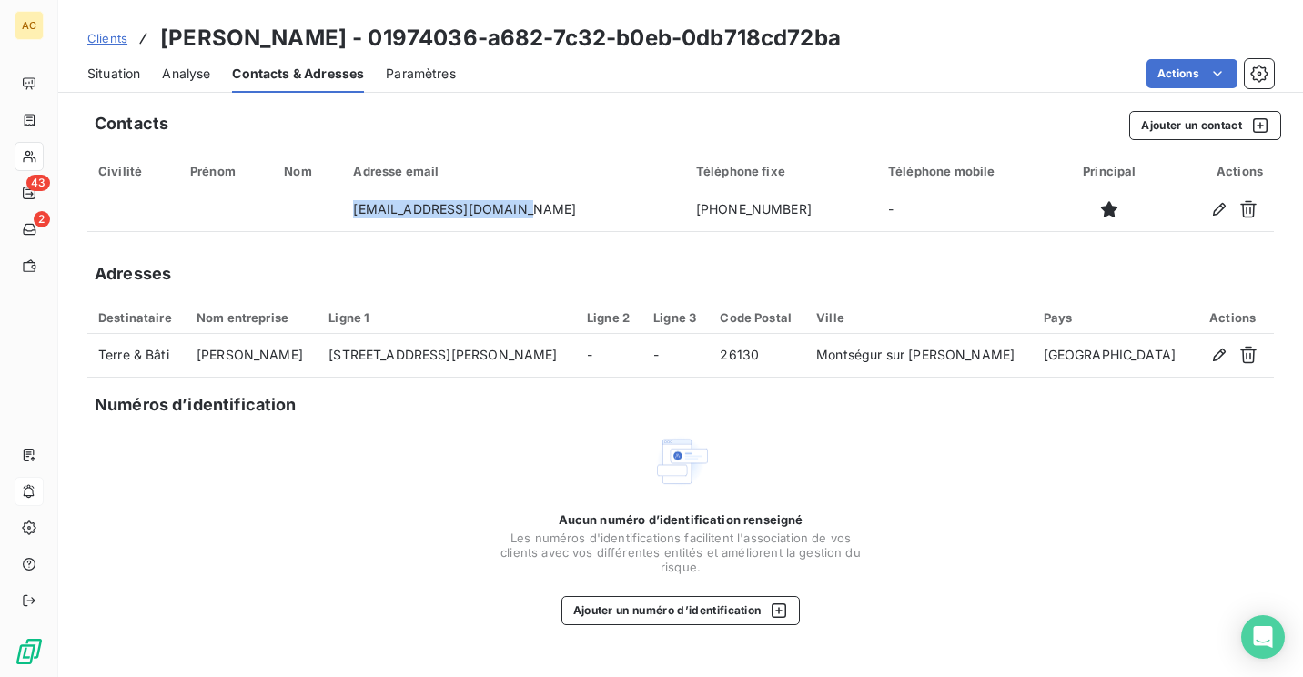
click at [110, 67] on span "Situation" at bounding box center [113, 74] width 53 height 18
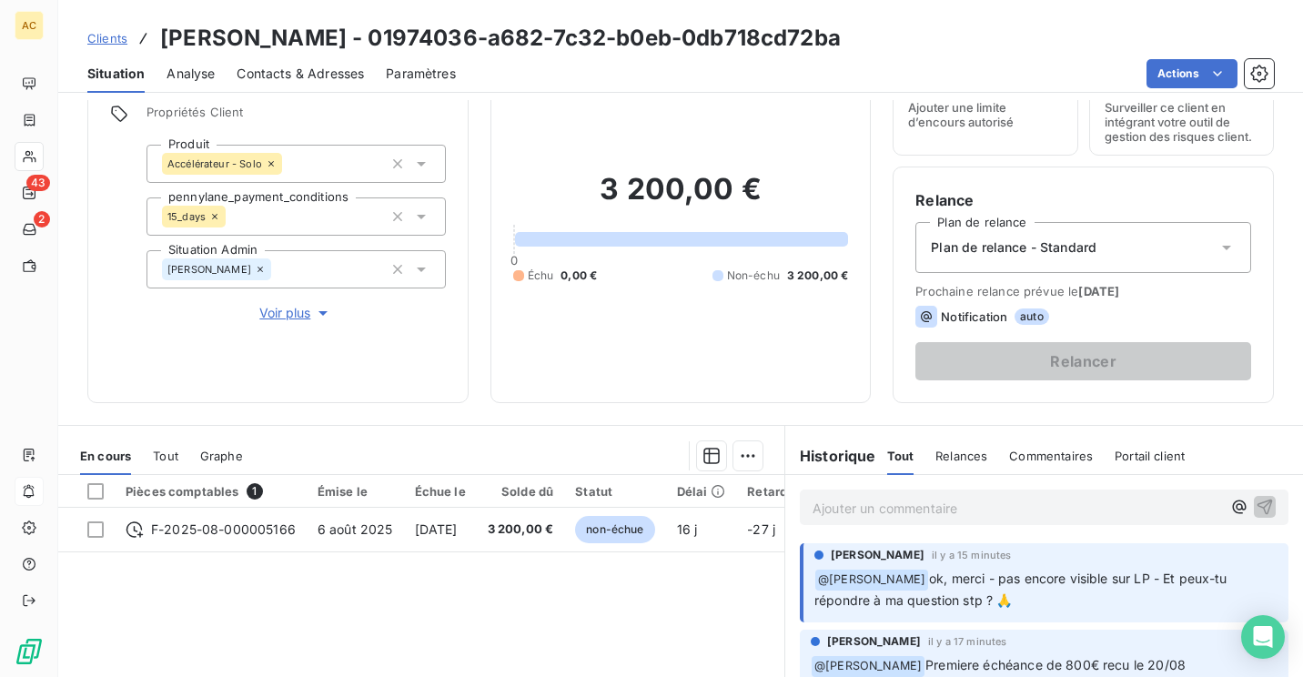
scroll to position [80, 0]
click at [906, 500] on p "Ajouter un commentaire ﻿" at bounding box center [1016, 509] width 408 height 23
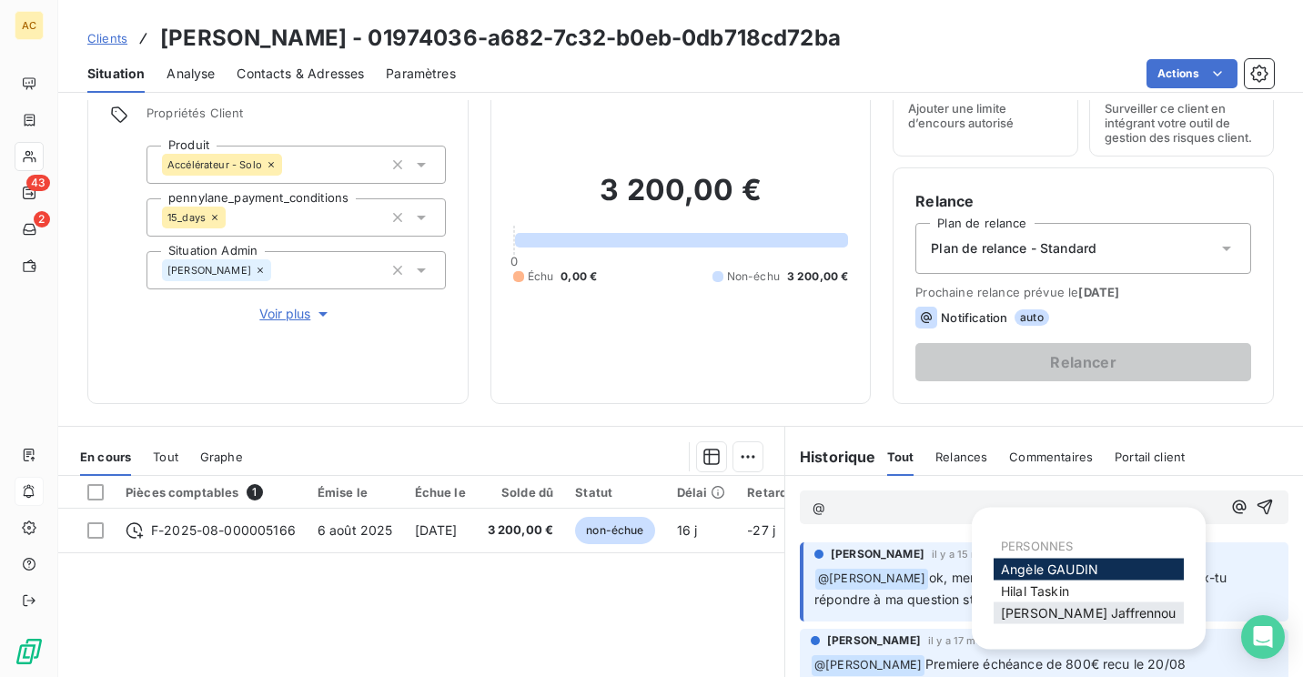
click at [1072, 610] on span "[PERSON_NAME]" at bounding box center [1089, 612] width 176 height 15
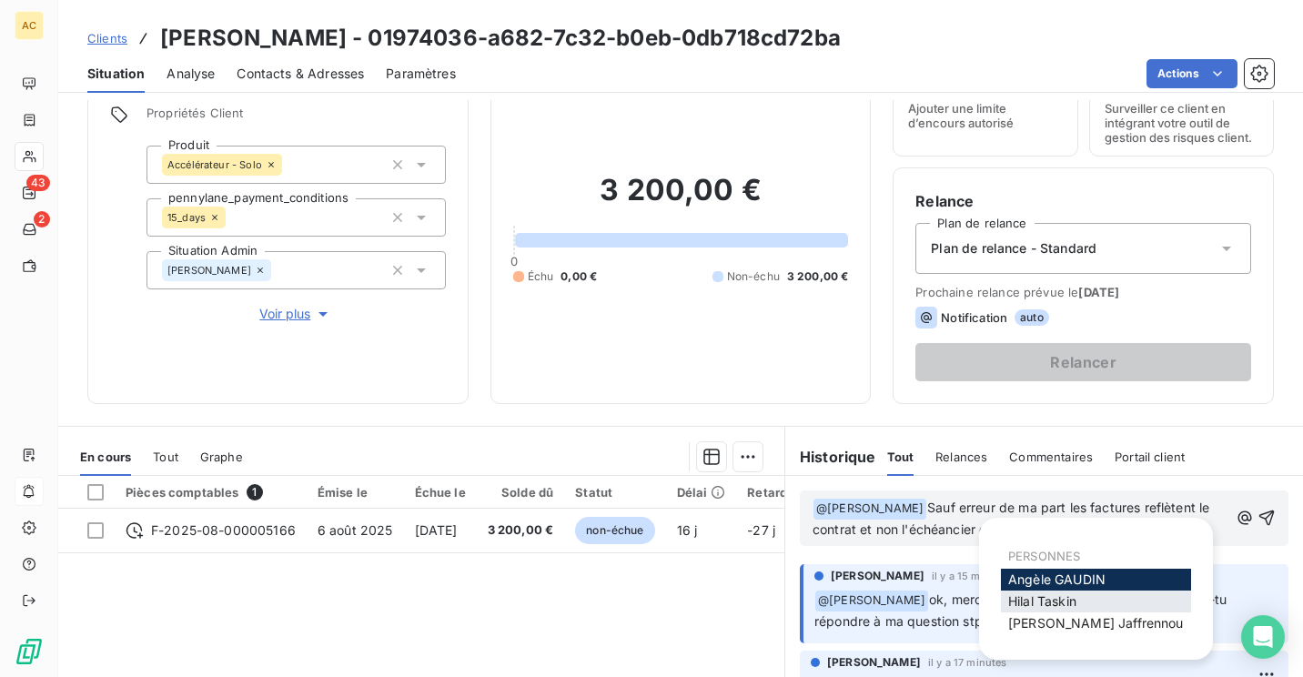
click at [1068, 593] on div "[PERSON_NAME]" at bounding box center [1096, 601] width 190 height 22
click at [1063, 602] on span "[PERSON_NAME]" at bounding box center [1042, 600] width 68 height 15
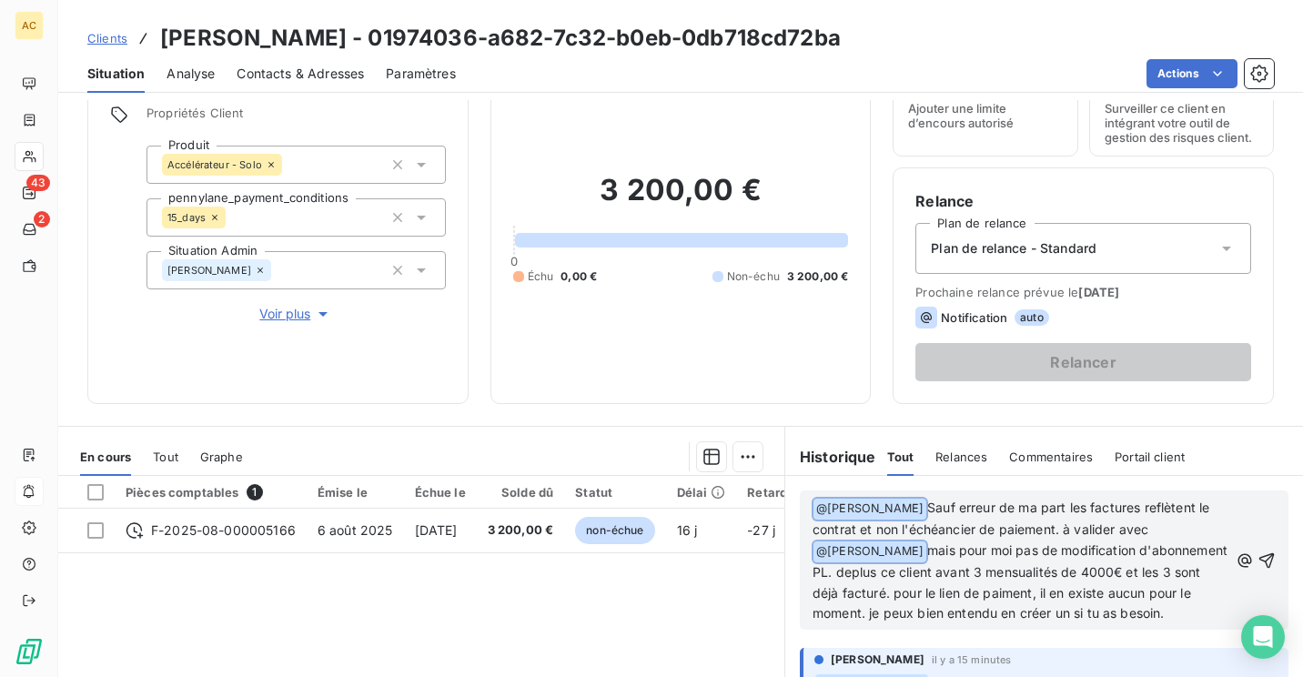
drag, startPoint x: 1174, startPoint y: 609, endPoint x: 912, endPoint y: 486, distance: 289.7
click at [912, 486] on div "﻿ @ Valérie Jaffrennou ﻿ Sauf erreur de ma part les factures reflètent le contr…" at bounding box center [1044, 560] width 518 height 168
copy p "﻿ @ Valérie Jaffrennou ﻿ Sauf erreur de ma part les factures reflètent le contr…"
click at [1190, 612] on p "﻿ @ Valérie Jaffrennou ﻿ Sauf erreur de ma part les factures reflètent le contr…" at bounding box center [1020, 561] width 416 height 126
drag, startPoint x: 1189, startPoint y: 612, endPoint x: 795, endPoint y: 482, distance: 414.8
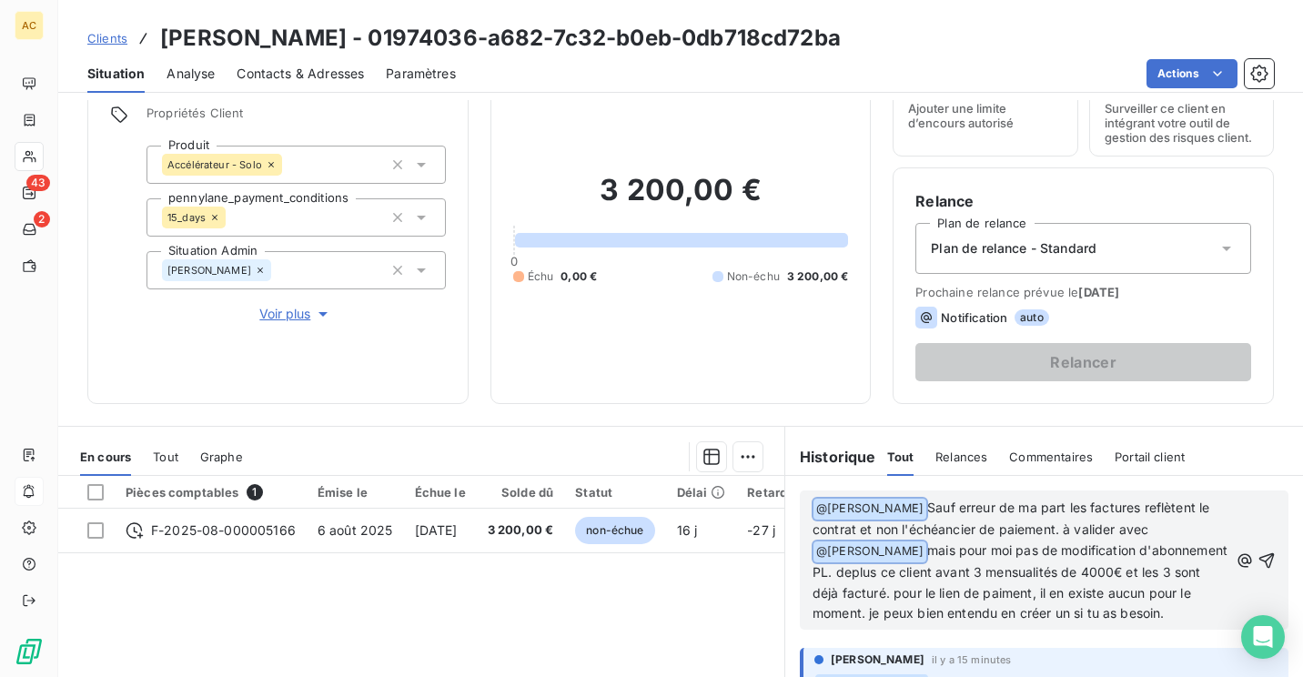
click at [795, 482] on div "﻿ @ Valérie Jaffrennou ﻿ Sauf erreur de ma part les factures reflètent le contr…" at bounding box center [1044, 560] width 518 height 168
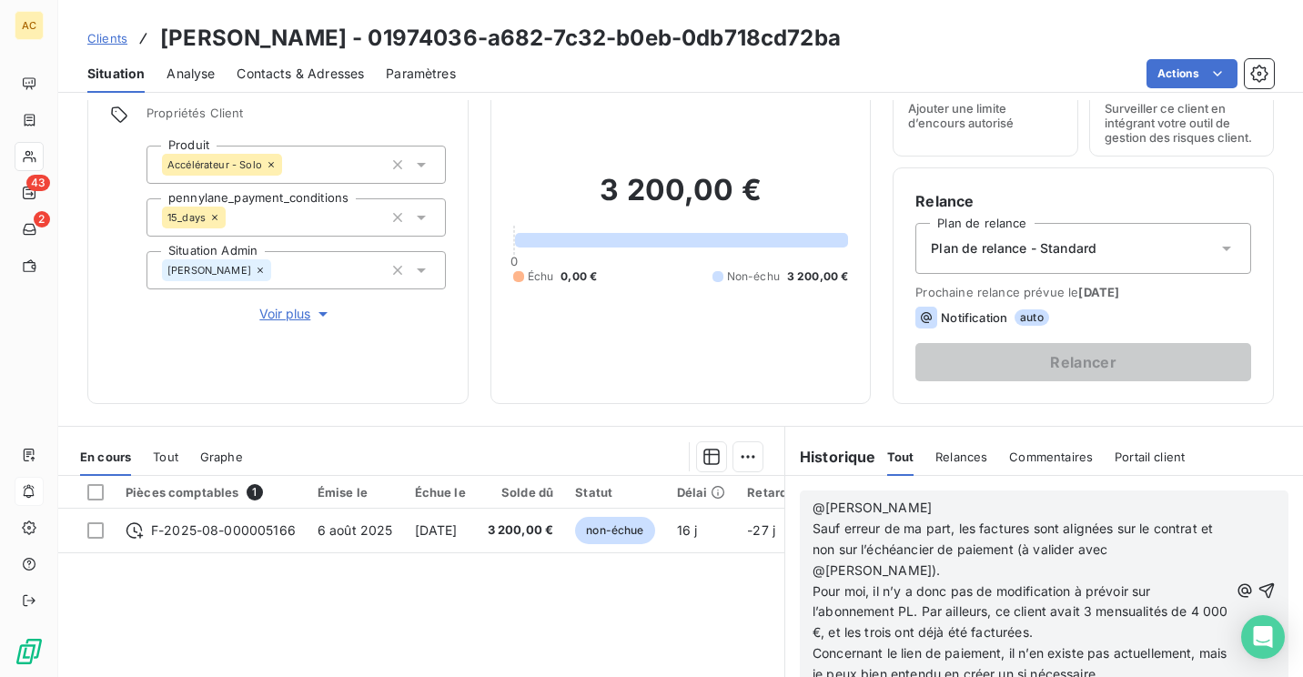
click at [989, 511] on p "@Valérie Jaffrennou" at bounding box center [1020, 508] width 416 height 21
click at [1074, 558] on p "Sauf erreur de ma part, les factures sont alignées sur le contrat et non sur l’…" at bounding box center [1020, 549] width 416 height 63
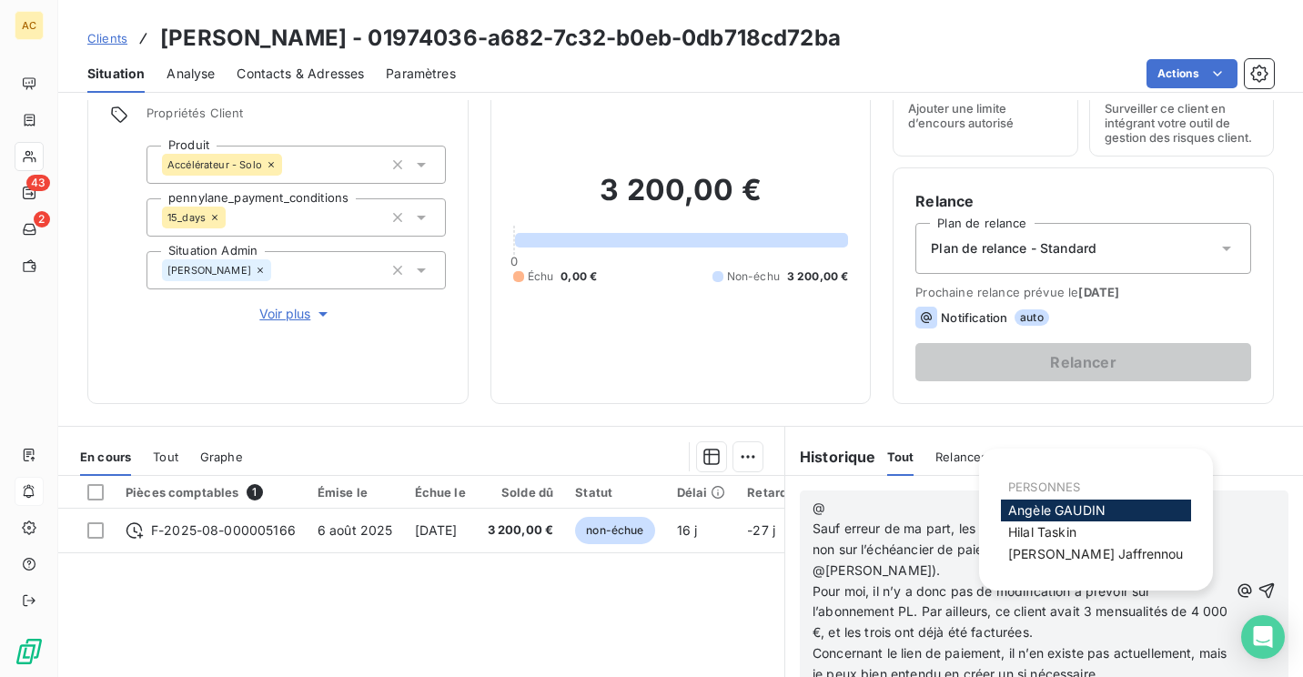
click at [858, 513] on p "@" at bounding box center [1020, 508] width 416 height 21
click at [1021, 555] on span "[PERSON_NAME]" at bounding box center [1096, 553] width 176 height 15
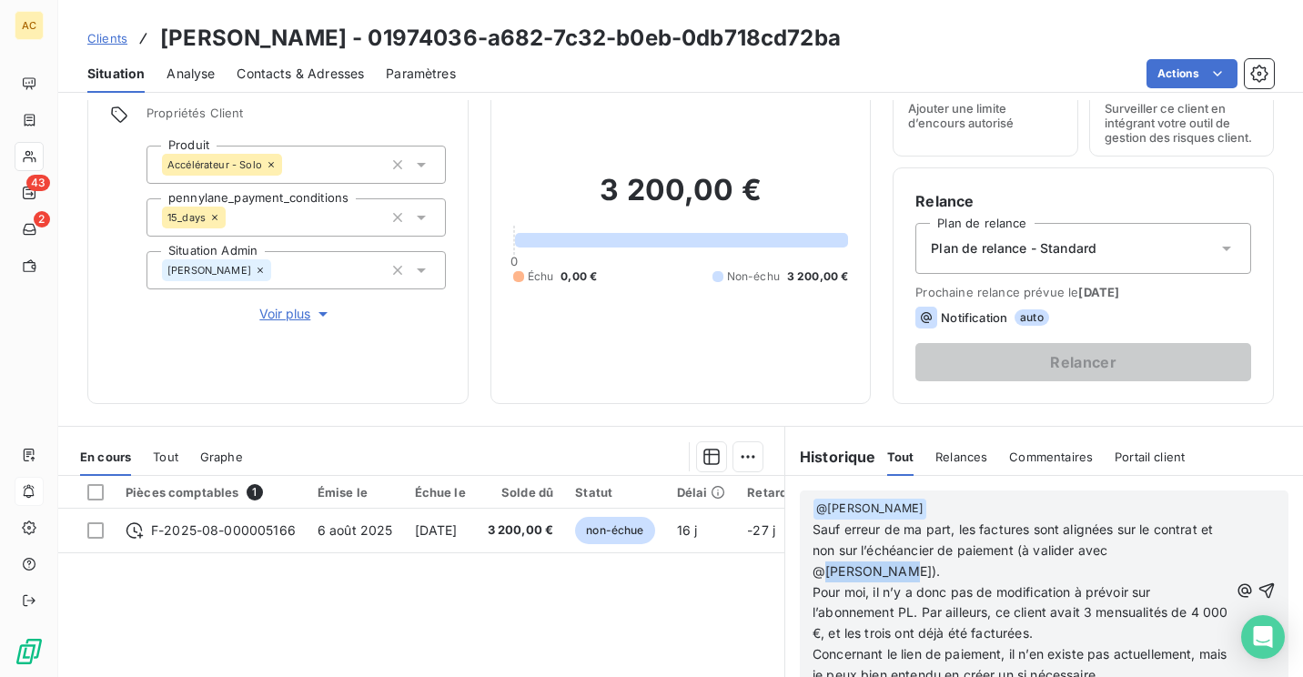
drag, startPoint x: 838, startPoint y: 568, endPoint x: 1131, endPoint y: 549, distance: 293.5
click at [1131, 549] on span "Sauf erreur de ma part, les factures sont alignées sur le contrat et non sur l’…" at bounding box center [1014, 549] width 404 height 57
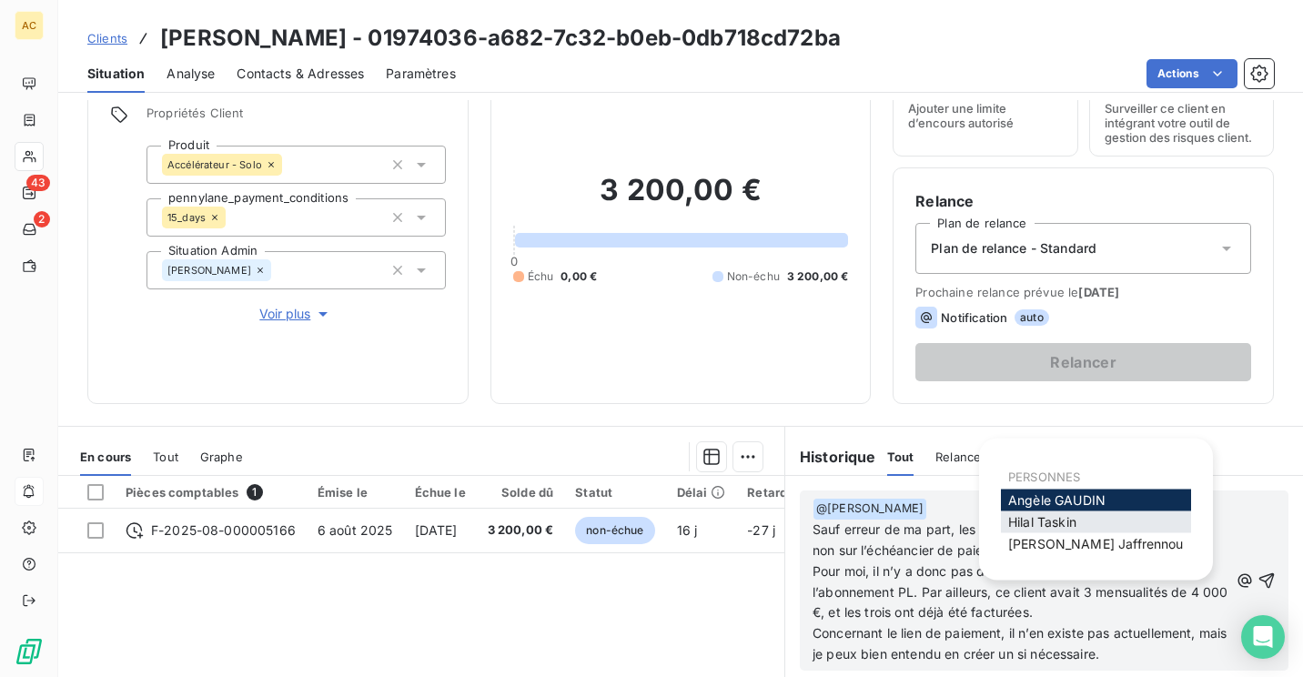
click at [1128, 515] on div "[PERSON_NAME]" at bounding box center [1096, 522] width 190 height 22
click at [1030, 520] on span "[PERSON_NAME]" at bounding box center [1042, 521] width 68 height 15
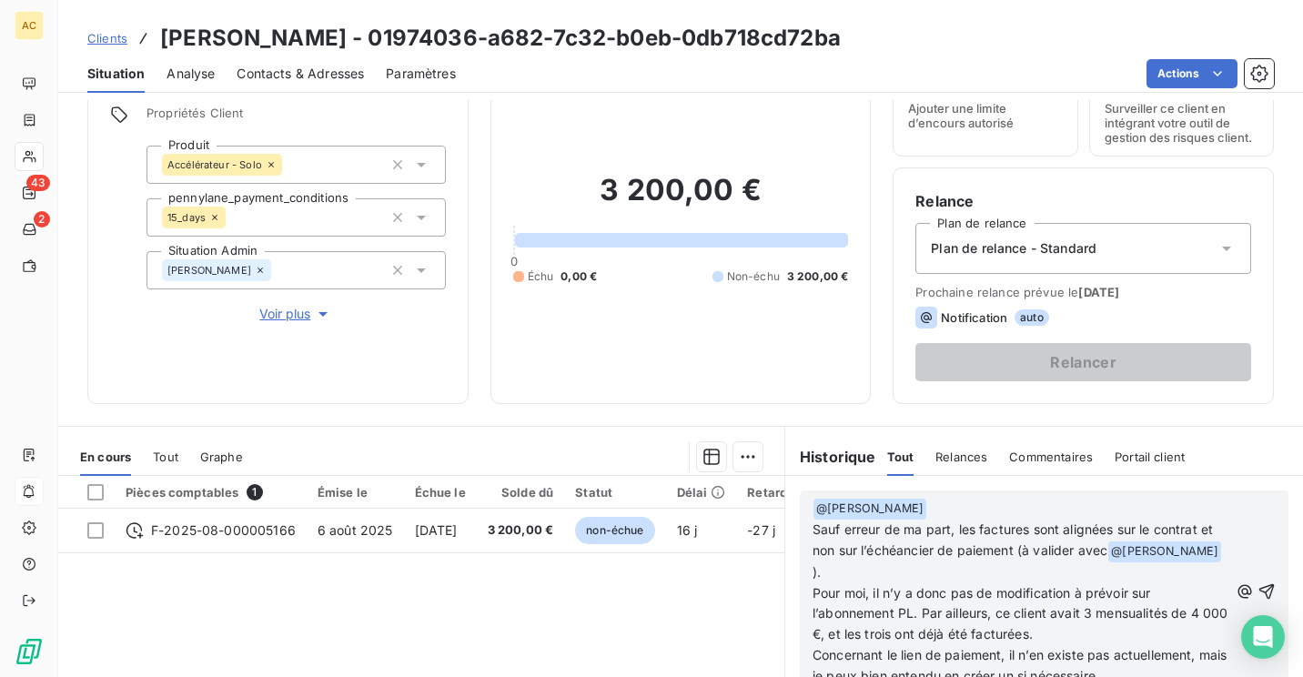
scroll to position [44, 0]
click at [1118, 631] on p "Pour moi, il n’y a donc pas de modification à prévoir sur l’abonnement PL. Par …" at bounding box center [1020, 614] width 416 height 63
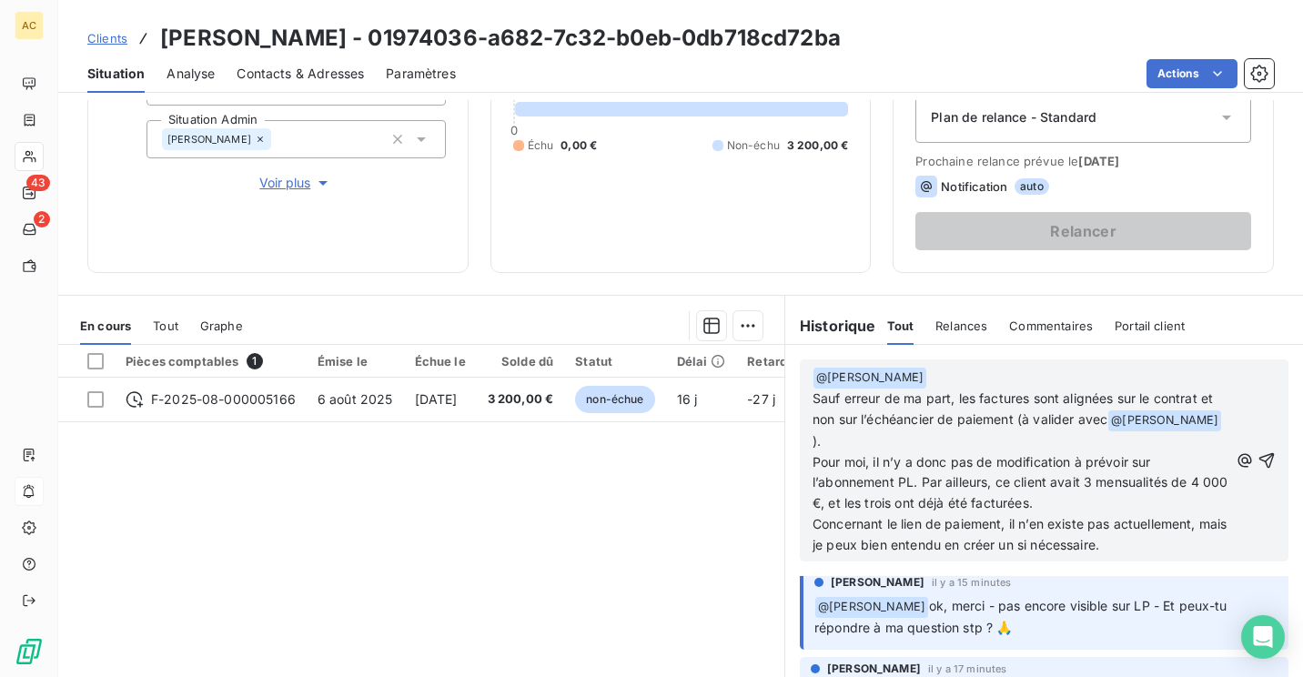
scroll to position [0, 0]
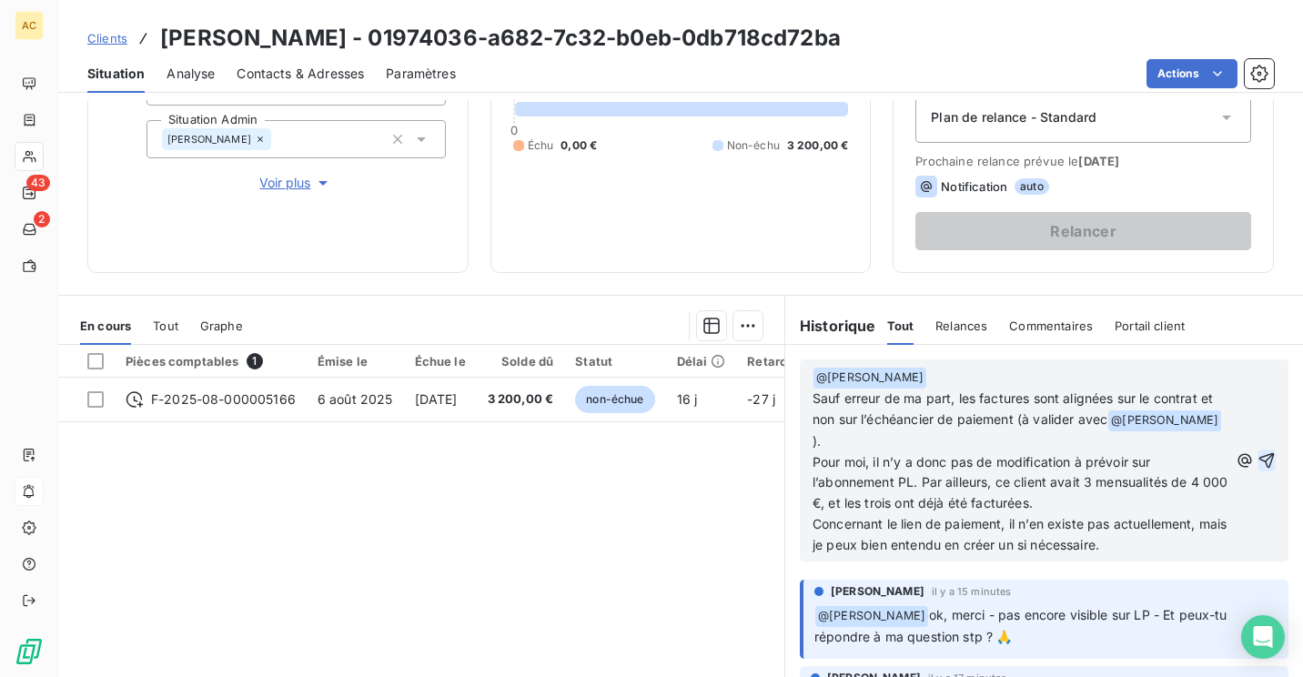
click at [1259, 456] on icon "button" at bounding box center [1266, 460] width 15 height 15
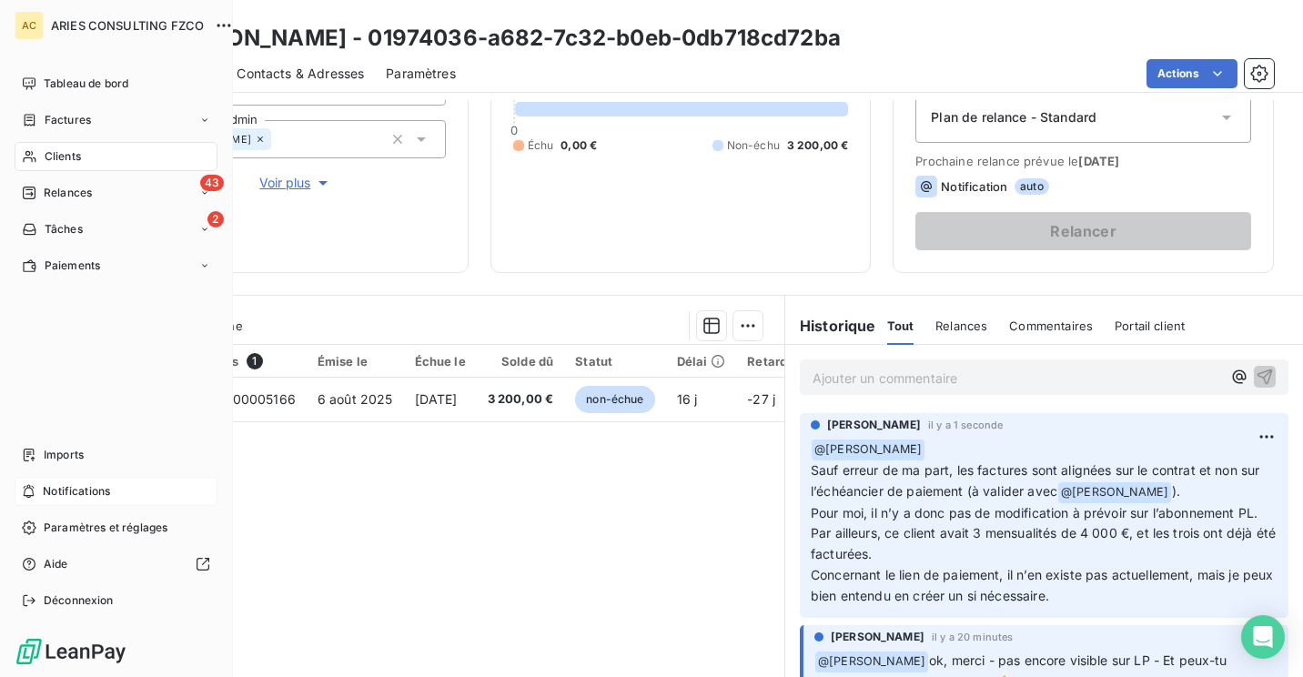
click at [35, 488] on div "Notifications" at bounding box center [116, 491] width 203 height 29
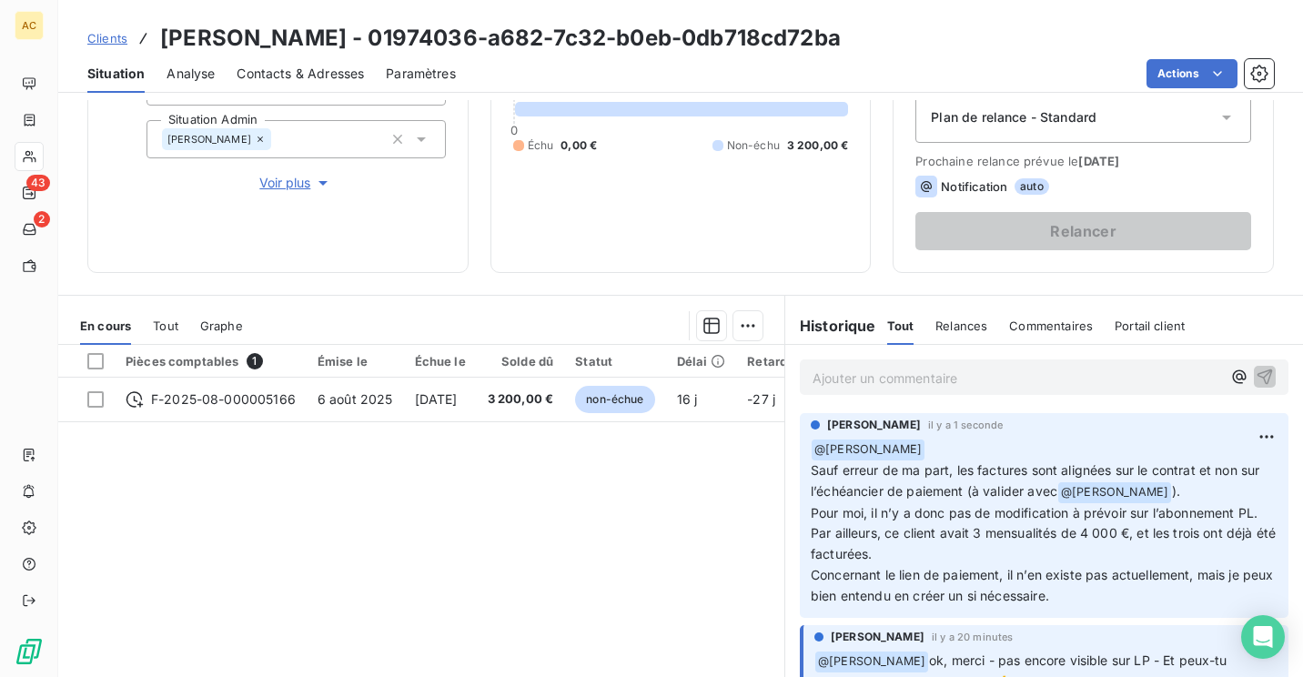
click at [442, 518] on div "Pièces comptables 1 Émise le Échue le Solde dû Statut Délai Retard F-2025-08-00…" at bounding box center [421, 520] width 726 height 350
click at [114, 45] on span "Clients" at bounding box center [107, 38] width 40 height 15
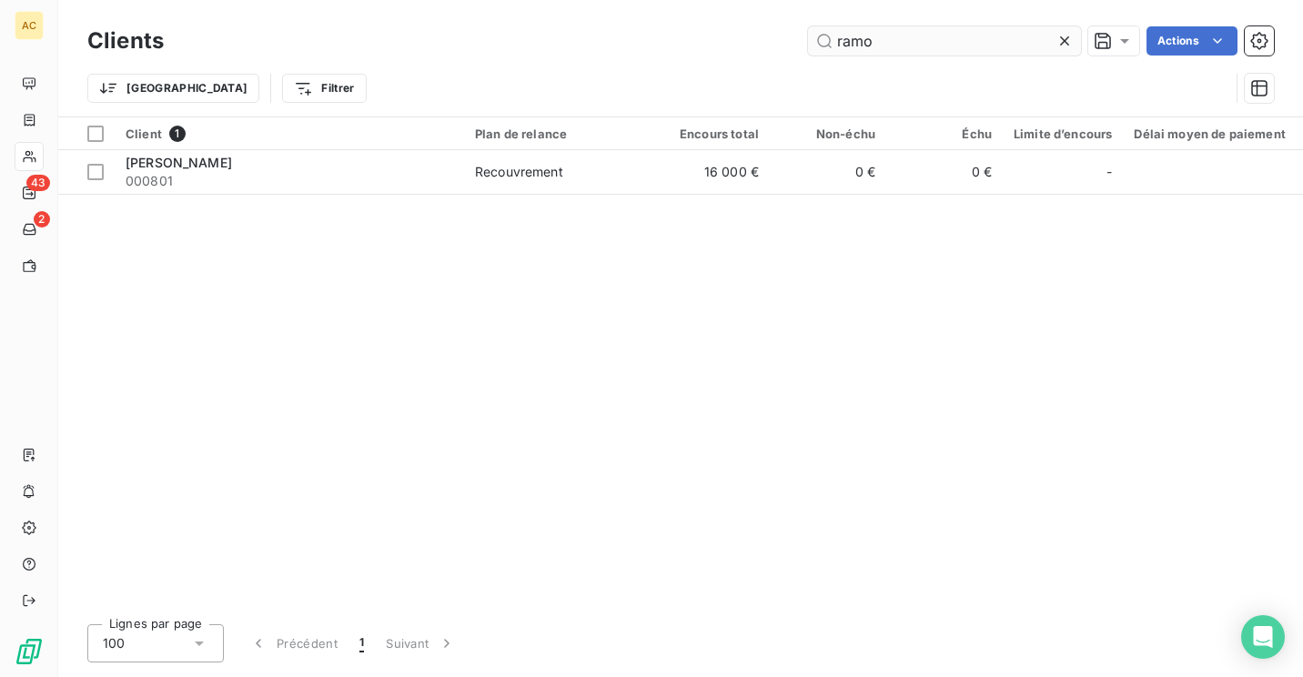
click at [908, 35] on input "ramo" at bounding box center [944, 40] width 273 height 29
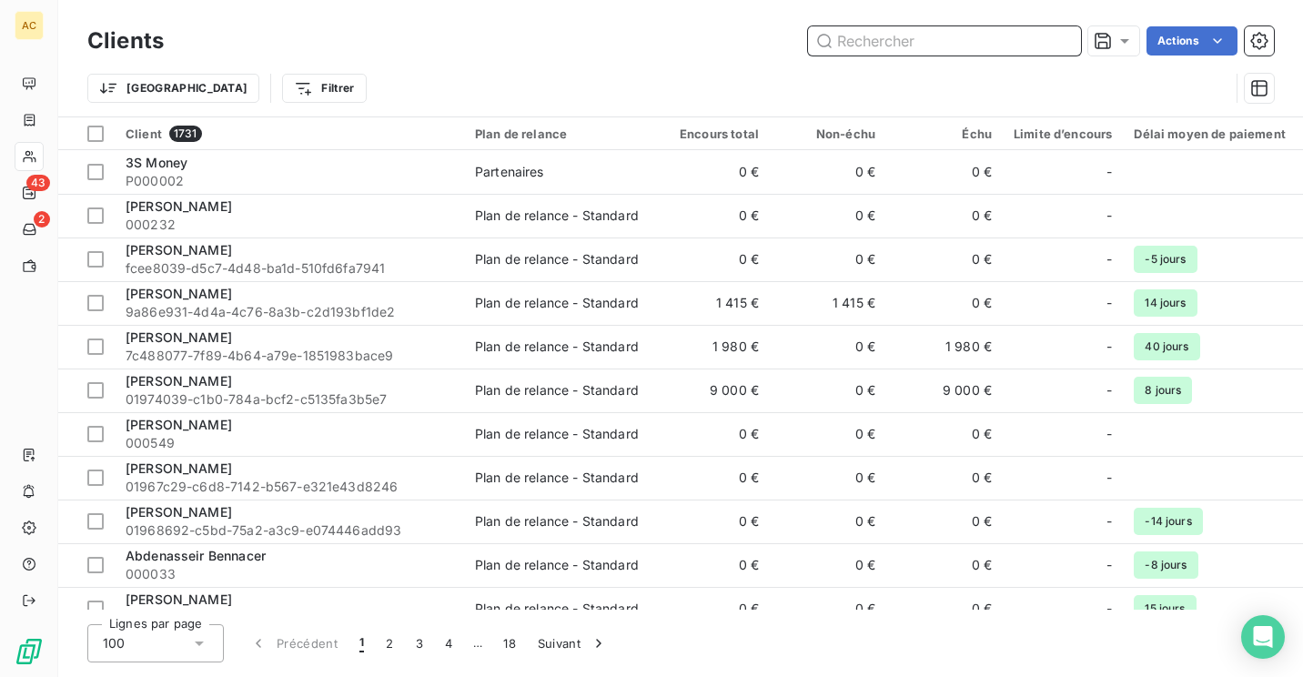
click at [915, 28] on input "text" at bounding box center [944, 40] width 273 height 29
paste input "Giqueau"
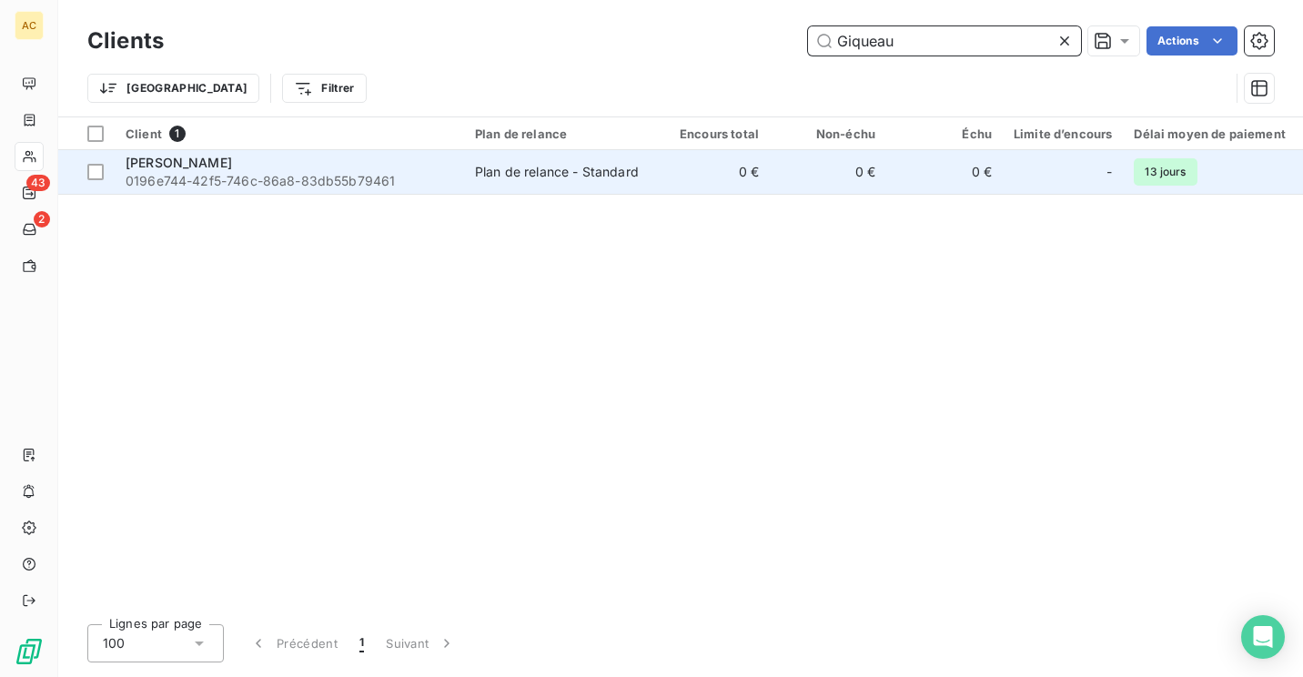
type input "Giqueau"
click at [438, 181] on span "0196e744-42f5-746c-86a8-83db55b79461" at bounding box center [289, 181] width 327 height 18
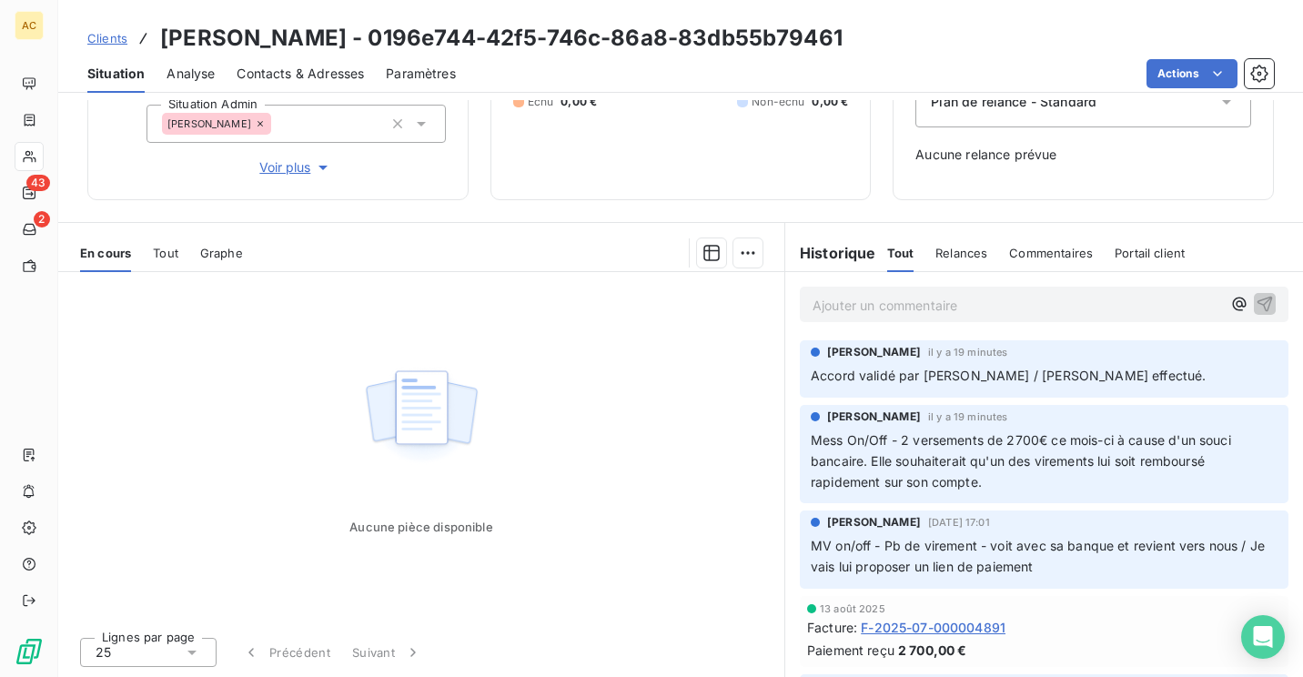
scroll to position [226, 0]
click at [972, 317] on p "Ajouter un commentaire ﻿" at bounding box center [1016, 306] width 408 height 23
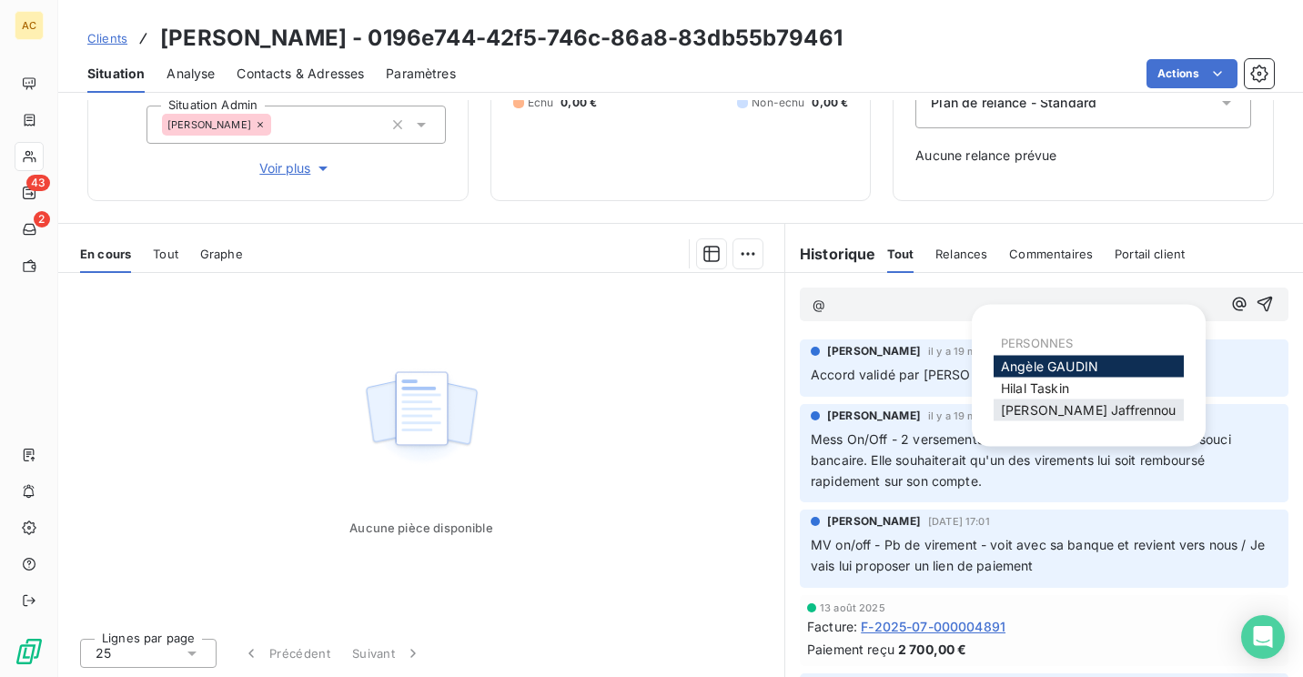
click at [1063, 407] on span "[PERSON_NAME]" at bounding box center [1089, 409] width 176 height 15
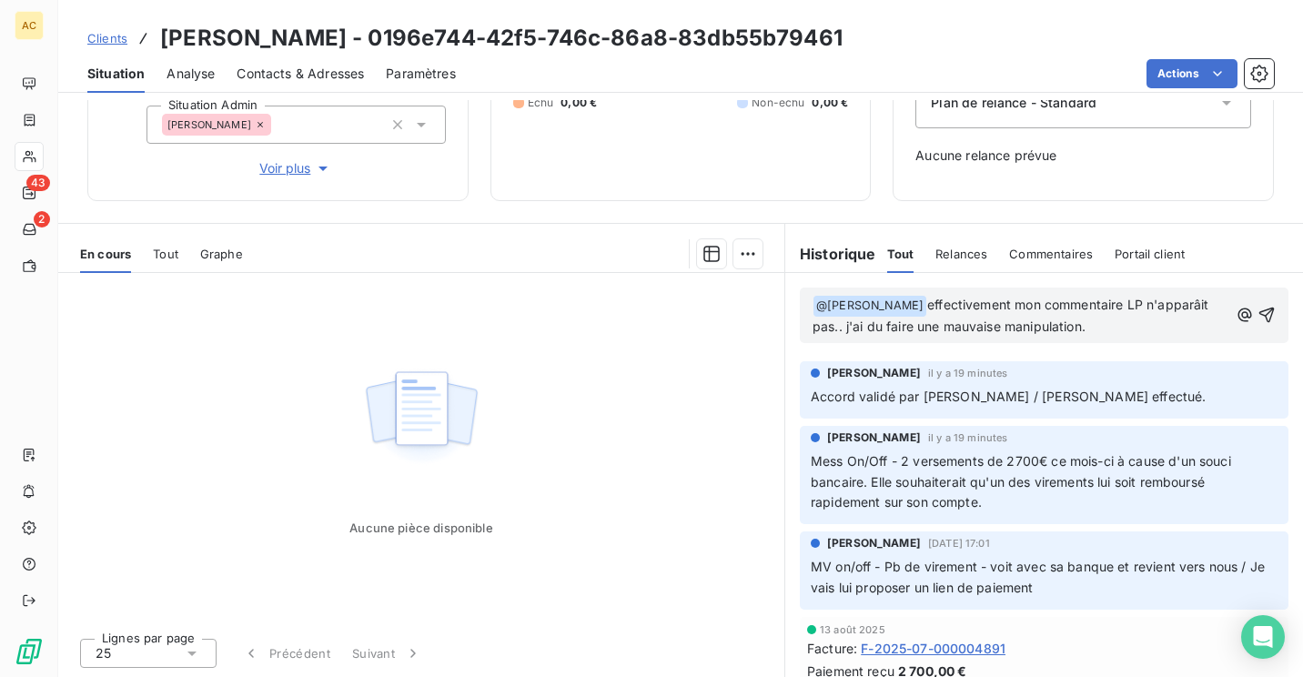
click at [857, 328] on span "effectivement mon commentaire LP n'apparâit pas.. j'ai du faire une mauvaise ma…" at bounding box center [1012, 315] width 400 height 37
click at [1164, 321] on p "﻿ @ Valérie Jaffrennou ﻿ effectivement mon commentaire LP n'apparaît pas.. j'ai…" at bounding box center [1020, 316] width 416 height 43
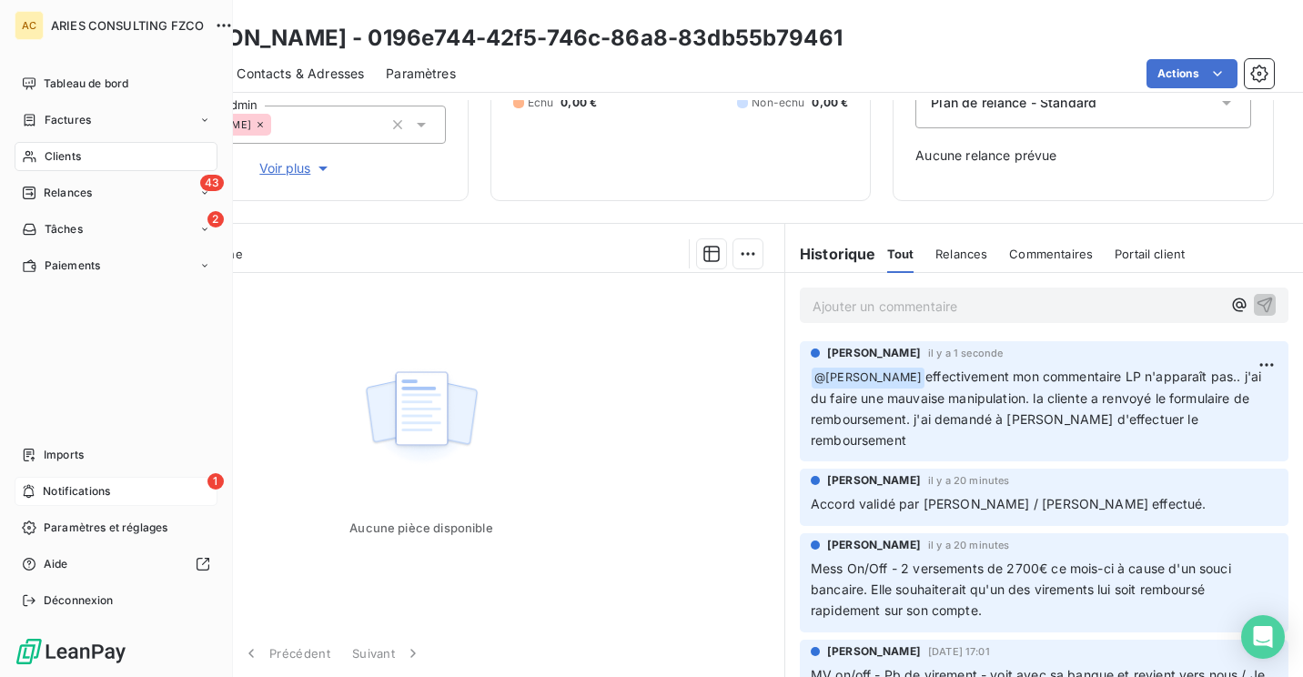
drag, startPoint x: 58, startPoint y: 508, endPoint x: 65, endPoint y: 488, distance: 21.0
click at [65, 488] on nav "Imports 1 Notifications Paramètres et réglages Aide Déconnexion" at bounding box center [116, 527] width 203 height 175
click at [65, 488] on span "Notifications" at bounding box center [76, 491] width 67 height 16
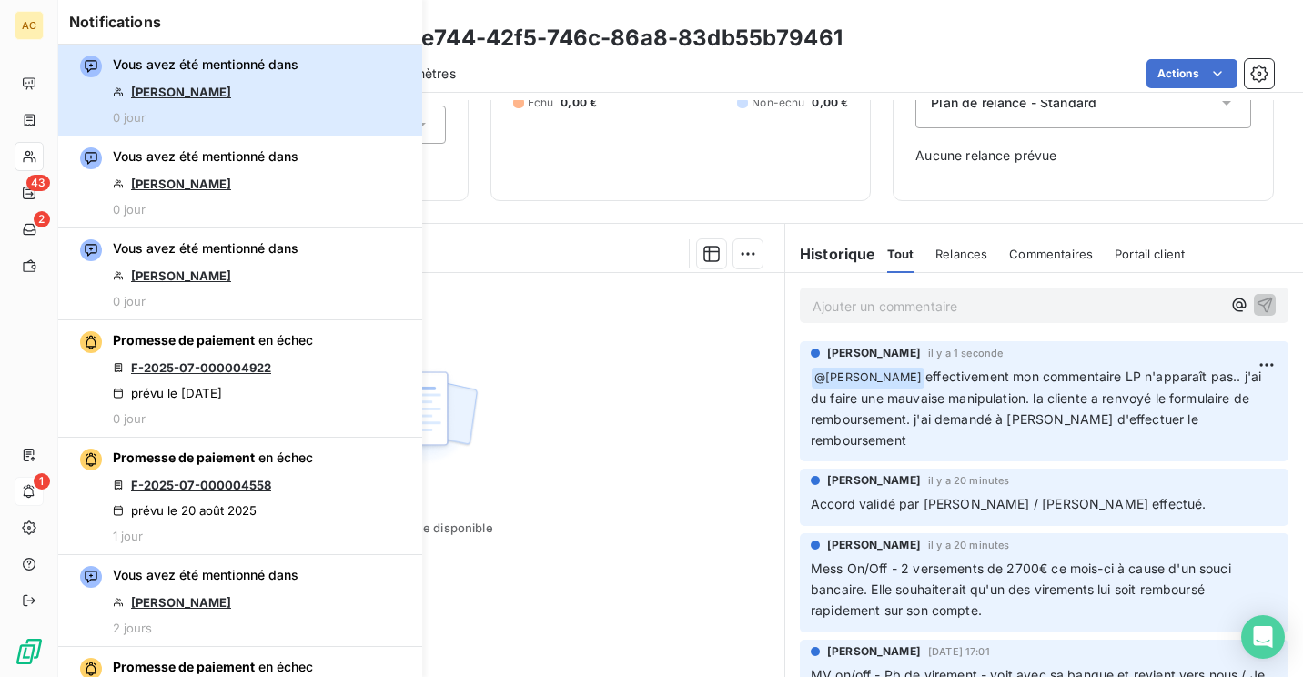
click at [327, 87] on button "Vous avez été mentionné dans Bulent AYDIN 0 jour" at bounding box center [240, 91] width 364 height 92
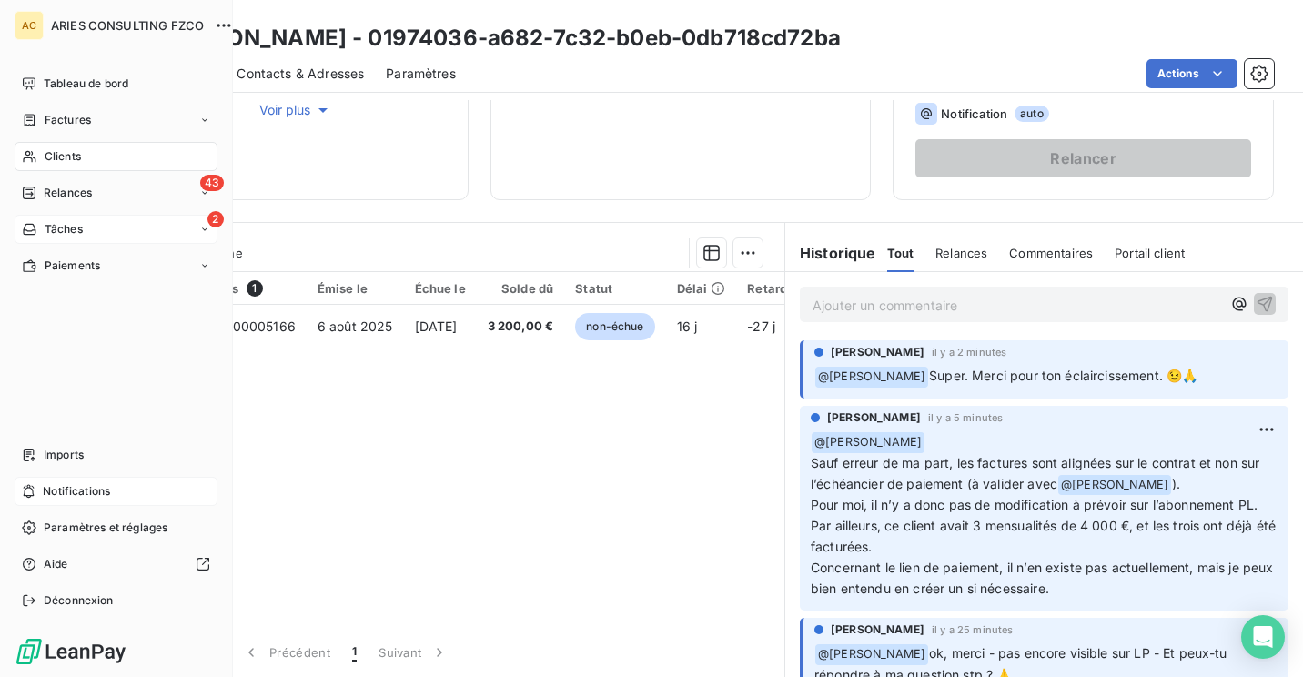
click at [38, 231] on div "Tâches" at bounding box center [52, 229] width 61 height 16
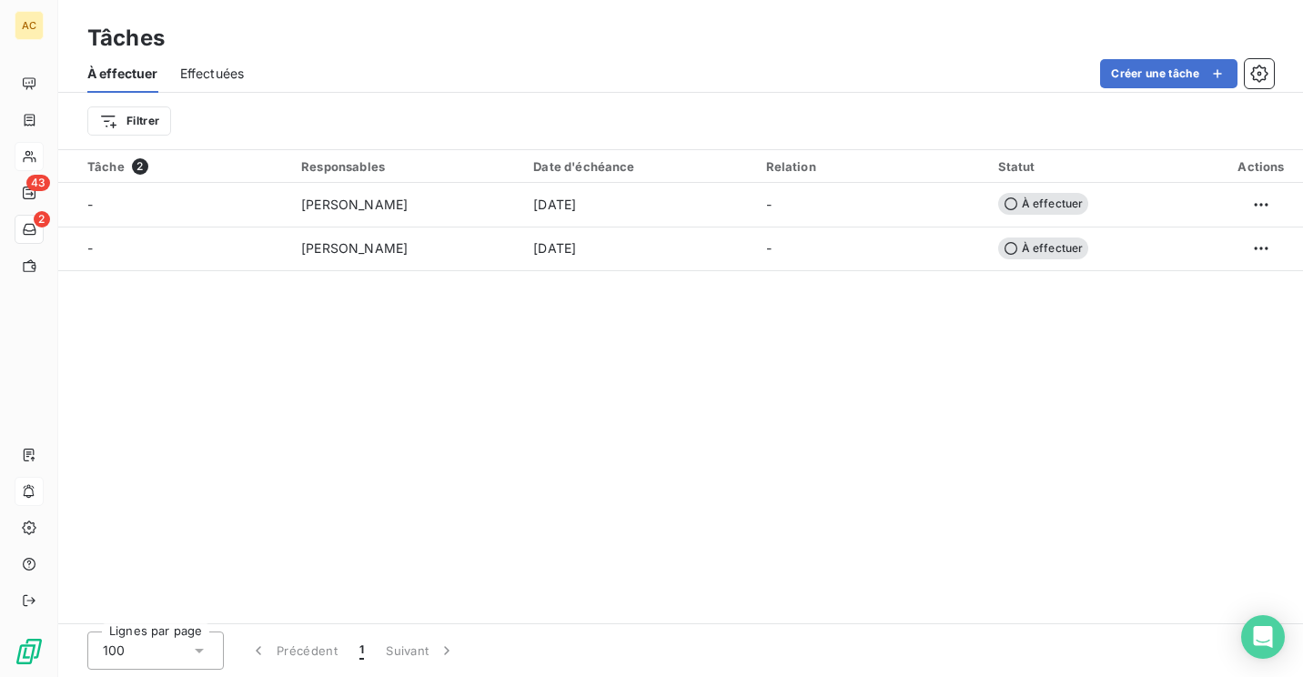
click at [550, 400] on div "Tâche 2 Responsables Date d'échéance Relation Statut Actions - Angèle GAUDIN 15…" at bounding box center [680, 386] width 1244 height 473
